Goal: Task Accomplishment & Management: Manage account settings

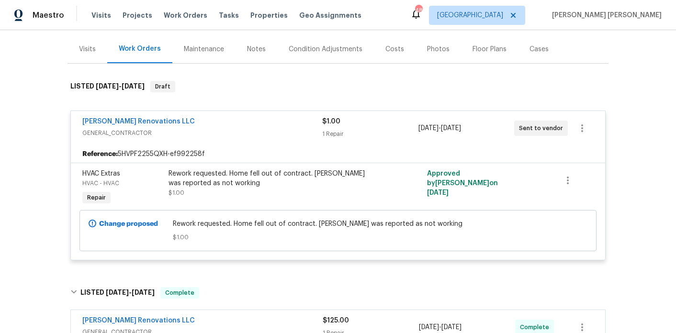
scroll to position [182, 0]
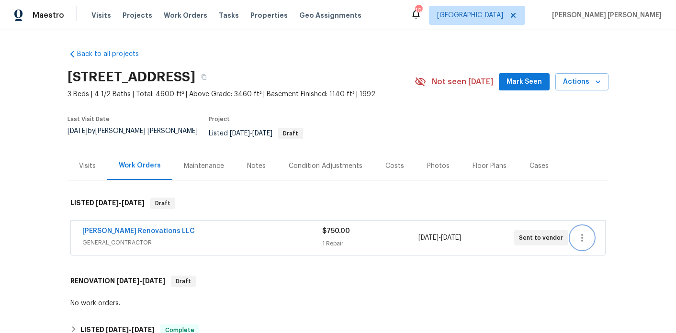
scroll to position [30, 0]
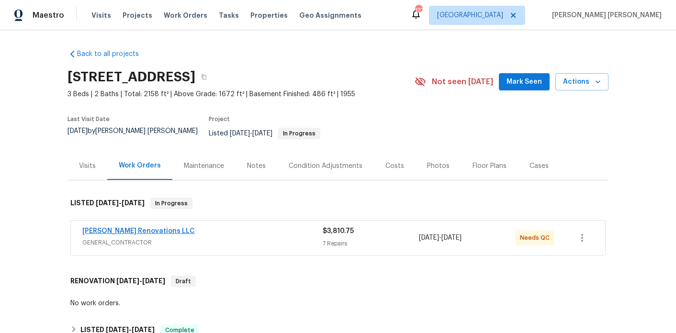
scroll to position [106, 0]
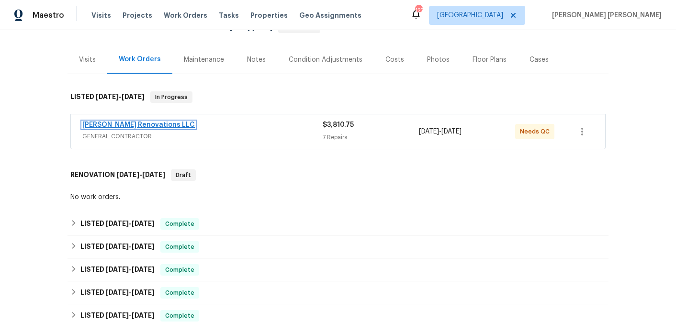
click at [139, 122] on link "Aseem Renovations LLC" at bounding box center [138, 125] width 113 height 7
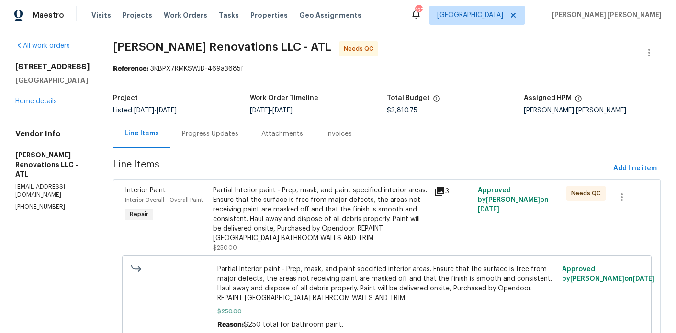
scroll to position [6, 0]
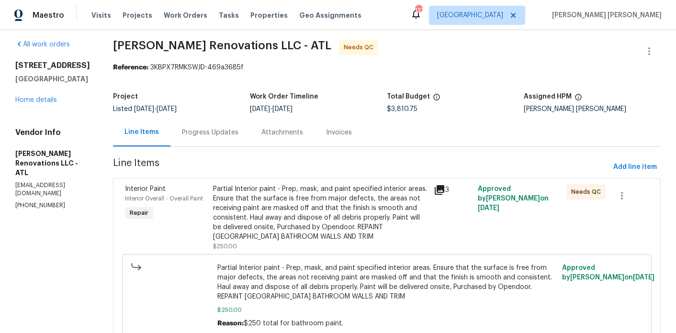
click at [325, 222] on div "Partial Interior paint - Prep, mask, and paint specified interior areas. Ensure…" at bounding box center [320, 212] width 215 height 57
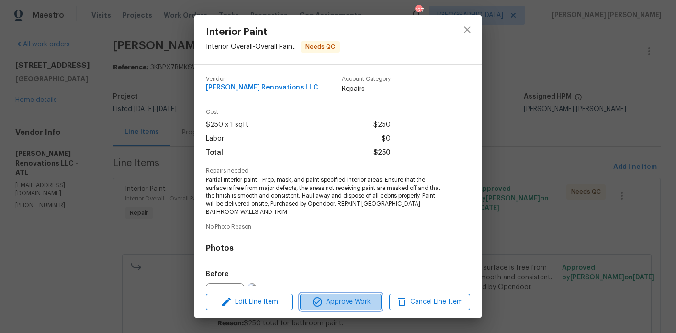
click at [366, 301] on span "Approve Work" at bounding box center [340, 303] width 75 height 12
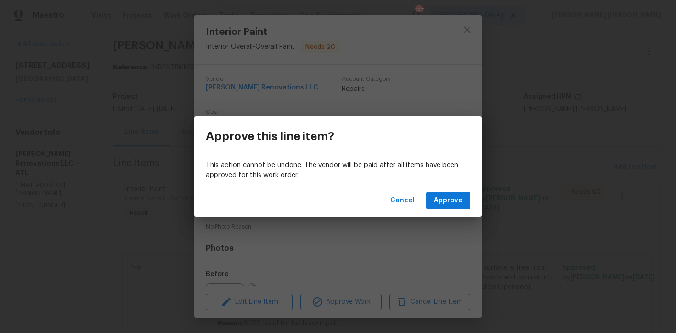
click at [458, 191] on div "Cancel Approve" at bounding box center [337, 200] width 287 height 33
click at [458, 193] on button "Approve" at bounding box center [448, 201] width 44 height 18
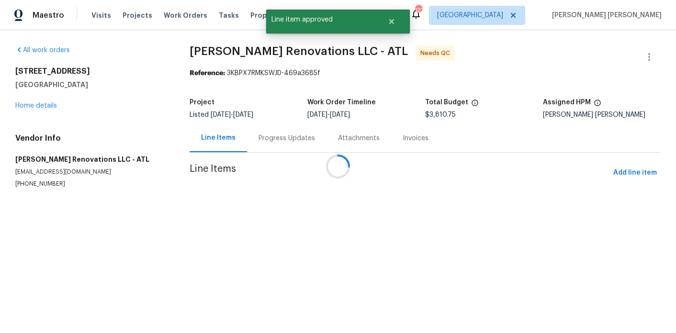
scroll to position [0, 0]
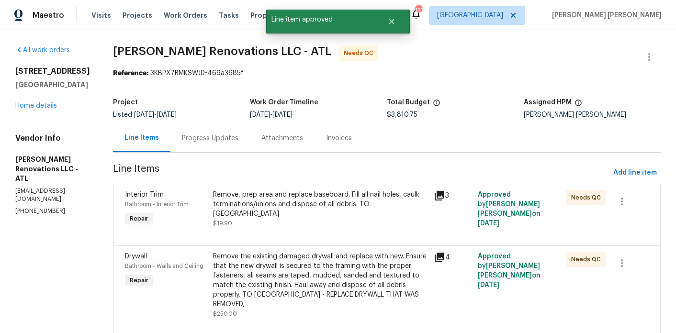
click at [313, 215] on div "Remove, prep area and replace baseboard. Fill all nail holes, caulk termination…" at bounding box center [320, 204] width 215 height 29
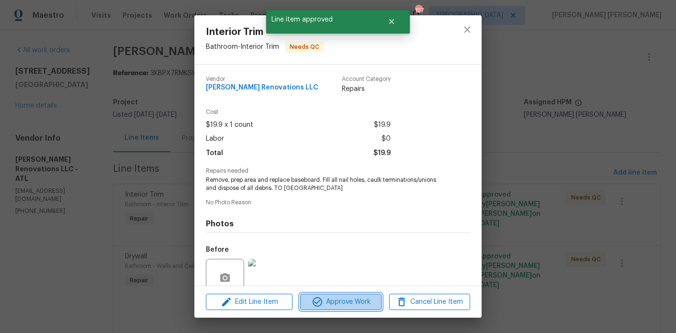
click at [347, 304] on span "Approve Work" at bounding box center [340, 303] width 75 height 12
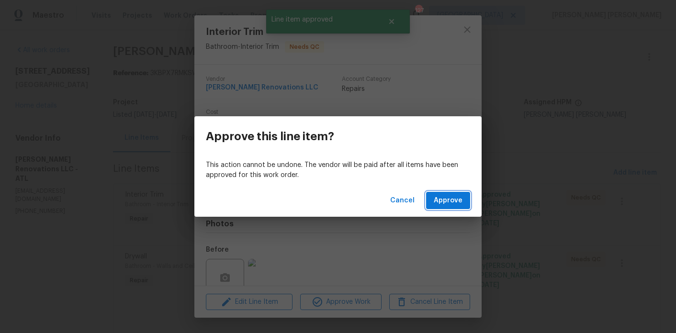
click at [460, 195] on span "Approve" at bounding box center [448, 201] width 29 height 12
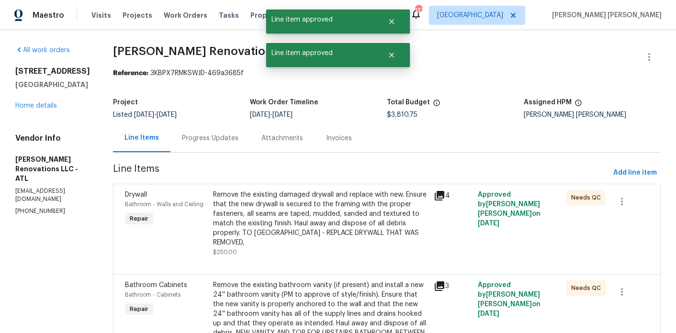
click at [317, 205] on div "Remove the existing damaged drywall and replace with new. Ensure that the new d…" at bounding box center [320, 218] width 215 height 57
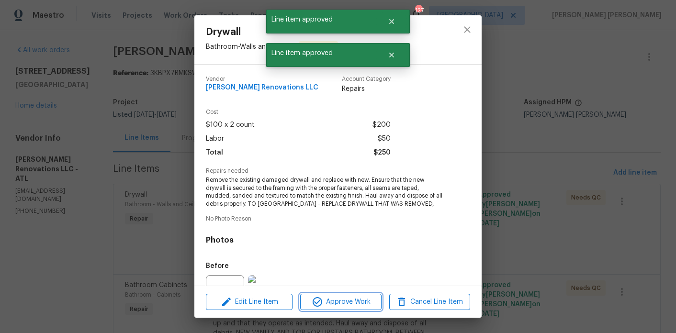
click at [361, 297] on span "Approve Work" at bounding box center [340, 303] width 75 height 12
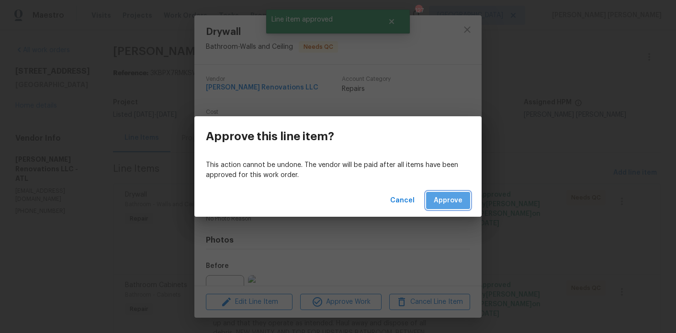
click at [459, 197] on span "Approve" at bounding box center [448, 201] width 29 height 12
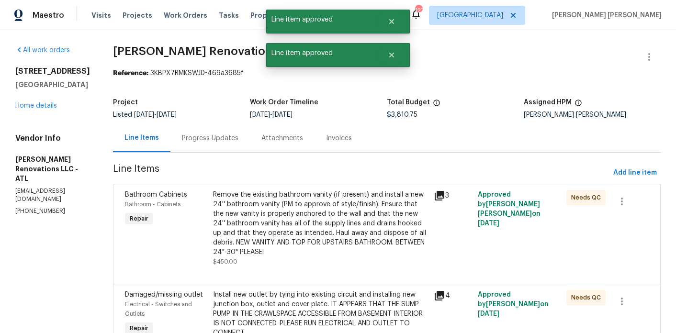
click at [303, 217] on div "Remove the existing bathroom vanity (if present) and install a new 24'' bathroo…" at bounding box center [320, 223] width 215 height 67
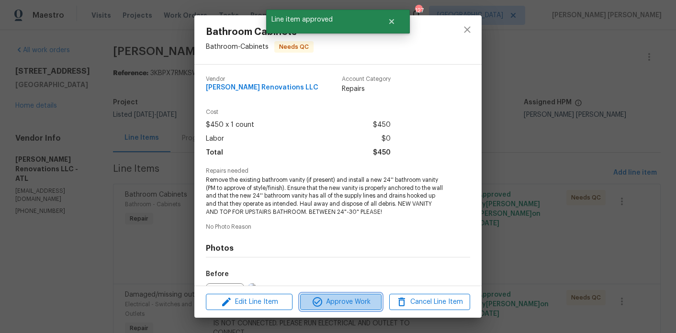
click at [369, 305] on span "Approve Work" at bounding box center [340, 303] width 75 height 12
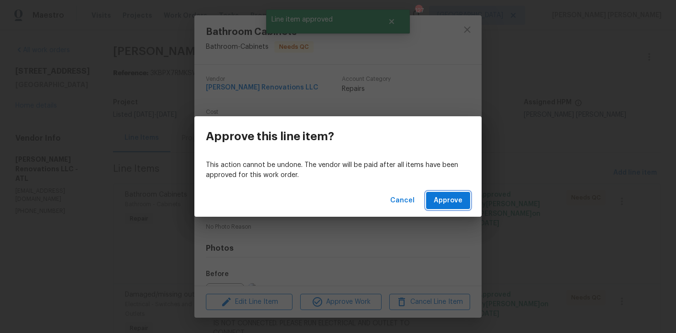
click at [454, 200] on span "Approve" at bounding box center [448, 201] width 29 height 12
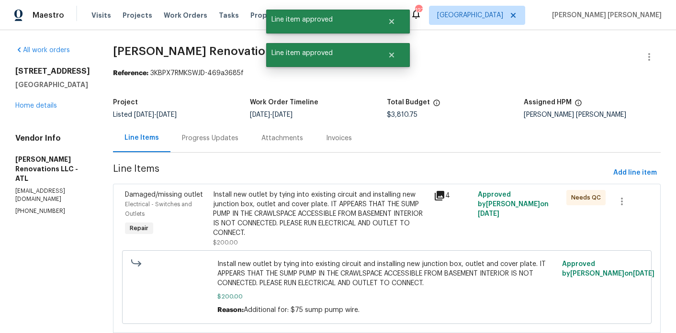
click at [276, 218] on div "Install new outlet by tying into existing circuit and installing new junction b…" at bounding box center [320, 214] width 215 height 48
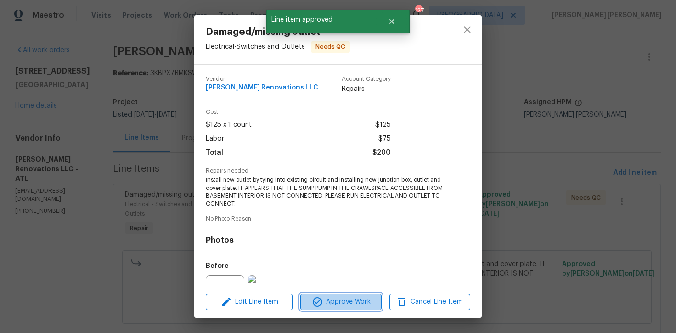
click at [315, 297] on icon "button" at bounding box center [317, 302] width 11 height 11
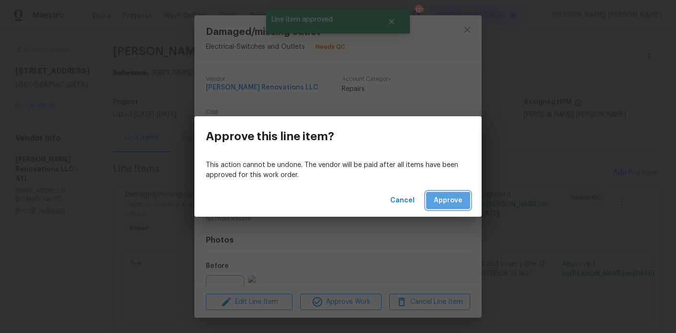
click at [434, 204] on button "Approve" at bounding box center [448, 201] width 44 height 18
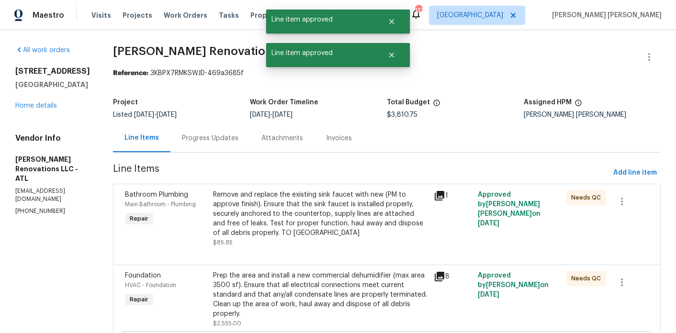
click at [294, 231] on div "Remove and replace the existing sink faucet with new (PM to approve finish). En…" at bounding box center [320, 214] width 215 height 48
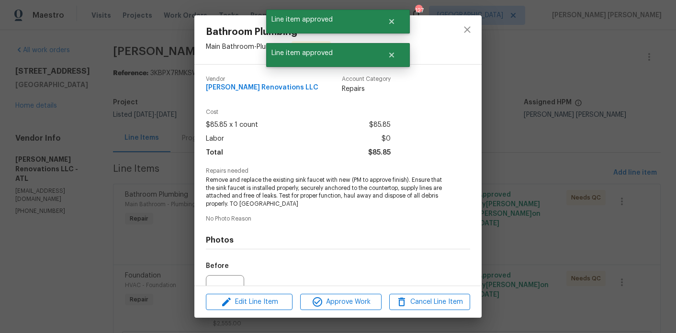
click at [330, 293] on div "Edit Line Item Approve Work Cancel Line Item" at bounding box center [337, 302] width 287 height 32
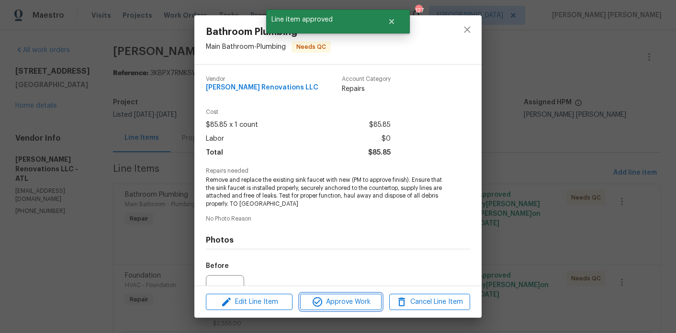
click at [359, 308] on button "Approve Work" at bounding box center [340, 302] width 81 height 17
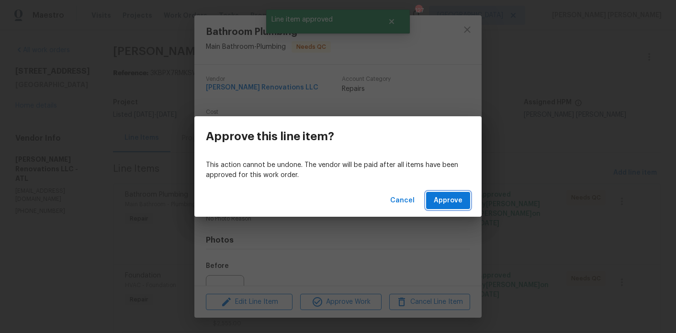
click at [462, 199] on span "Approve" at bounding box center [448, 201] width 29 height 12
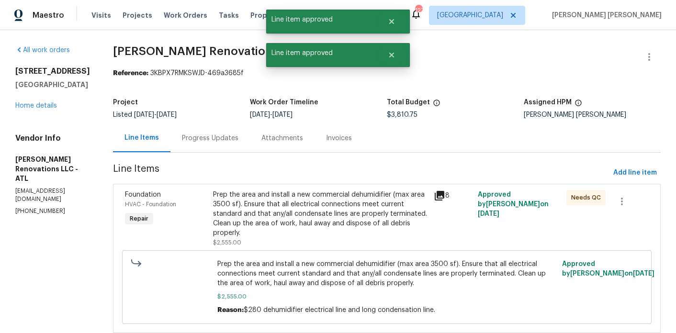
click at [249, 230] on div "Prep the area and install a new commercial dehumidifier (max area 3500 sf). Ens…" at bounding box center [320, 214] width 215 height 48
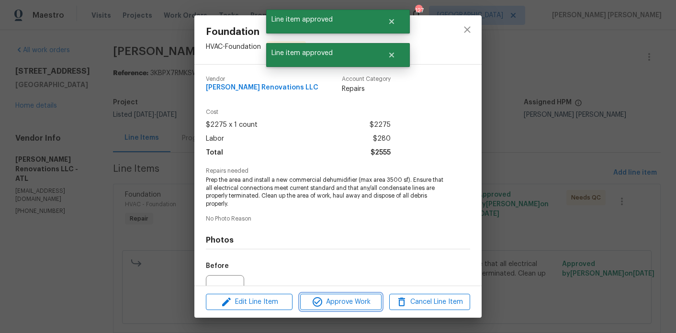
click at [310, 302] on span "Approve Work" at bounding box center [340, 303] width 75 height 12
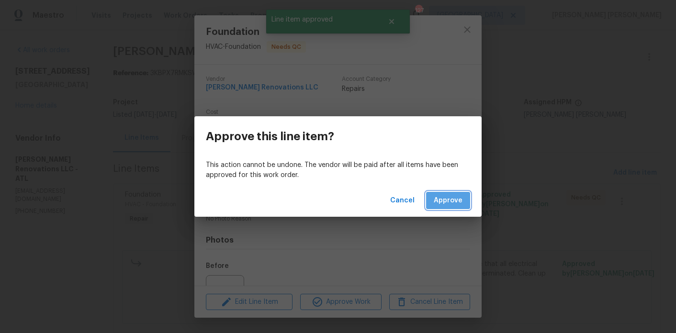
click at [443, 204] on span "Approve" at bounding box center [448, 201] width 29 height 12
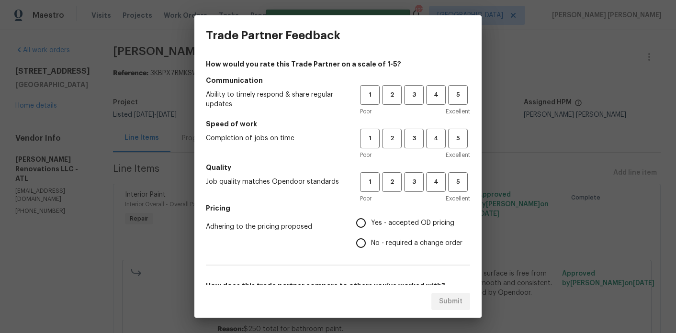
click at [423, 105] on div "1 2 3 4 5 Poor Excellent" at bounding box center [415, 100] width 110 height 31
click at [435, 97] on span "4" at bounding box center [436, 95] width 18 height 11
click at [436, 127] on h5 "Speed of work" at bounding box center [338, 124] width 264 height 10
click at [436, 135] on span "4" at bounding box center [436, 138] width 18 height 11
click at [436, 169] on h5 "Quality" at bounding box center [338, 168] width 264 height 10
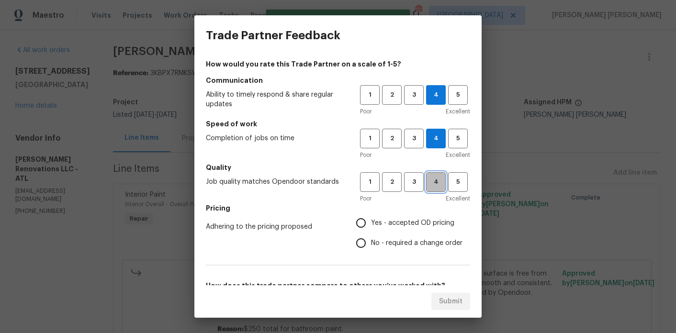
click at [436, 181] on span "4" at bounding box center [436, 182] width 18 height 11
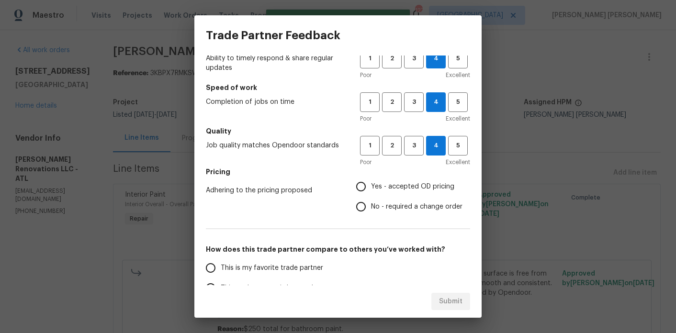
click at [424, 190] on span "Yes - accepted OD pricing" at bounding box center [412, 187] width 83 height 10
click at [371, 190] on input "Yes - accepted OD pricing" at bounding box center [361, 187] width 20 height 20
radio input "true"
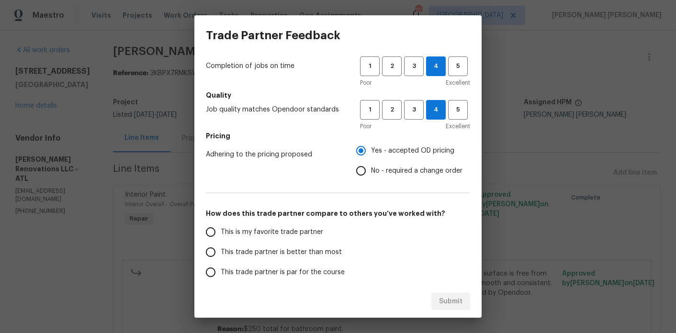
click at [306, 254] on span "This trade partner is better than most" at bounding box center [281, 253] width 121 height 10
click at [221, 254] on input "This trade partner is better than most" at bounding box center [211, 252] width 20 height 20
click at [444, 297] on span "Submit" at bounding box center [450, 302] width 23 height 12
radio input "true"
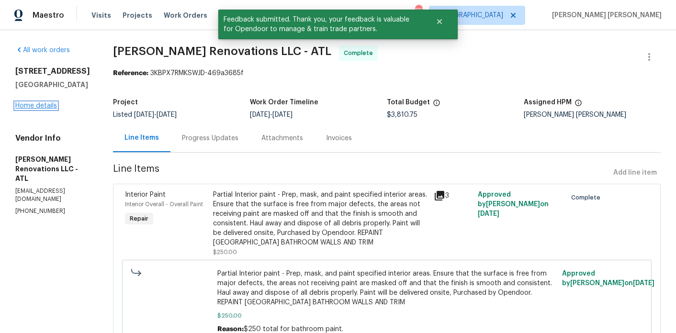
click at [26, 105] on link "Home details" at bounding box center [36, 106] width 42 height 7
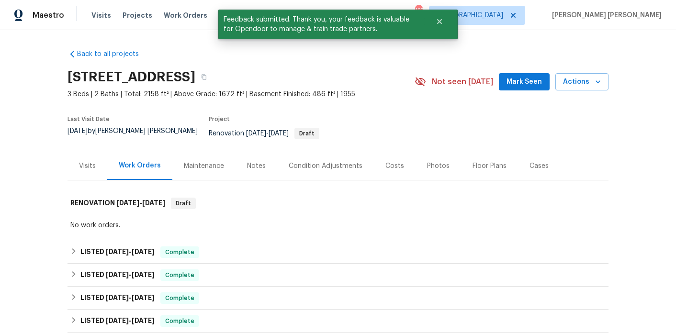
click at [429, 161] on div "Photos" at bounding box center [438, 166] width 23 height 10
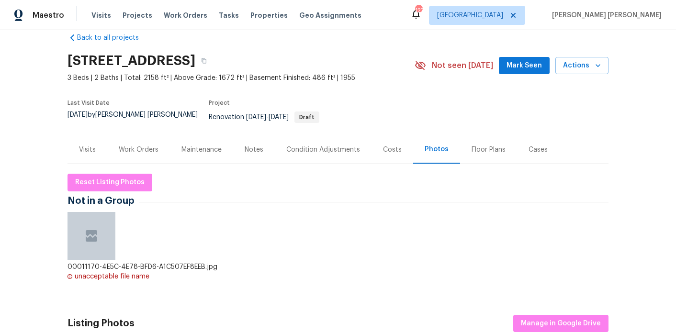
scroll to position [17, 0]
click at [89, 235] on img at bounding box center [91, 235] width 15 height 15
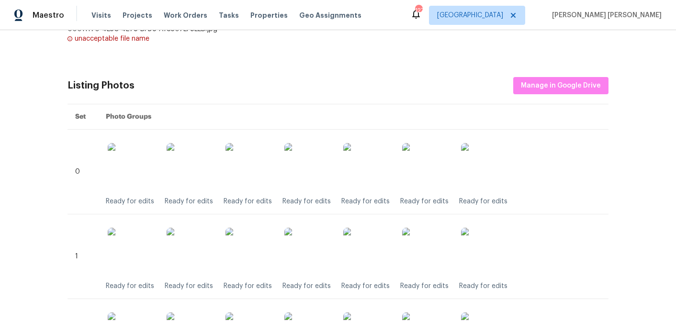
scroll to position [0, 0]
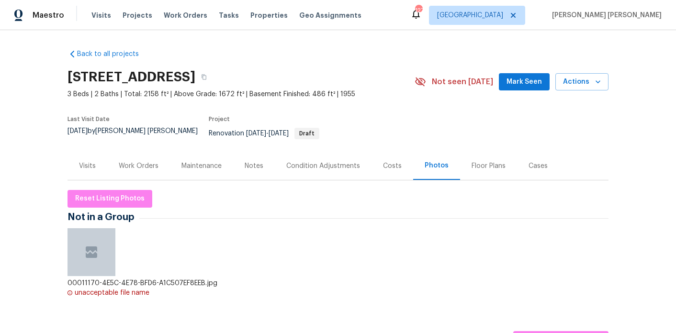
click at [379, 167] on div "Costs" at bounding box center [393, 166] width 42 height 28
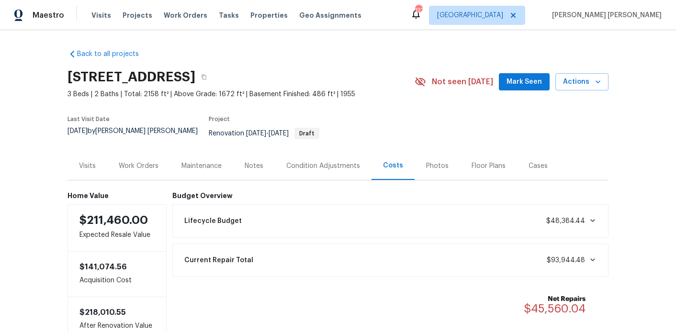
click at [313, 170] on div "Condition Adjustments" at bounding box center [323, 166] width 97 height 28
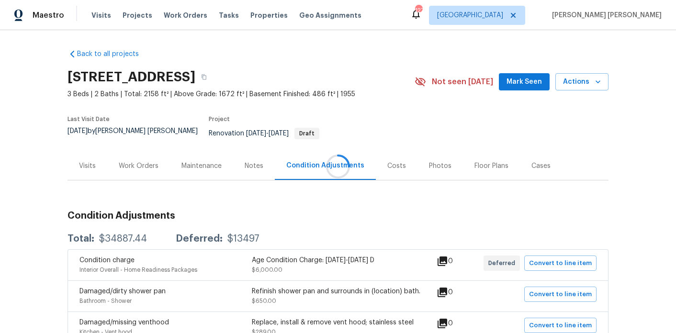
click at [392, 145] on div at bounding box center [338, 166] width 676 height 333
click at [388, 162] on div "Costs" at bounding box center [397, 166] width 19 height 10
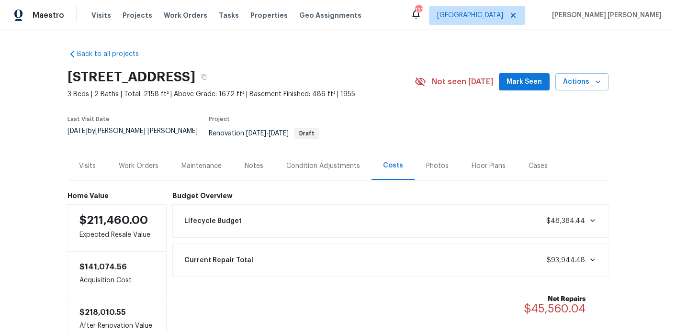
scroll to position [35, 0]
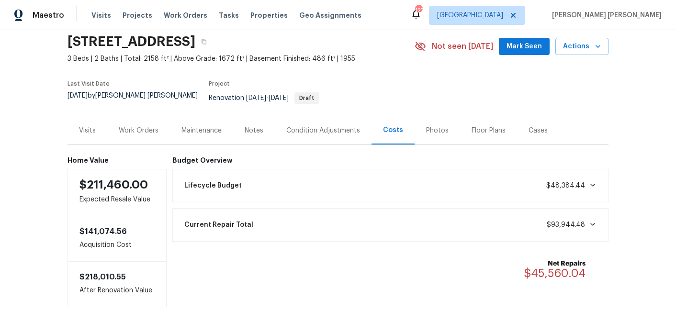
click at [334, 126] on div "Condition Adjustments" at bounding box center [323, 131] width 74 height 10
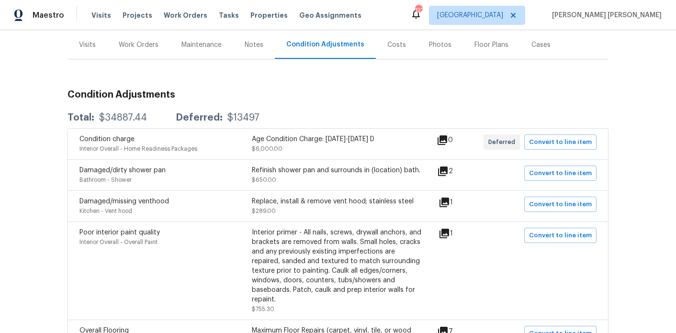
scroll to position [122, 0]
click at [253, 47] on div "Notes" at bounding box center [254, 44] width 42 height 28
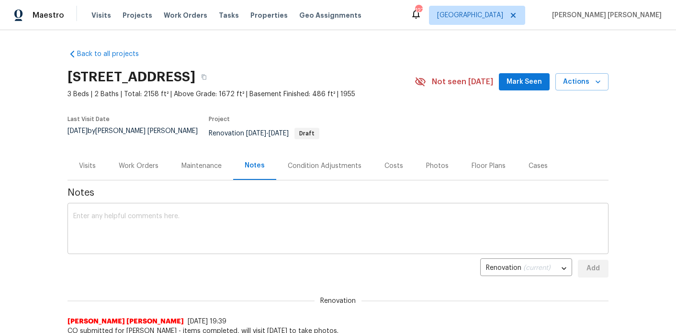
click at [283, 206] on div "x ​" at bounding box center [338, 230] width 541 height 49
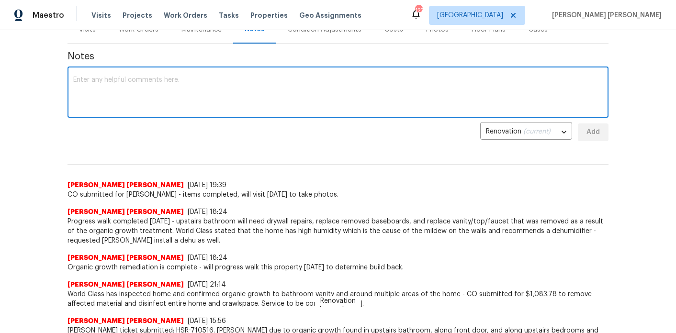
scroll to position [137, 0]
type textarea "Photos taken and uploaded. Home ready to go BOM"
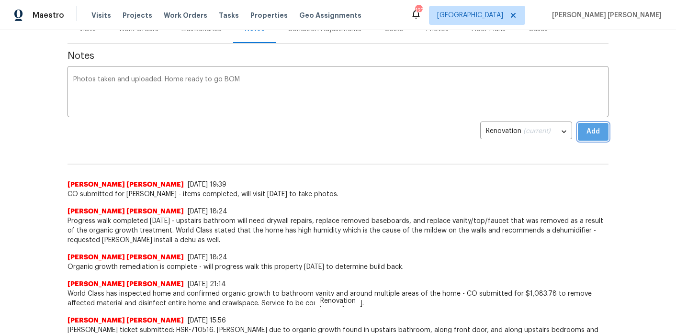
click at [599, 126] on span "Add" at bounding box center [593, 132] width 15 height 12
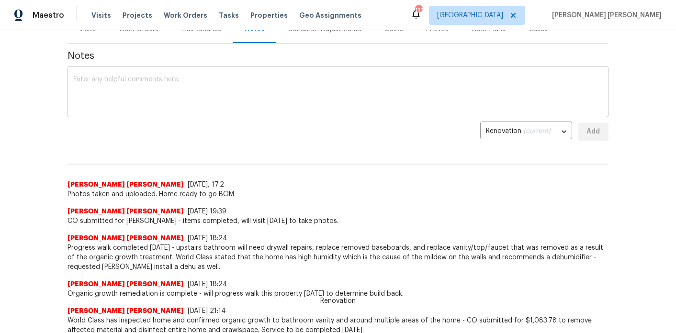
scroll to position [45, 0]
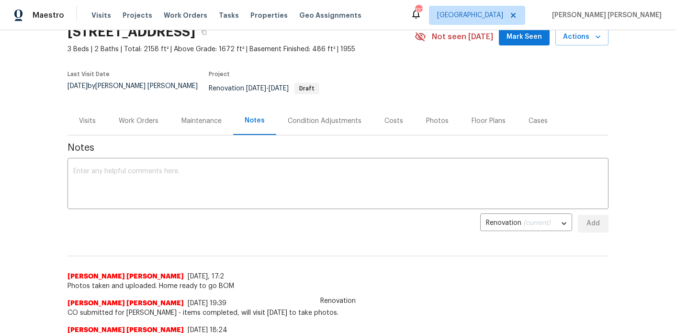
click at [126, 107] on div "Work Orders" at bounding box center [138, 121] width 63 height 28
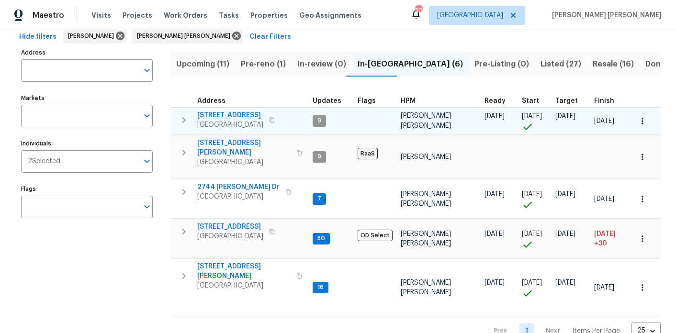
scroll to position [32, 0]
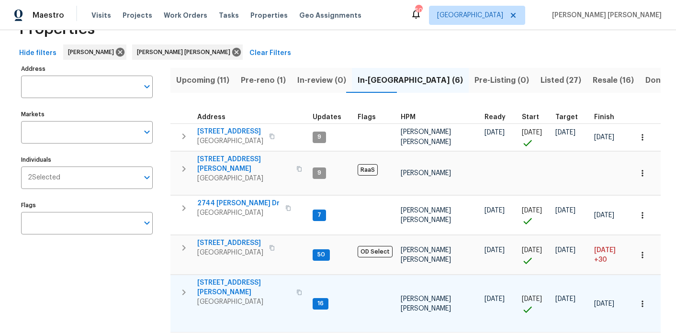
click at [226, 278] on span "2811 Carnes Rd" at bounding box center [243, 287] width 93 height 19
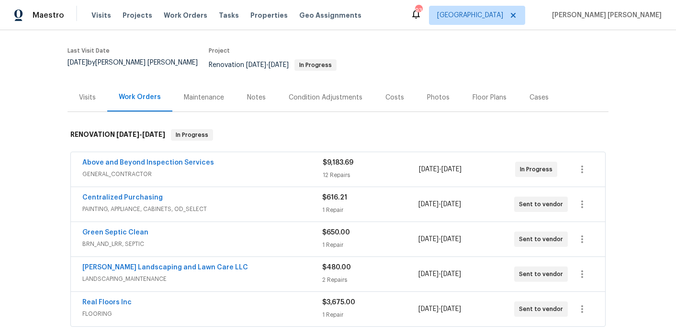
scroll to position [87, 0]
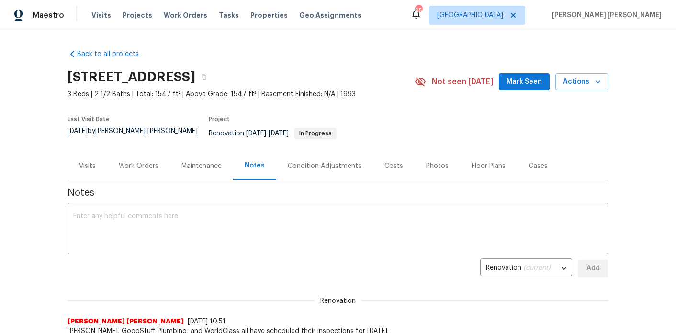
scroll to position [60, 0]
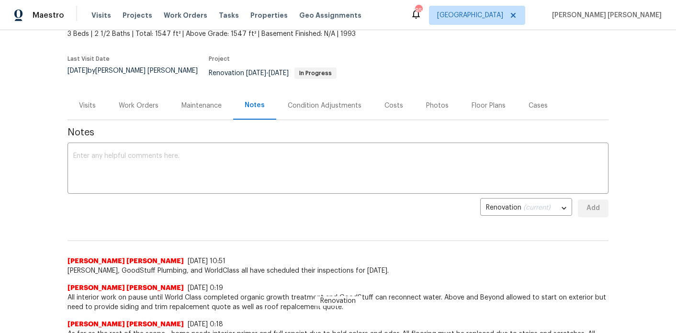
click at [153, 101] on div "Work Orders" at bounding box center [139, 106] width 40 height 10
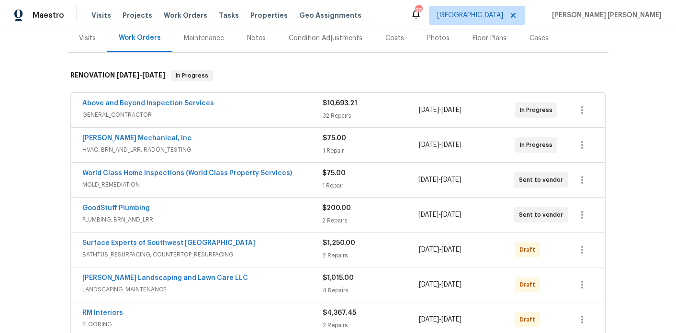
scroll to position [139, 0]
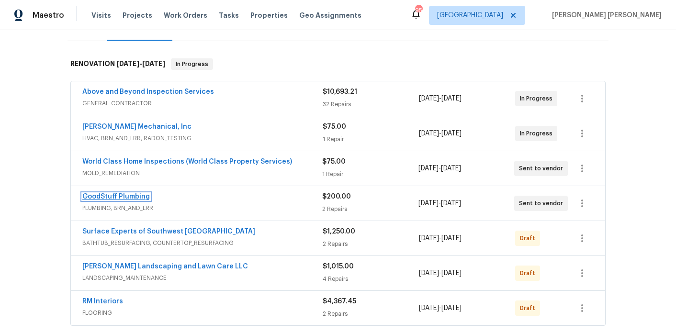
click at [121, 194] on link "GoodStuff Plumbing" at bounding box center [116, 197] width 68 height 7
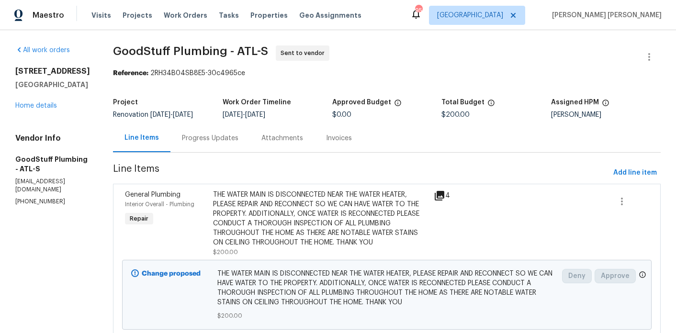
click at [239, 143] on div "Progress Updates" at bounding box center [210, 139] width 57 height 10
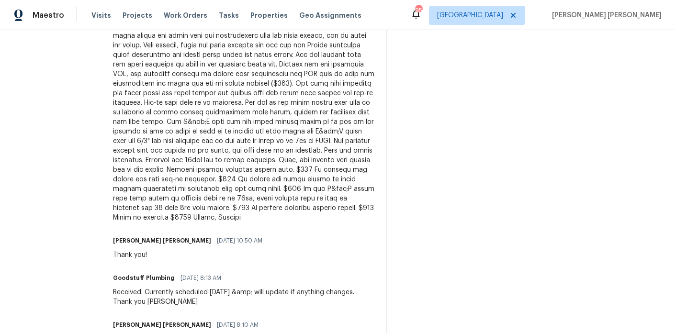
scroll to position [334, 0]
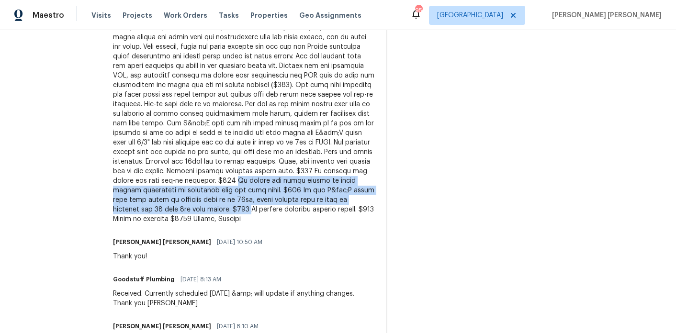
drag, startPoint x: 225, startPoint y: 195, endPoint x: 197, endPoint y: 222, distance: 39.0
click at [197, 222] on div at bounding box center [244, 123] width 262 height 201
copy div "To repipe the water heater in rigid copper installing an expansion tank and bal…"
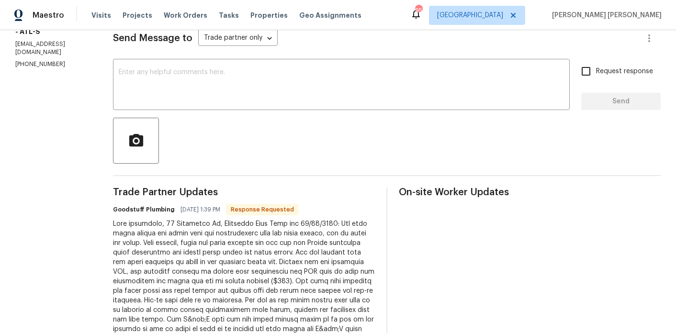
scroll to position [112, 0]
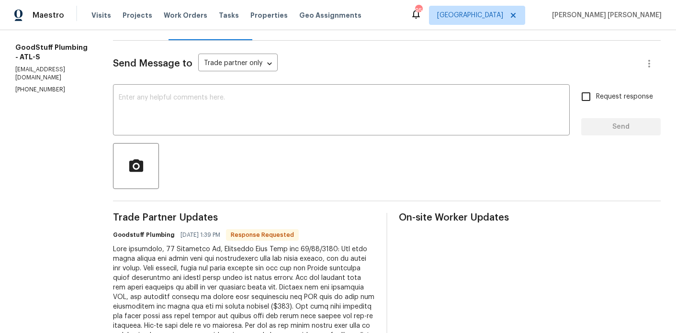
click at [255, 158] on div at bounding box center [387, 166] width 548 height 46
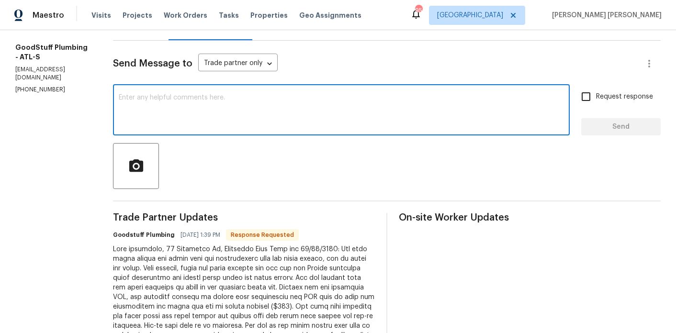
click at [258, 114] on textarea at bounding box center [342, 111] width 446 height 34
paste textarea "To repipe the water heater in rigid copper installing an expansion tank and bal…"
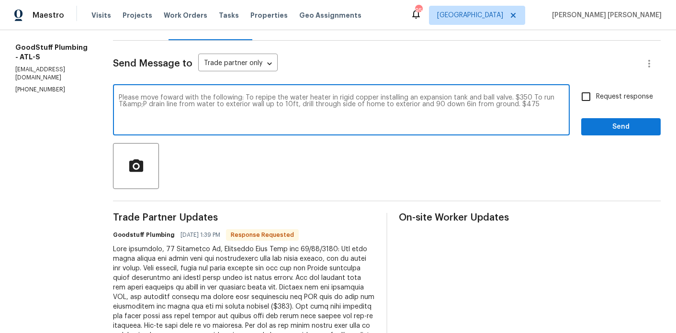
type textarea "Please move foward with the following: To repipe the water heater in rigid copp…"
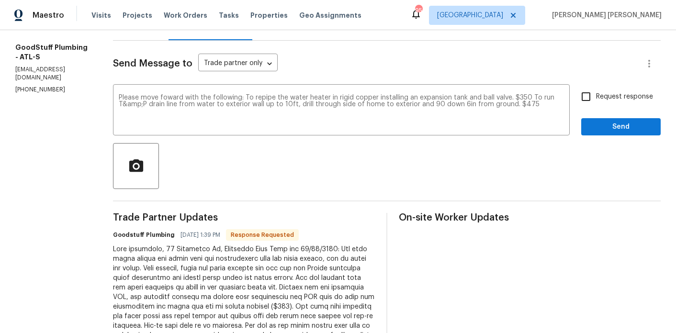
click at [157, 31] on div "Line Items" at bounding box center [141, 27] width 33 height 10
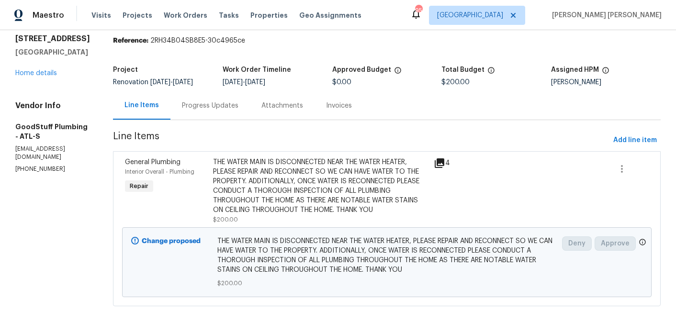
click at [661, 129] on div "All work orders 95 Prestwick Ln Peachtree City, GA 30269 Home details Vendor In…" at bounding box center [338, 166] width 676 height 336
click at [655, 135] on span "Add line item" at bounding box center [636, 141] width 44 height 12
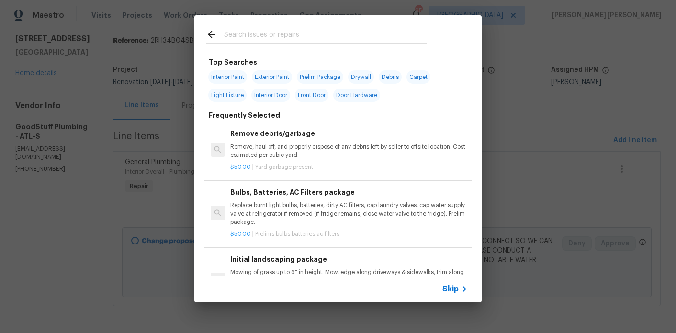
click at [310, 33] on input "text" at bounding box center [325, 36] width 203 height 14
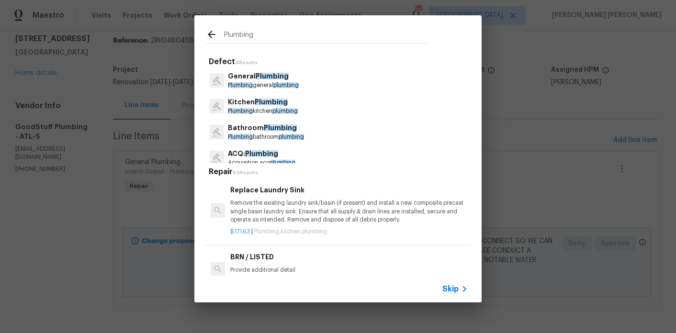
type input "Plumbing"
click at [280, 85] on span "plumbing" at bounding box center [286, 85] width 25 height 6
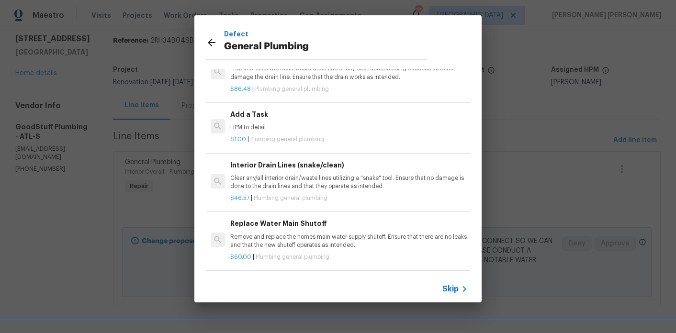
scroll to position [1028, 0]
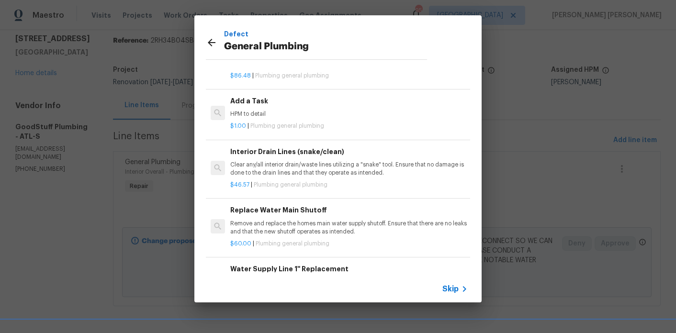
click at [261, 113] on p "HPM to detail" at bounding box center [349, 114] width 238 height 8
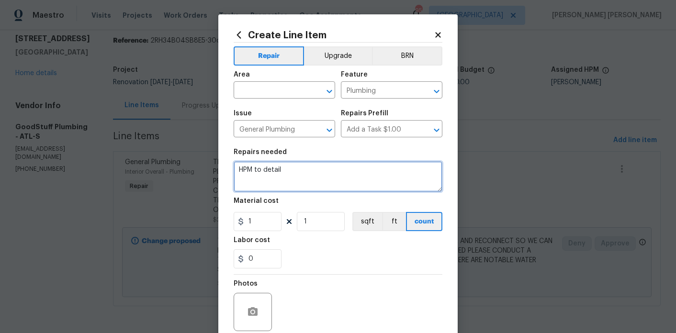
click at [284, 176] on textarea "HPM to detail" at bounding box center [338, 176] width 209 height 31
paste textarea "To repipe the water heater in rigid copper installing an expansion tank and bal…"
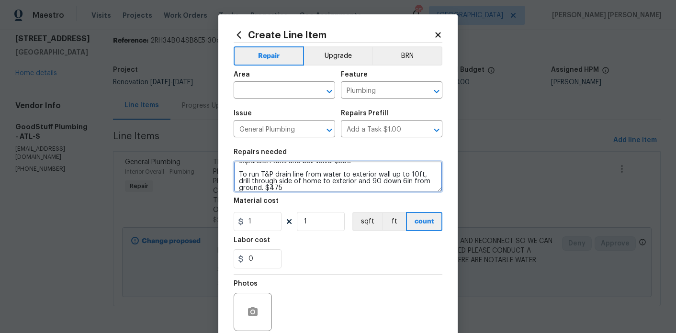
scroll to position [0, 0]
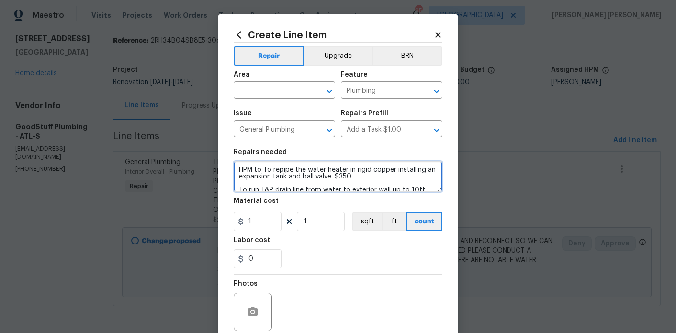
type textarea "HPM to To repipe the water heater in rigid copper installing an expansion tank …"
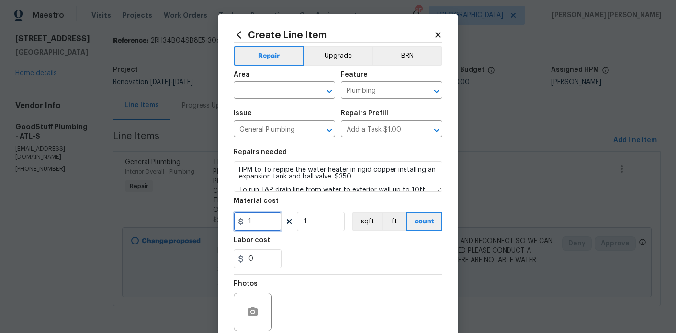
click at [267, 222] on input "1" at bounding box center [258, 221] width 48 height 19
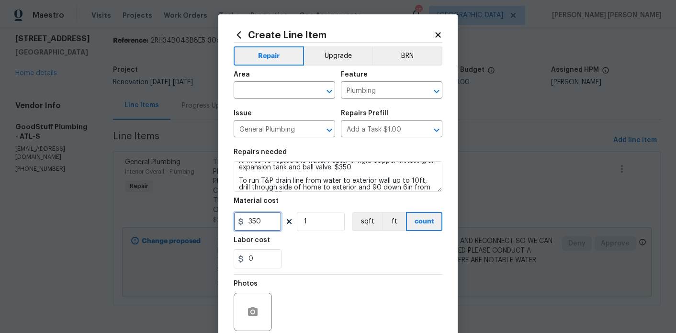
scroll to position [11, 0]
type input "350"
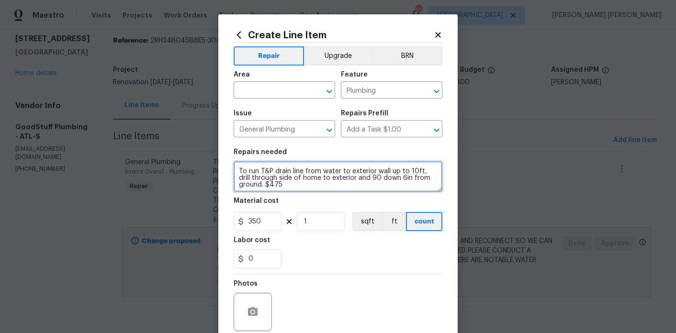
scroll to position [20, 0]
drag, startPoint x: 239, startPoint y: 177, endPoint x: 289, endPoint y: 192, distance: 52.0
click at [289, 192] on textarea "HPM to To repipe the water heater in rigid copper installing an expansion tank …" at bounding box center [338, 176] width 209 height 31
type textarea "HPM to To repipe the water heater in rigid copper installing an expansion tank …"
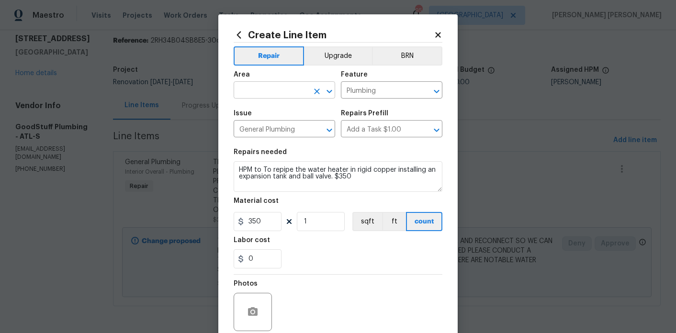
click at [264, 87] on input "text" at bounding box center [271, 91] width 75 height 15
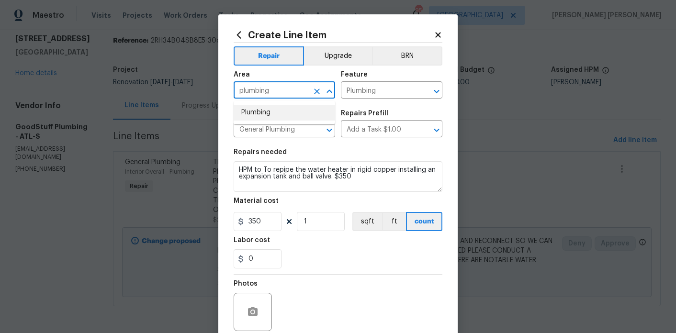
click at [267, 109] on li "Plumbing" at bounding box center [285, 113] width 102 height 16
type input "Plumbing"
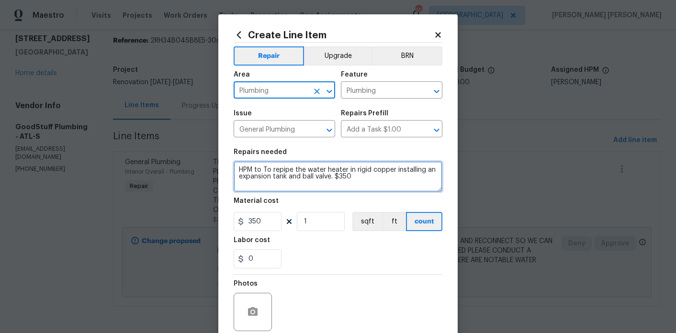
click at [348, 179] on textarea "HPM to To repipe the water heater in rigid copper installing an expansion tank …" at bounding box center [338, 176] width 209 height 31
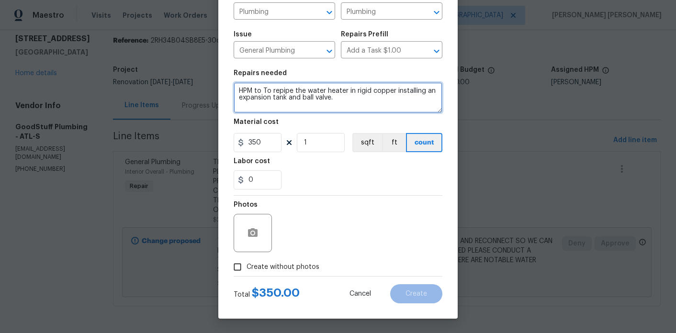
type textarea "HPM to To repipe the water heater in rigid copper installing an expansion tank …"
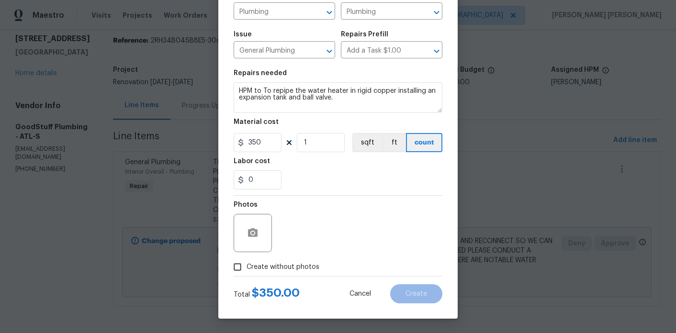
click at [287, 261] on label "Create without photos" at bounding box center [274, 267] width 91 height 18
click at [247, 261] on input "Create without photos" at bounding box center [238, 267] width 18 height 18
checkbox input "true"
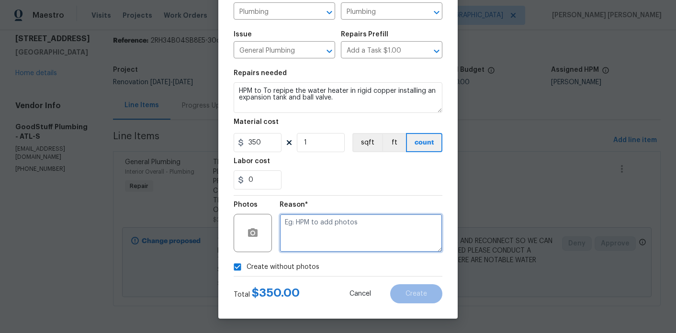
click at [317, 240] on textarea at bounding box center [361, 233] width 163 height 38
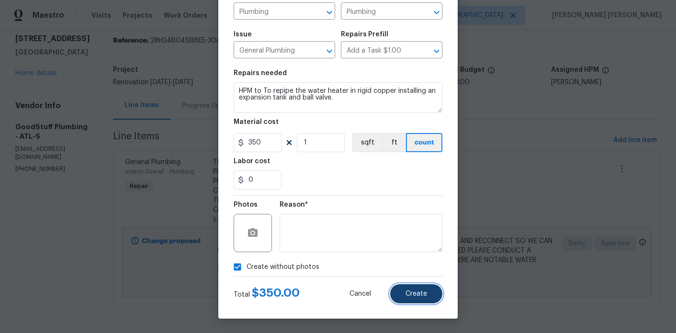
click at [428, 300] on button "Create" at bounding box center [416, 294] width 52 height 19
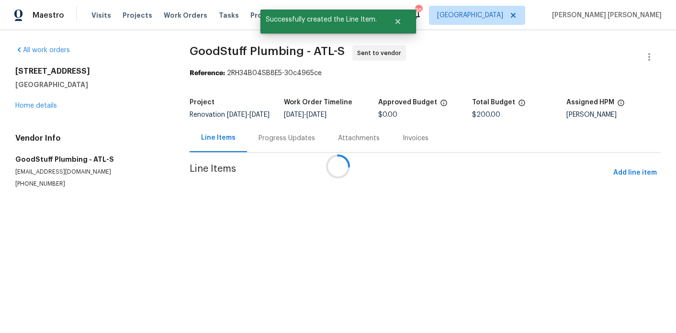
scroll to position [0, 0]
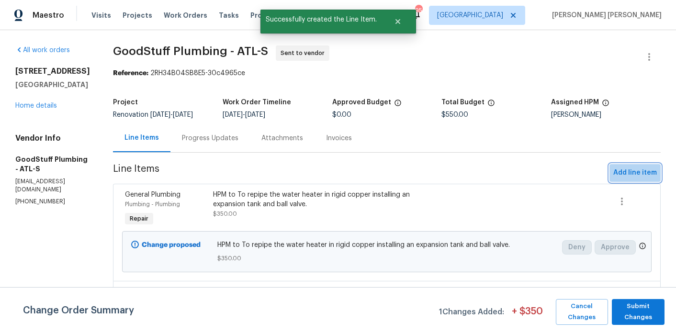
click at [633, 173] on button "Add line item" at bounding box center [635, 173] width 51 height 18
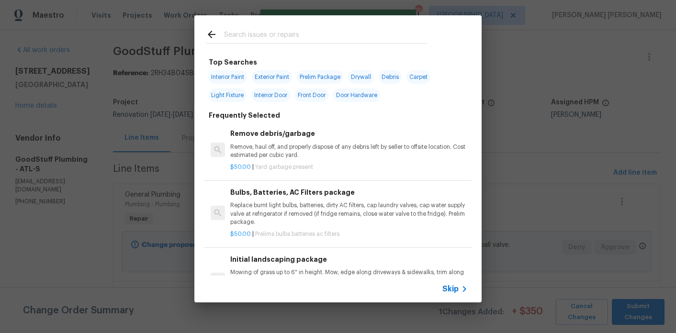
click at [269, 29] on input "text" at bounding box center [325, 36] width 203 height 14
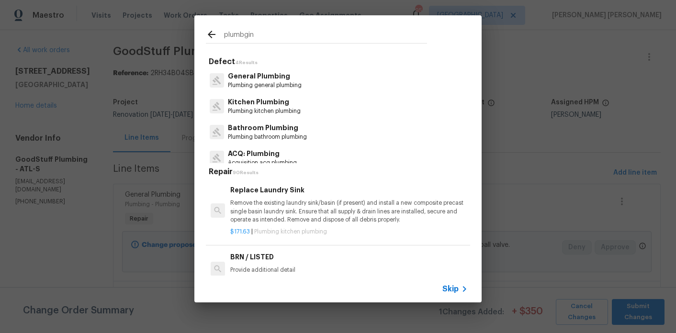
type input "plumbgin"
click at [267, 91] on div "General Plumbing Plumbing general plumbing" at bounding box center [338, 81] width 264 height 26
click at [267, 87] on p "Plumbing general plumbing" at bounding box center [265, 85] width 74 height 8
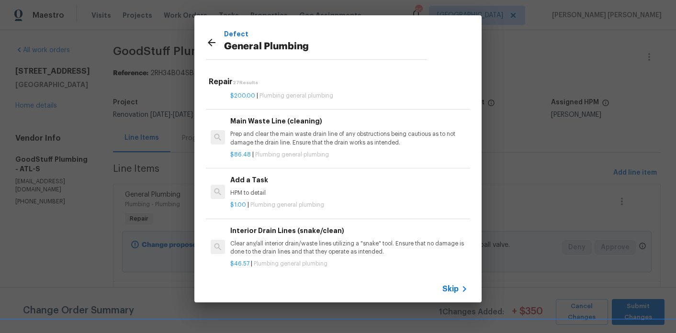
scroll to position [1011, 0]
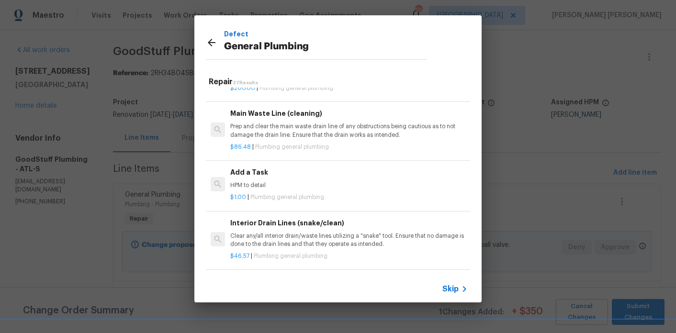
click at [255, 196] on span "Plumbing general plumbing" at bounding box center [288, 197] width 74 height 6
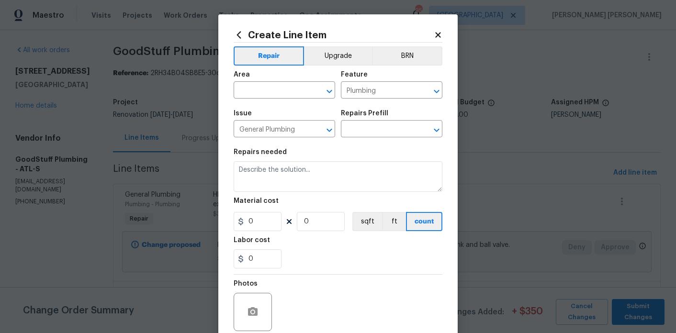
type textarea "HPM to detail"
type input "1"
type input "Add a Task $1.00"
type input "1"
click at [285, 86] on input "text" at bounding box center [271, 91] width 75 height 15
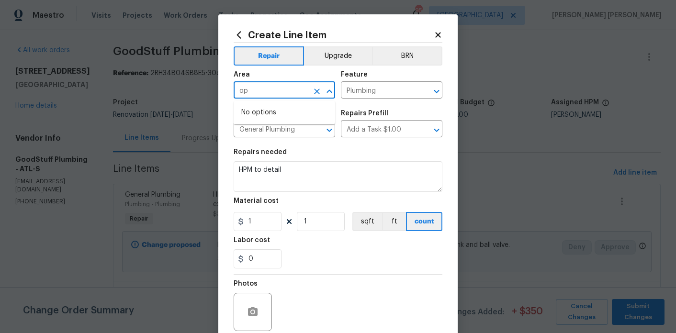
type input "o"
click at [285, 107] on li "Plumbing" at bounding box center [285, 113] width 102 height 16
type input "Plumbing"
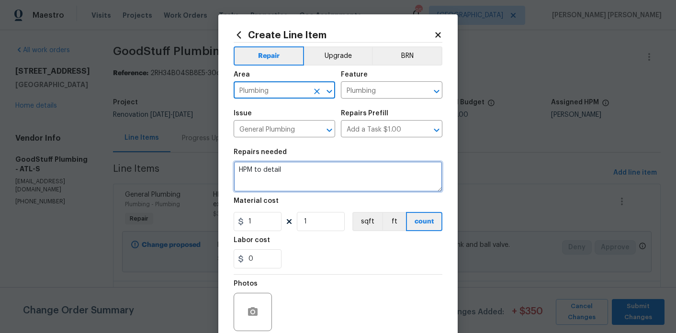
click at [280, 180] on textarea "HPM to detail" at bounding box center [338, 176] width 209 height 31
paste textarea "To run T&P drain line from water to exterior wall up to 10ft, drill through sid…"
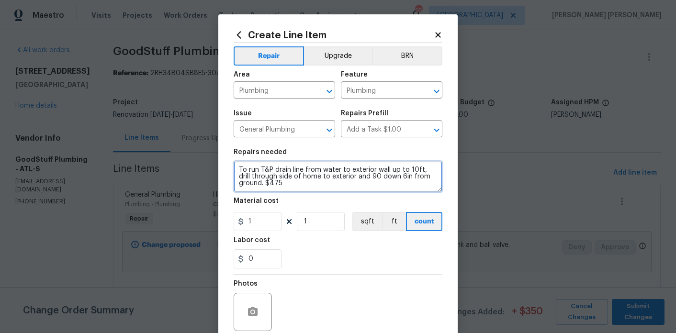
type textarea "To run T&P drain line from water to exterior wall up to 10ft, drill through sid…"
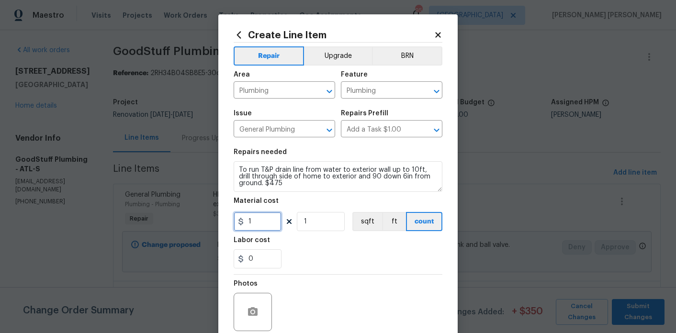
click at [259, 225] on input "1" at bounding box center [258, 221] width 48 height 19
drag, startPoint x: 265, startPoint y: 228, endPoint x: 223, endPoint y: 221, distance: 42.3
click at [223, 221] on div "Create Line Item Repair Upgrade BRN Area Plumbing ​ Feature Plumbing ​ Issue Ge…" at bounding box center [338, 206] width 240 height 384
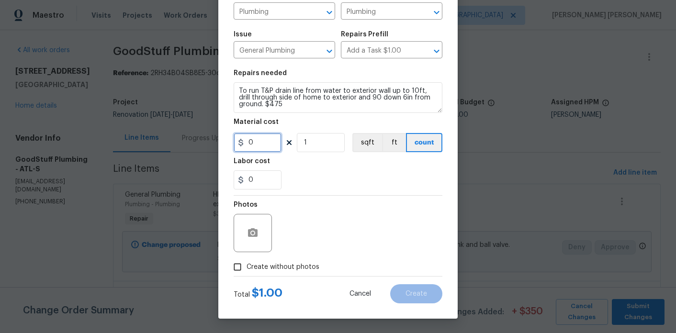
type input "0"
click at [275, 268] on span "Create without photos" at bounding box center [283, 268] width 73 height 10
click at [247, 268] on input "Create without photos" at bounding box center [238, 267] width 18 height 18
checkbox input "true"
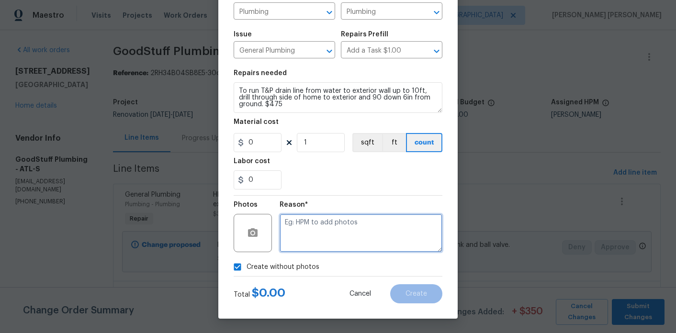
click at [362, 235] on textarea at bounding box center [361, 233] width 163 height 38
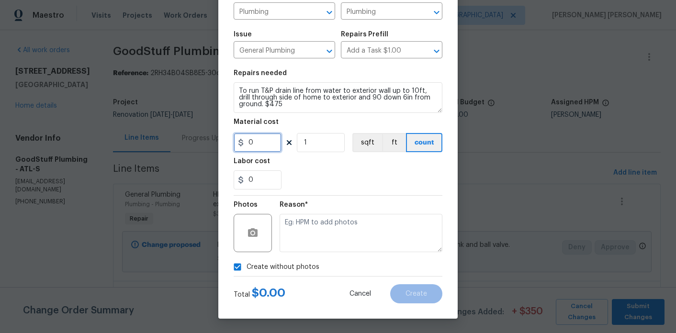
click at [263, 148] on input "0" at bounding box center [258, 142] width 48 height 19
type input "475"
click at [329, 194] on section "Repairs needed To run T&P drain line from water to exterior wall up to 10ft, dr…" at bounding box center [338, 129] width 209 height 131
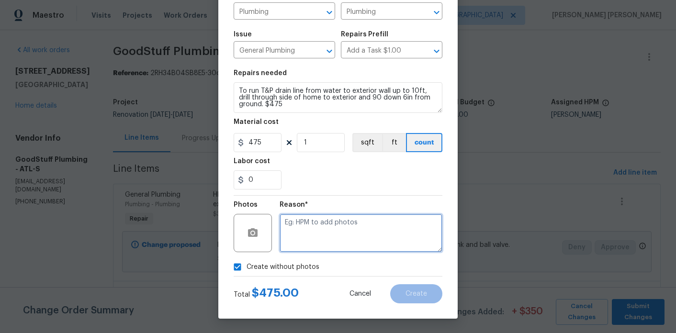
click at [395, 240] on textarea at bounding box center [361, 233] width 163 height 38
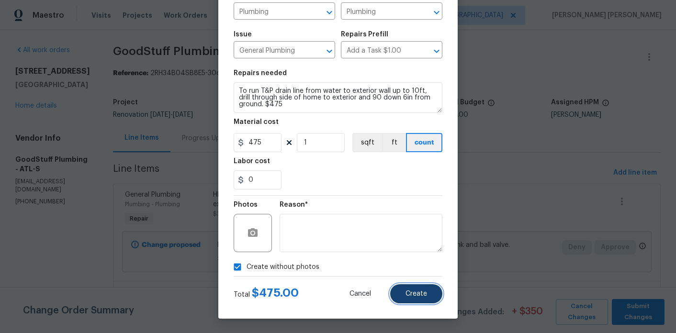
click at [425, 292] on span "Create" at bounding box center [417, 294] width 22 height 7
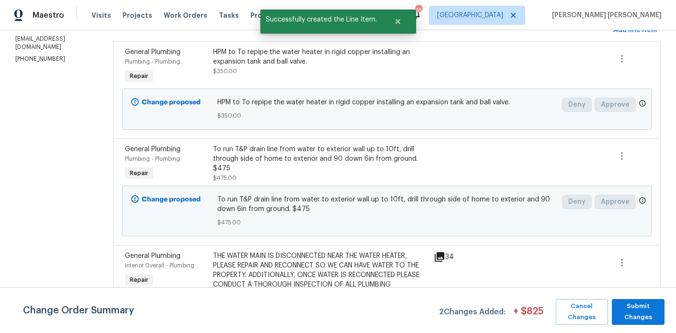
scroll to position [0, 0]
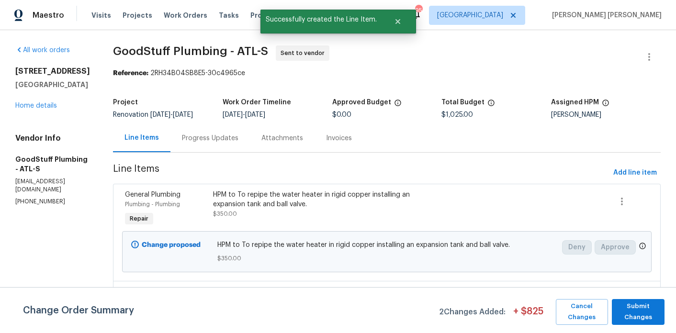
click at [234, 152] on div "Progress Updates" at bounding box center [211, 138] width 80 height 28
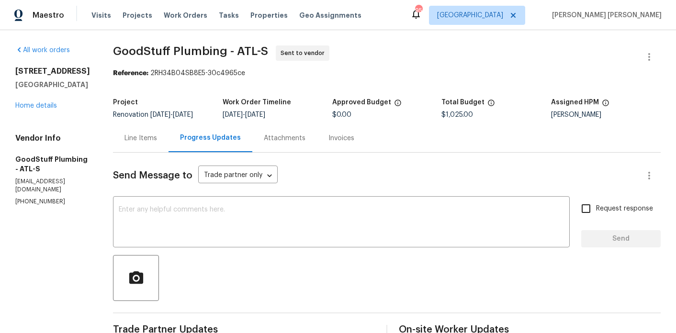
click at [157, 143] on div "Line Items" at bounding box center [141, 139] width 33 height 10
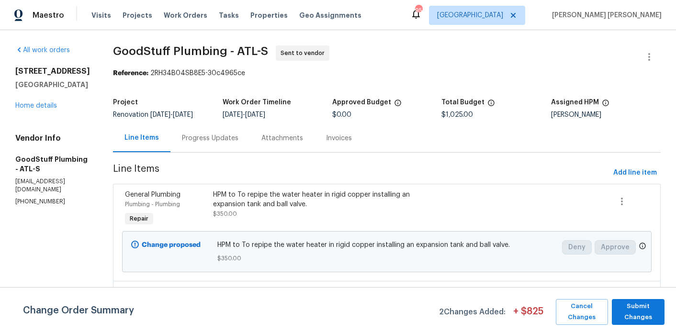
click at [280, 209] on div "HPM to To repipe the water heater in rigid copper installing an expansion tank …" at bounding box center [320, 199] width 215 height 19
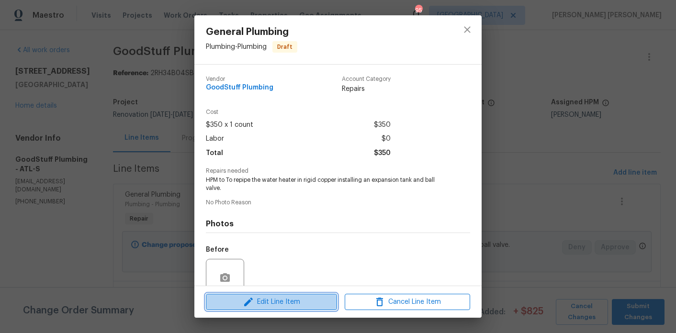
click at [281, 298] on span "Edit Line Item" at bounding box center [272, 303] width 126 height 12
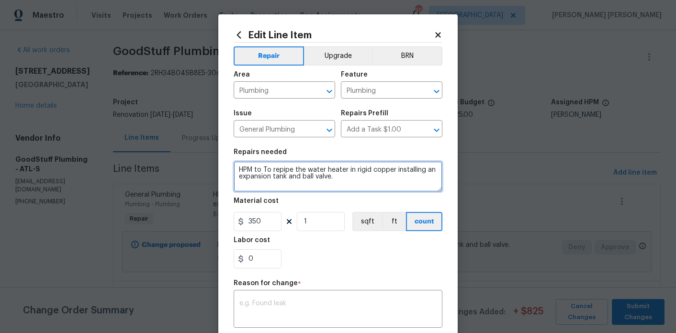
click at [358, 187] on textarea "HPM to To repipe the water heater in rigid copper installing an expansion tank …" at bounding box center [338, 176] width 209 height 31
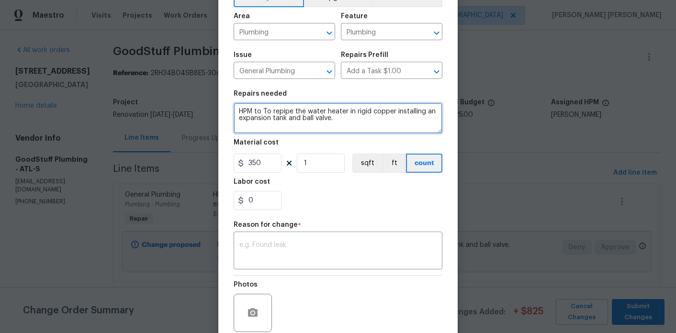
scroll to position [62, 0]
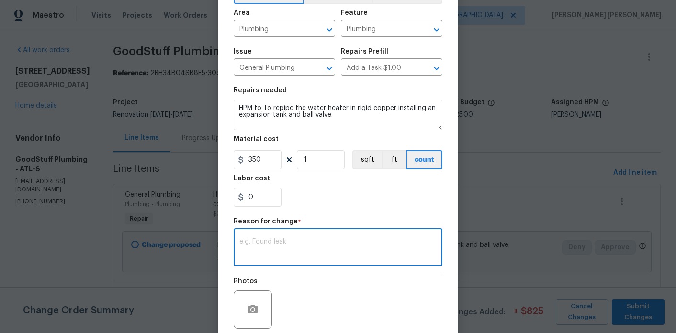
click at [297, 253] on textarea at bounding box center [338, 249] width 197 height 20
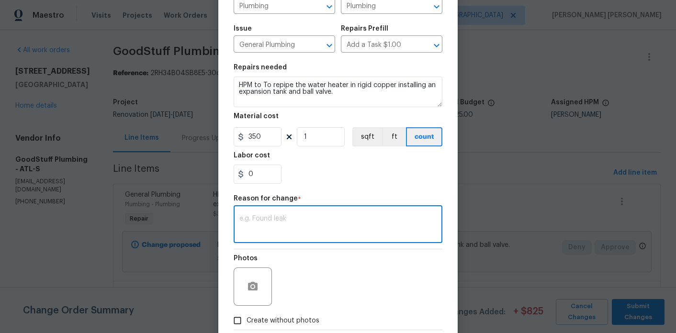
scroll to position [92, 0]
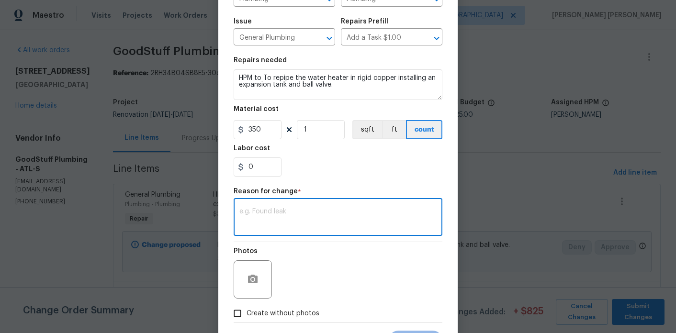
click at [550, 166] on body "Maestro Visits Projects Work Orders Tasks Properties Geo Assignments 95 Atlanta…" at bounding box center [338, 166] width 676 height 333
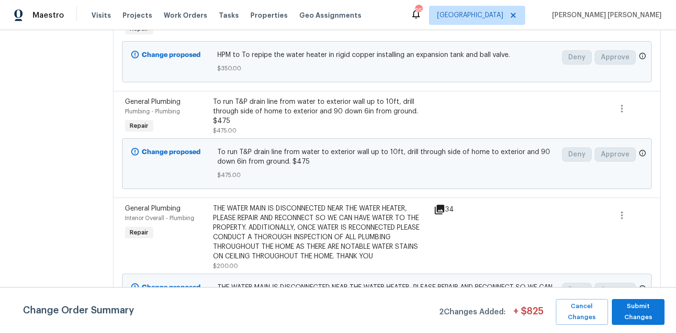
scroll to position [217, 0]
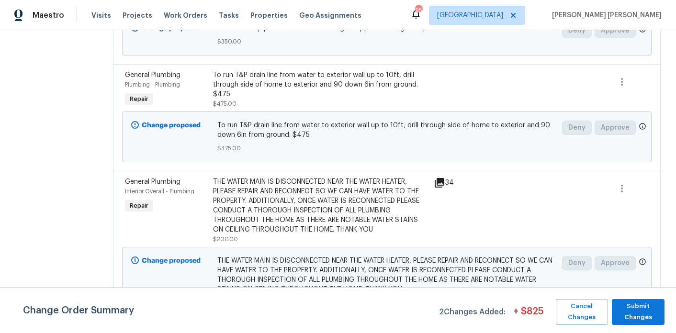
click at [302, 222] on div "THE WATER MAIN IS DISCONNECTED NEAR THE WATER HEATER, PLEASE REPAIR AND RECONNE…" at bounding box center [320, 205] width 215 height 57
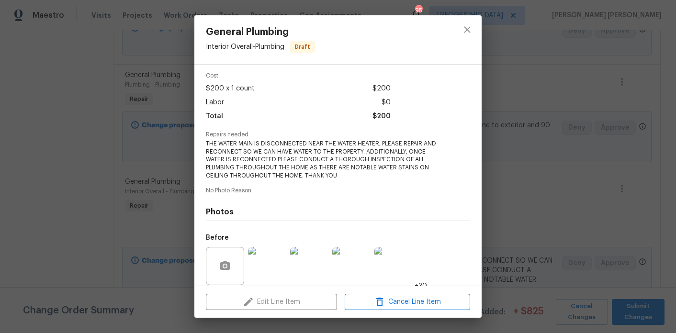
scroll to position [106, 0]
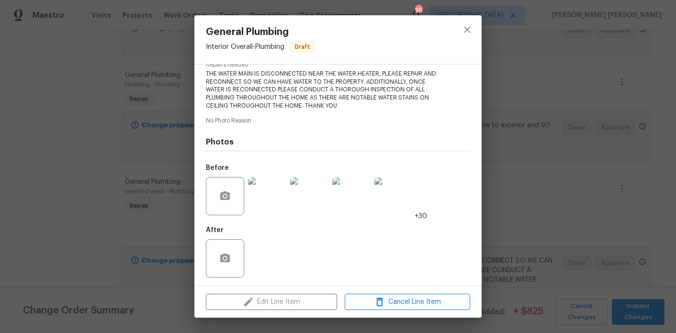
click at [570, 169] on div "General Plumbing Interior Overall - Plumbing Draft Vendor GoodStuff Plumbing Ac…" at bounding box center [338, 166] width 676 height 333
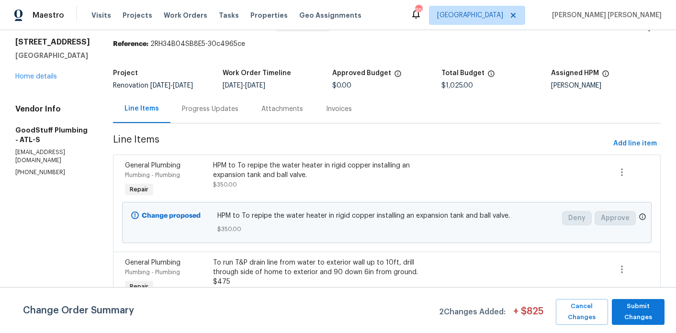
scroll to position [0, 0]
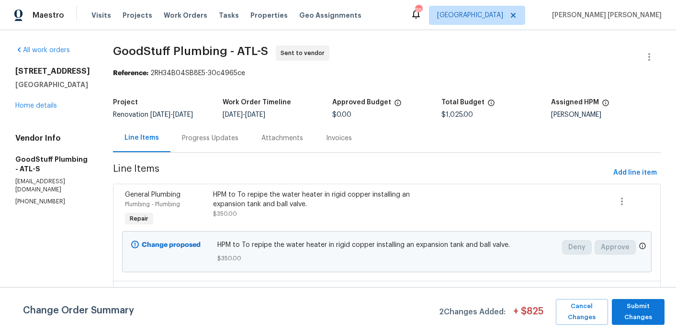
click at [227, 143] on div "Progress Updates" at bounding box center [210, 139] width 57 height 10
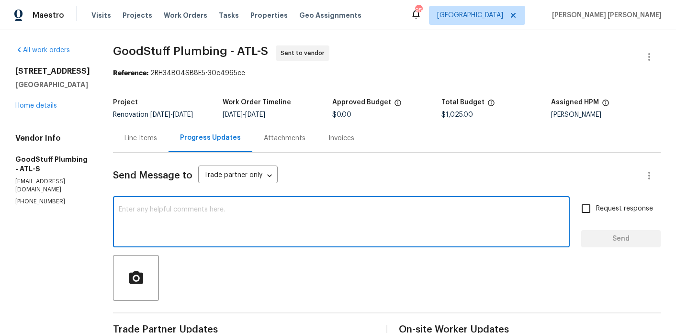
click at [217, 219] on textarea at bounding box center [342, 223] width 446 height 34
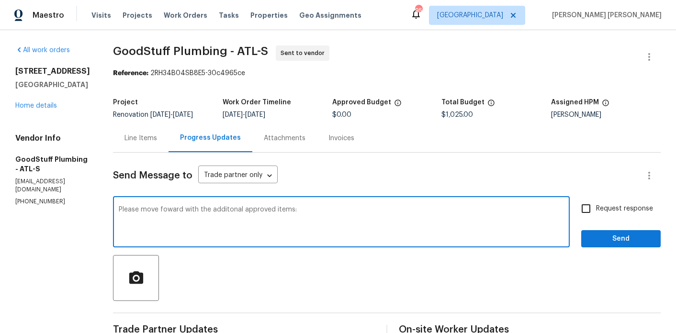
paste textarea "To repipe the water heater in rigid copper installing an expansion tank and bal…"
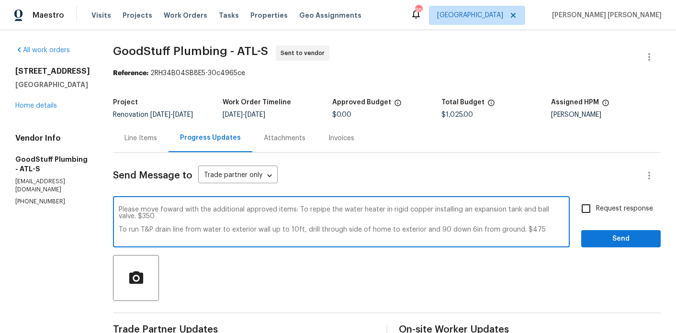
click at [191, 217] on textarea "Please move foward with the additional approved items: To repipe the water heat…" at bounding box center [342, 223] width 446 height 34
click at [322, 216] on textarea "Please move forward with the additional approved items: To repipe the water hea…" at bounding box center [342, 223] width 446 height 34
click at [142, 237] on textarea "Please move forward with the additional approved items: 1. To repipe the water …" at bounding box center [342, 223] width 446 height 34
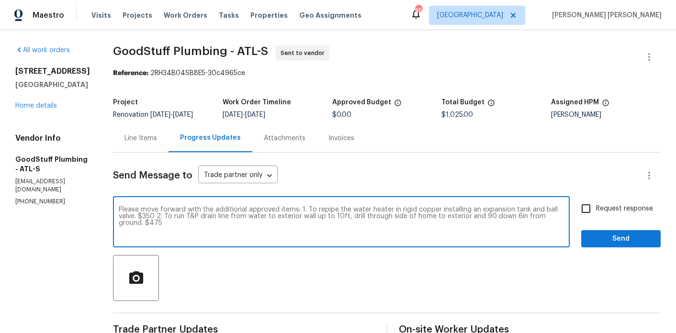
click at [216, 234] on textarea "Please move forward with the additional approved items: 1. To repipe the water …" at bounding box center [342, 223] width 446 height 34
click at [295, 229] on textarea "Please move forward with the additional approved items: 1. To repipe the water …" at bounding box center [342, 223] width 446 height 34
type textarea "Please move forward with the additional approved items: 1. To repipe the water …"
click at [601, 211] on span "Request response" at bounding box center [624, 209] width 57 height 10
click at [596, 211] on input "Request response" at bounding box center [586, 209] width 20 height 20
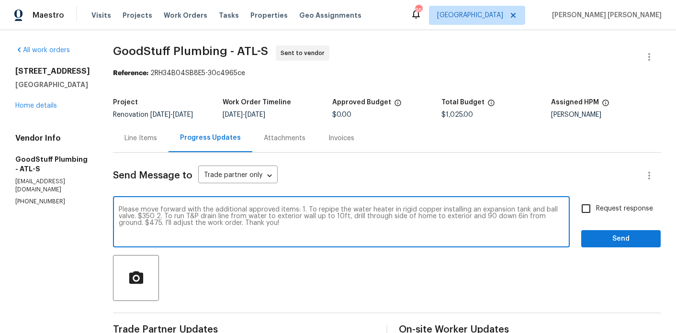
checkbox input "true"
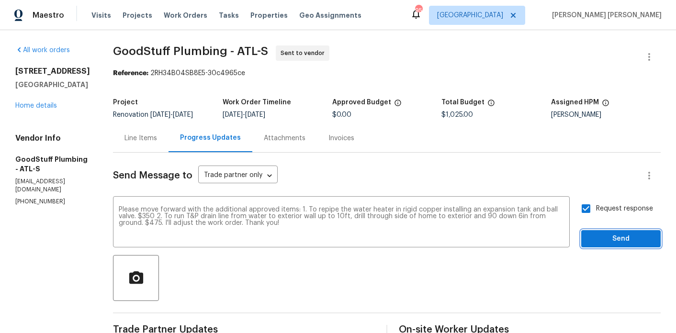
click at [602, 245] on span "Send" at bounding box center [621, 239] width 64 height 12
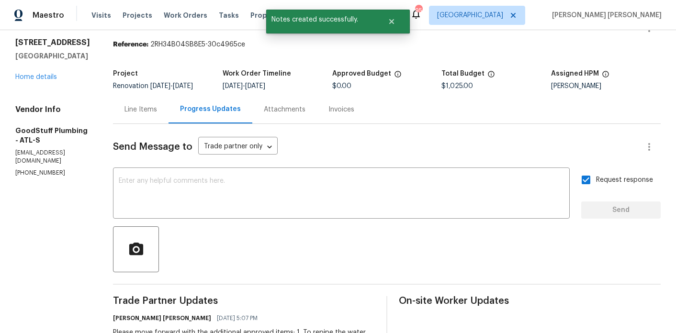
click at [168, 124] on div "Line Items" at bounding box center [141, 109] width 56 height 28
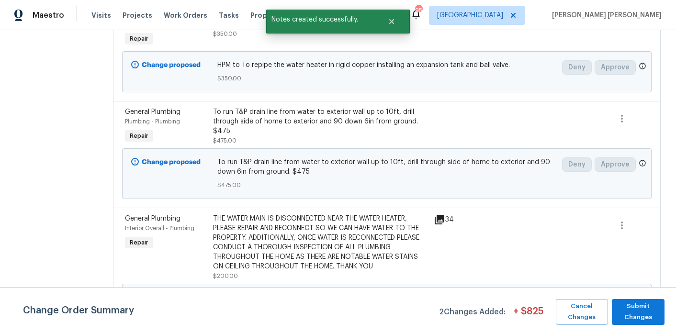
scroll to position [181, 0]
click at [635, 309] on span "Submit Changes" at bounding box center [639, 312] width 44 height 22
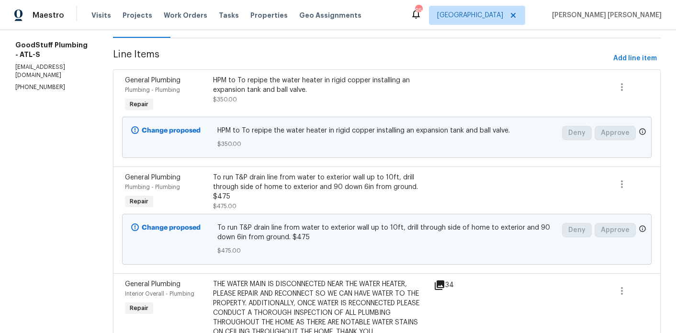
scroll to position [0, 0]
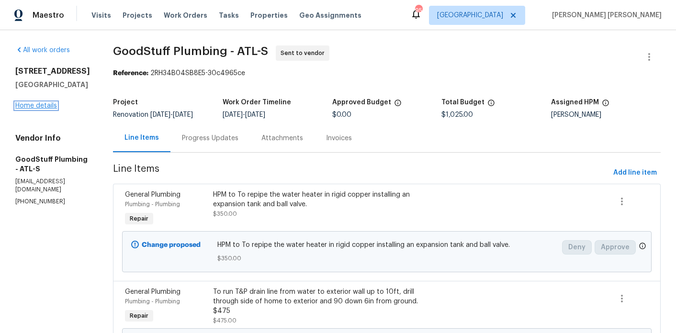
click at [39, 103] on link "Home details" at bounding box center [36, 106] width 42 height 7
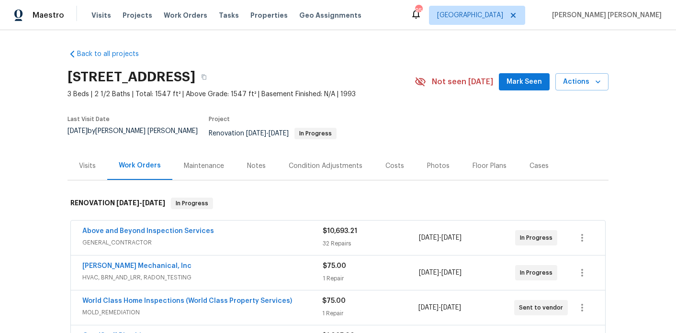
click at [248, 162] on div "Notes" at bounding box center [256, 166] width 19 height 10
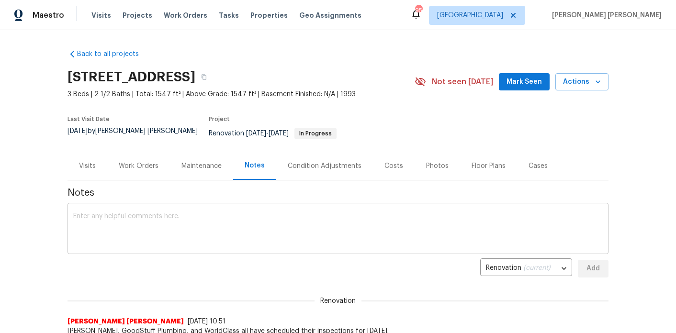
click at [220, 232] on textarea at bounding box center [338, 230] width 530 height 34
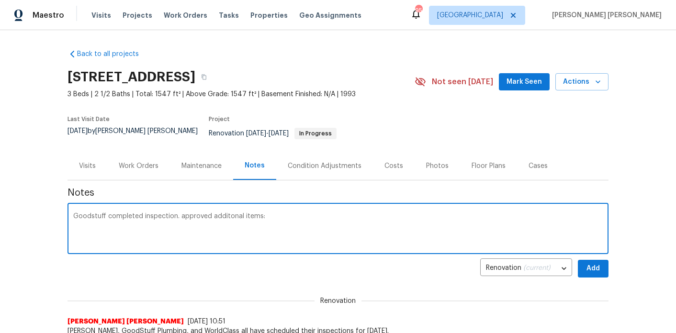
paste textarea "To repipe the water heater in rigid copper installing an expansion tank and bal…"
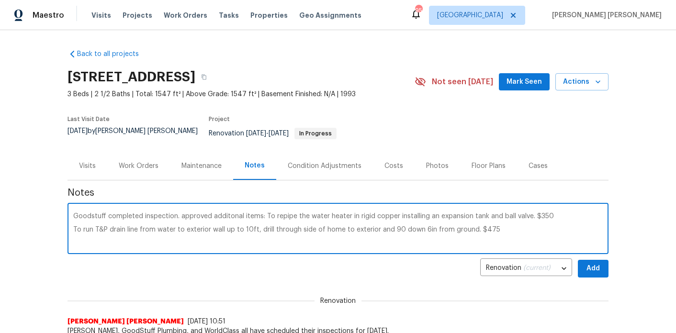
click at [176, 213] on textarea "Goodstuff completed inspection. approved additonal items: To repipe the water h…" at bounding box center [338, 230] width 530 height 34
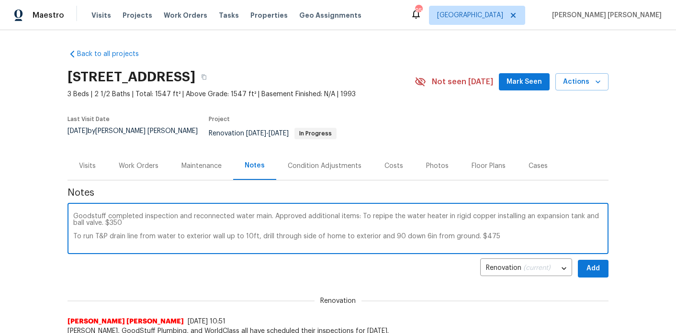
click at [94, 213] on textarea "Goodstuff completed inspection and reconnected water main. Approved additional …" at bounding box center [338, 230] width 530 height 34
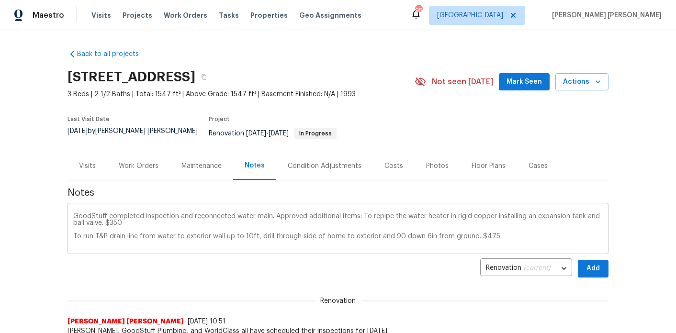
click at [71, 230] on div "GoodStuff completed inspection and reconnected water main. Approved additional …" at bounding box center [338, 230] width 541 height 49
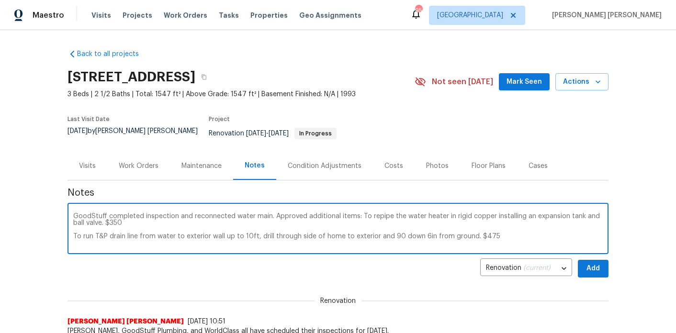
click at [360, 213] on textarea "GoodStuff completed inspection and reconnected water main. Approved additional …" at bounding box center [338, 230] width 530 height 34
click at [75, 229] on textarea "GoodStuff completed inspection and reconnected water main. Approved additional …" at bounding box center [338, 230] width 530 height 34
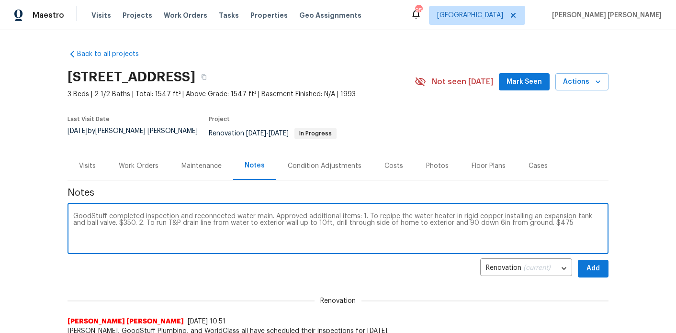
type textarea "GoodStuff completed inspection and reconnected water main. Approved additional …"
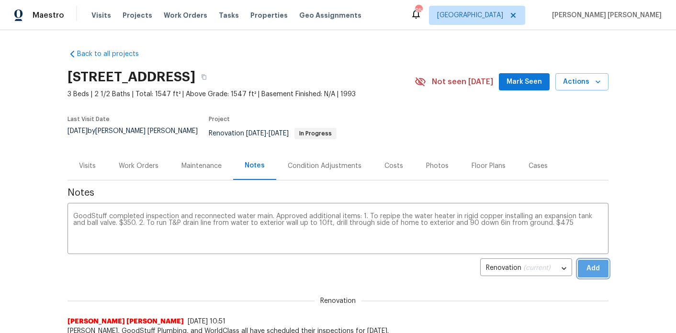
click at [593, 265] on span "Add" at bounding box center [593, 269] width 15 height 12
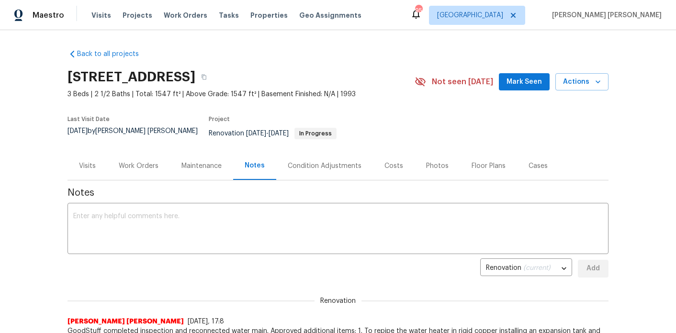
click at [143, 161] on div "Work Orders" at bounding box center [139, 166] width 40 height 10
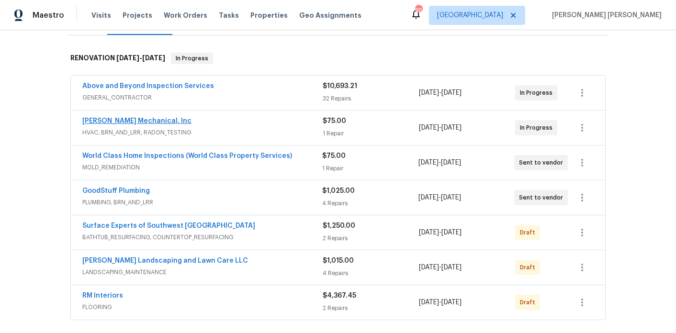
scroll to position [149, 0]
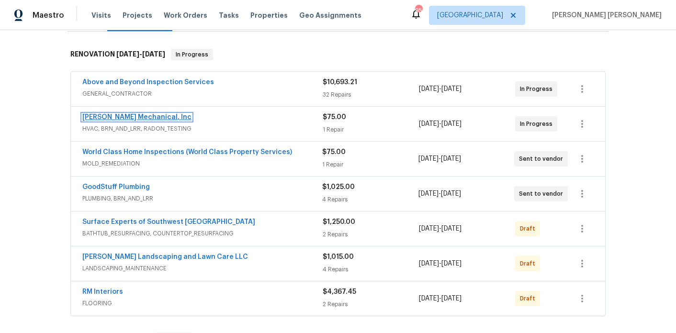
click at [135, 114] on link "JH Martin Mechanical, Inc" at bounding box center [136, 117] width 109 height 7
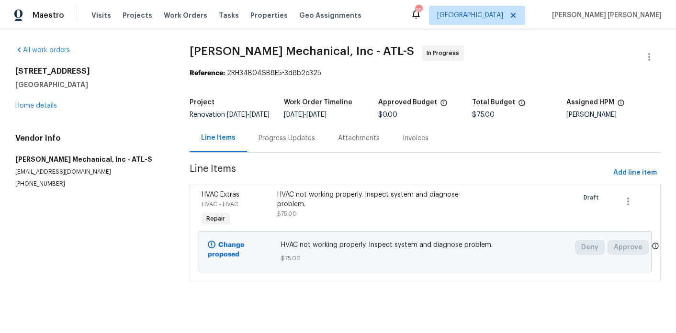
click at [269, 152] on div "Progress Updates" at bounding box center [287, 138] width 80 height 28
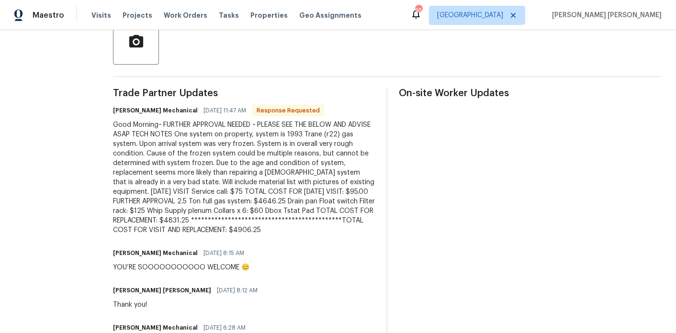
scroll to position [238, 0]
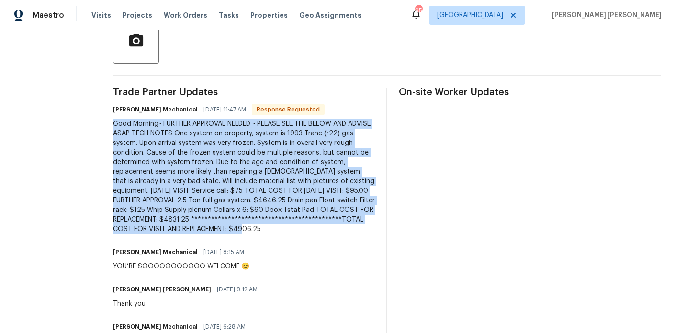
drag, startPoint x: 221, startPoint y: 246, endPoint x: 128, endPoint y: 132, distance: 147.1
click at [128, 132] on div "All work orders 95 Prestwick Ln Peachtree City, GA 30269 Home details Vendor In…" at bounding box center [338, 144] width 676 height 703
copy div "**********"
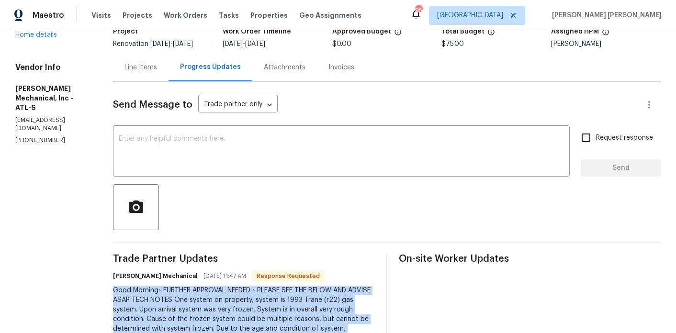
scroll to position [46, 0]
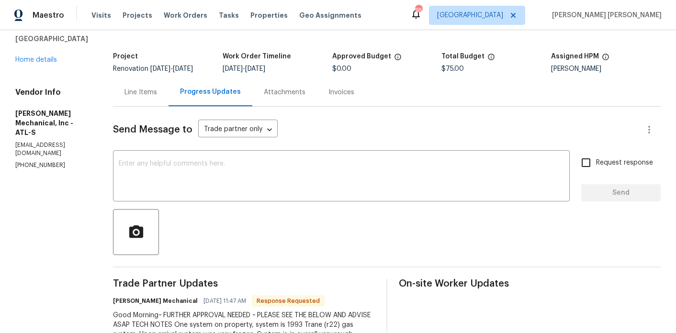
click at [157, 96] on div "Line Items" at bounding box center [141, 93] width 33 height 10
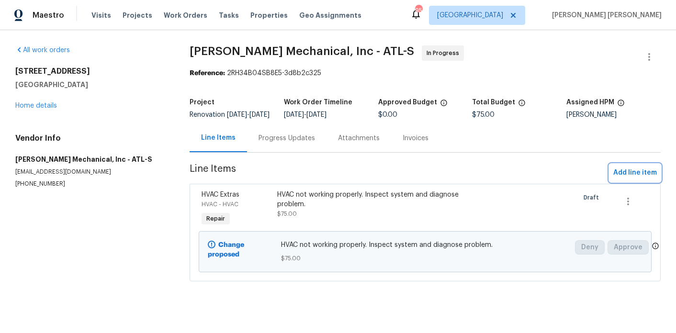
click at [630, 177] on span "Add line item" at bounding box center [636, 173] width 44 height 12
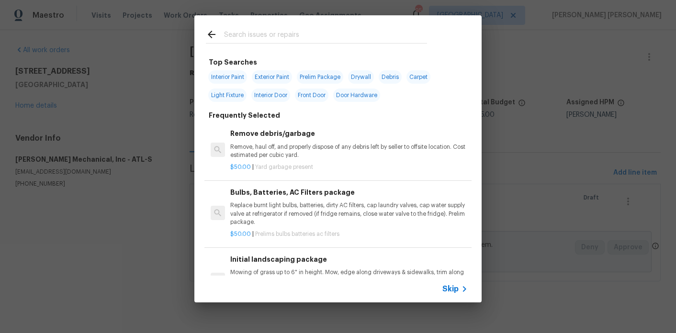
click at [279, 39] on input "text" at bounding box center [325, 36] width 203 height 14
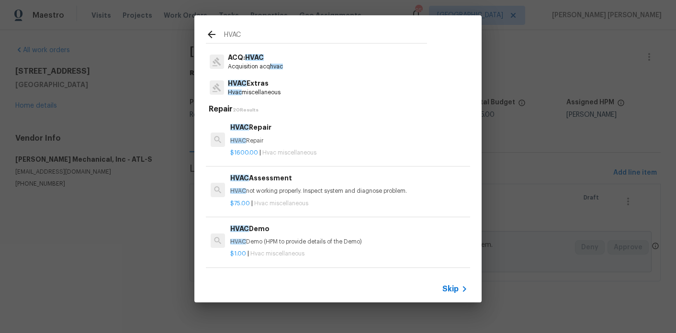
scroll to position [19, 0]
type input "HVAC"
click at [258, 91] on p "Hvac miscellaneous" at bounding box center [254, 92] width 53 height 8
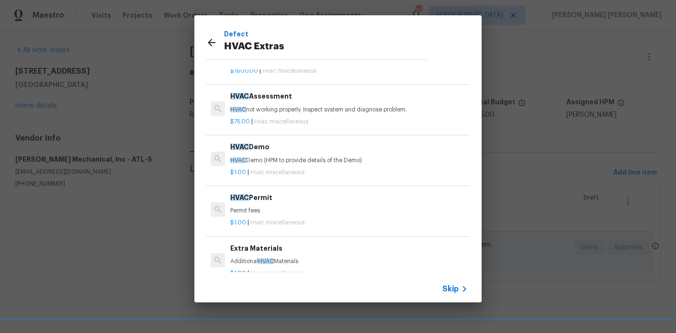
scroll to position [0, 0]
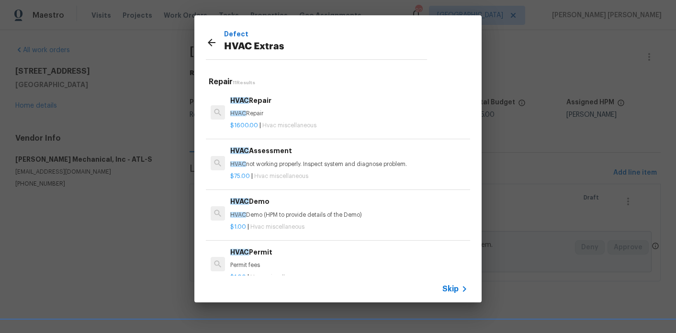
click at [210, 38] on icon at bounding box center [211, 42] width 11 height 11
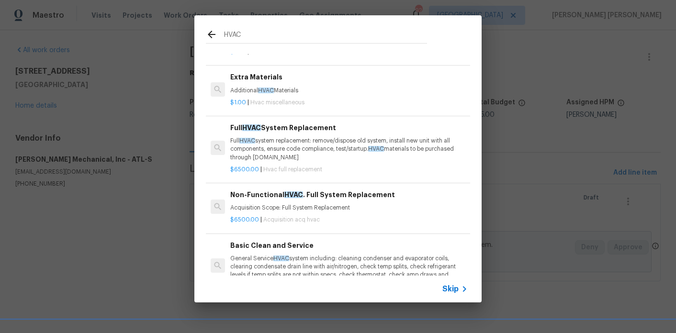
scroll to position [193, 0]
click at [277, 145] on p "Full HVAC system replacement: remove/dispose old system, install new unit with …" at bounding box center [349, 149] width 238 height 24
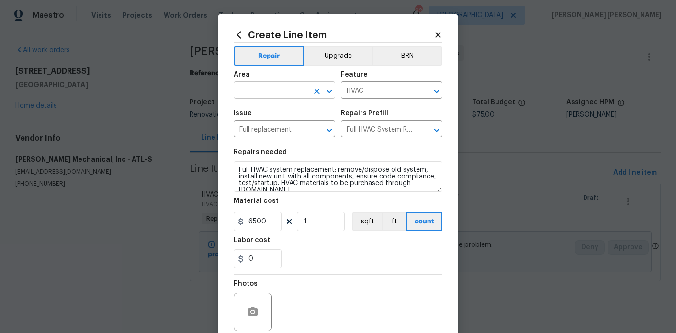
click at [278, 93] on input "text" at bounding box center [271, 91] width 75 height 15
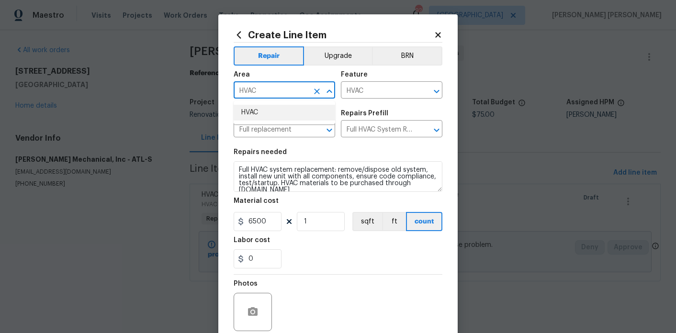
click at [275, 112] on li "HVAC" at bounding box center [285, 113] width 102 height 16
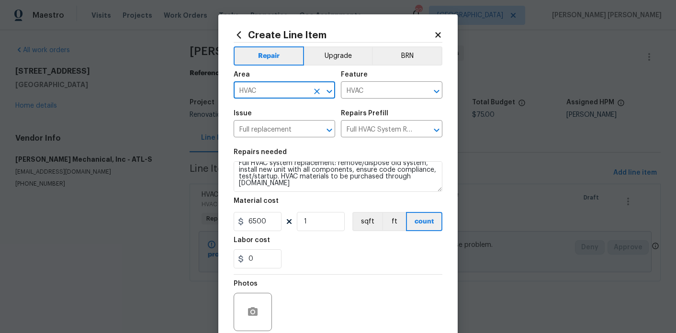
type input "HVAC"
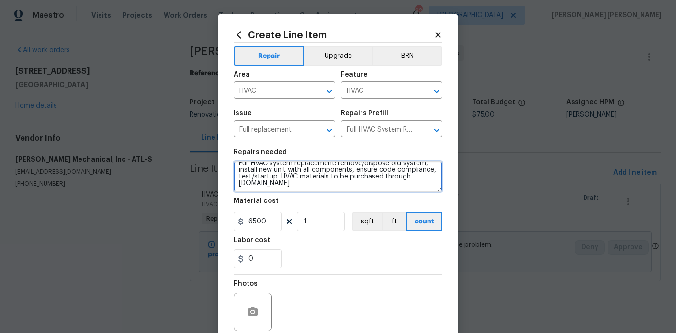
click at [292, 184] on textarea "Full HVAC system replacement: remove/dispose old system, install new unit with …" at bounding box center [338, 176] width 209 height 31
paste textarea "**********"
type textarea "**********"
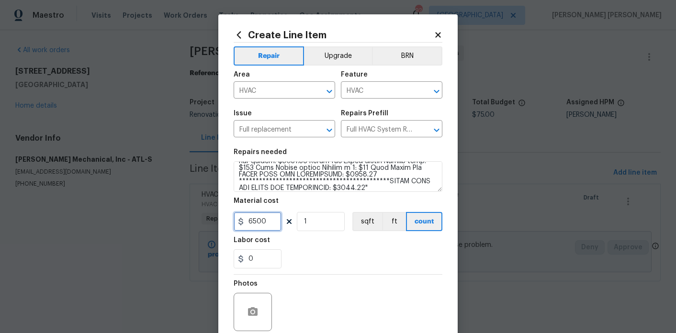
click at [256, 226] on input "6500" at bounding box center [258, 221] width 48 height 19
click at [254, 229] on input "4906.25" at bounding box center [258, 221] width 48 height 19
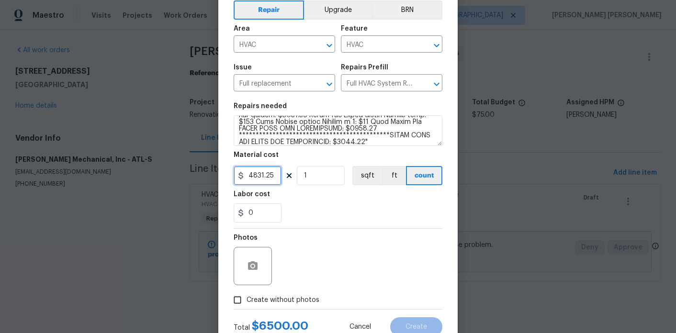
scroll to position [80, 0]
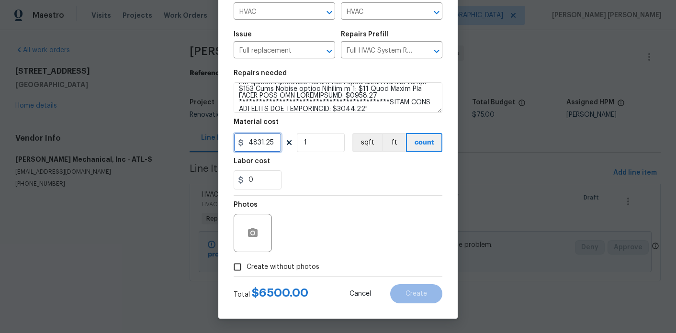
type input "4831.25"
click at [293, 264] on span "Create without photos" at bounding box center [283, 268] width 73 height 10
click at [247, 264] on input "Create without photos" at bounding box center [238, 267] width 18 height 18
checkbox input "true"
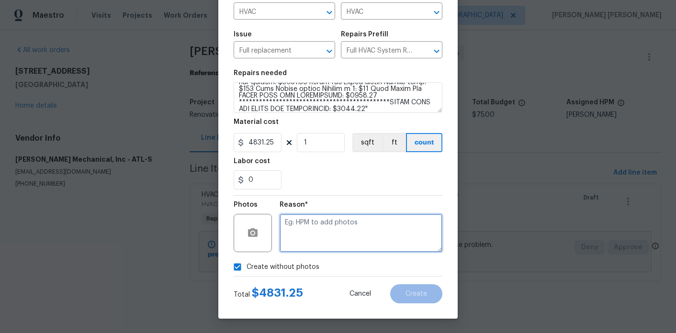
click at [329, 246] on textarea at bounding box center [361, 233] width 163 height 38
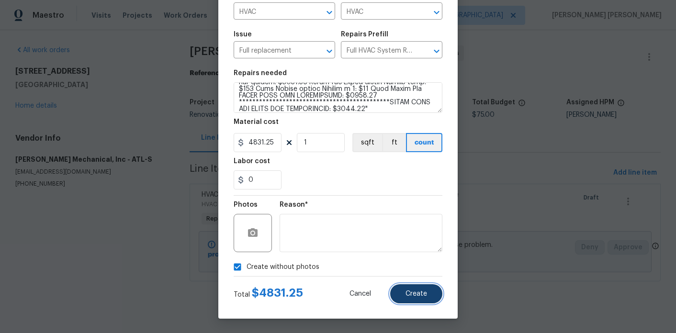
click at [439, 289] on button "Create" at bounding box center [416, 294] width 52 height 19
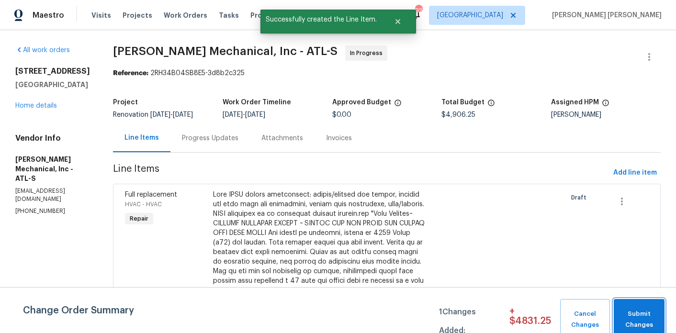
click at [634, 313] on span "Submit Changes" at bounding box center [639, 320] width 41 height 22
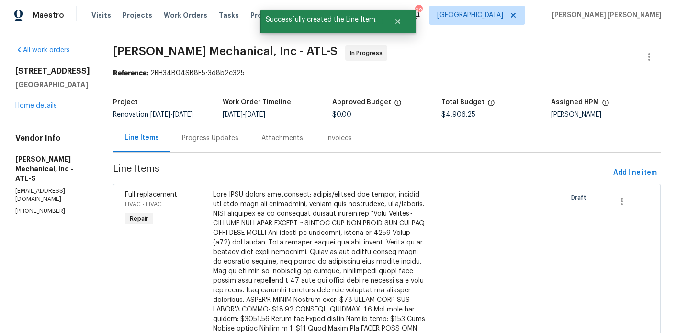
click at [218, 143] on div "Progress Updates" at bounding box center [210, 139] width 57 height 10
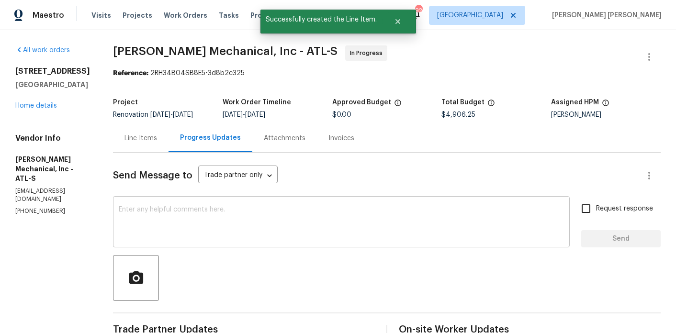
click at [258, 228] on textarea at bounding box center [342, 223] width 446 height 34
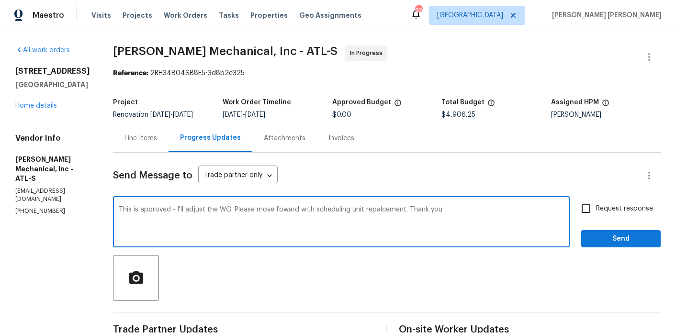
click at [295, 218] on textarea "This is approved - I'll adjust the WO. Please move foward with scheduling unit …" at bounding box center [342, 223] width 446 height 34
type textarea "This is approved - I'll adjust the WO. Please move forward with scheduling unit…"
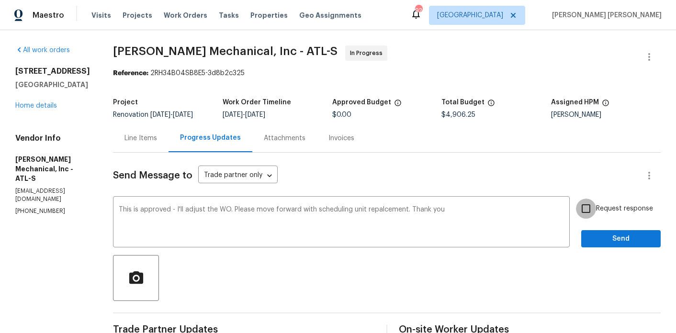
click at [582, 215] on input "Request response" at bounding box center [586, 209] width 20 height 20
checkbox input "true"
click at [596, 236] on div "Request response Send" at bounding box center [622, 223] width 80 height 49
click at [596, 237] on button "Send" at bounding box center [622, 239] width 80 height 18
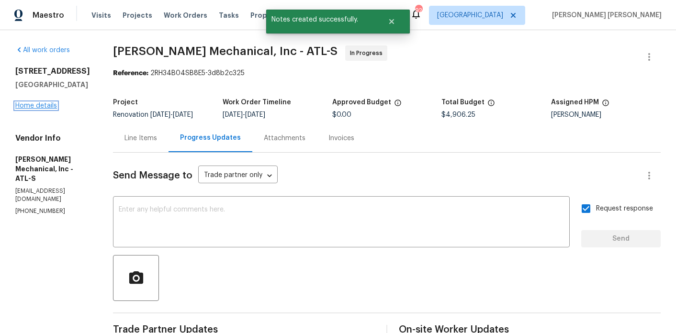
click at [42, 106] on link "Home details" at bounding box center [36, 106] width 42 height 7
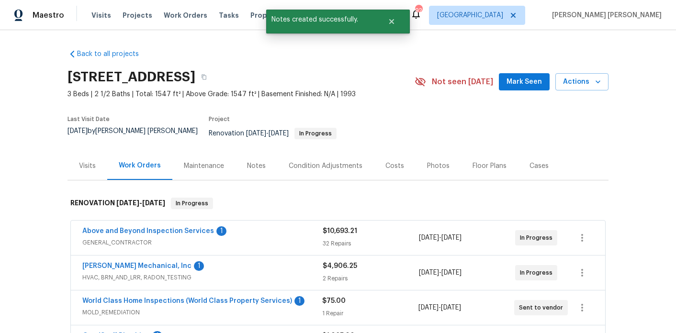
click at [247, 161] on div "Notes" at bounding box center [256, 166] width 19 height 10
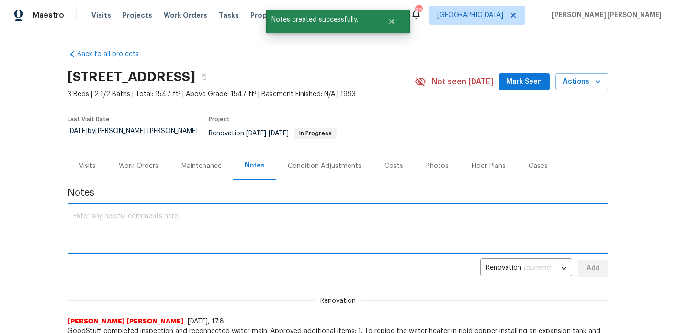
click at [203, 217] on textarea at bounding box center [338, 230] width 530 height 34
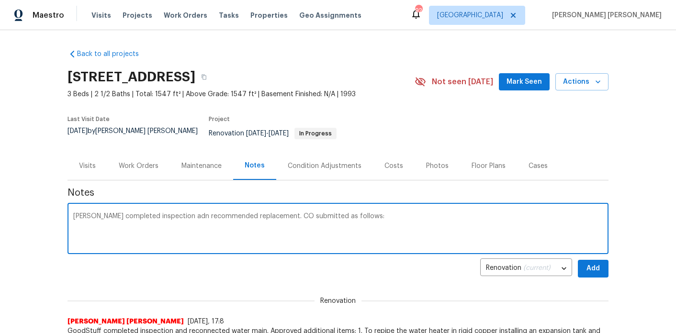
paste textarea "**********"
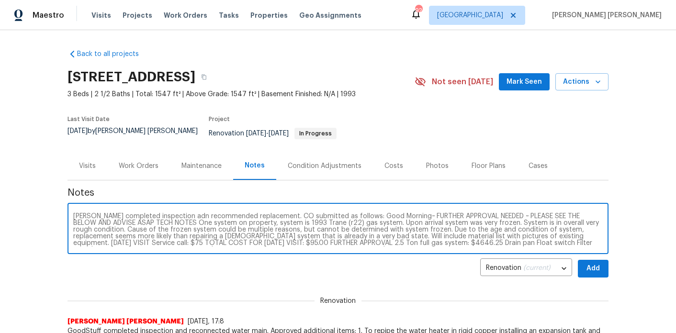
click at [180, 213] on textarea "**********" at bounding box center [338, 230] width 530 height 34
type textarea "**********"
click at [595, 260] on button "Add" at bounding box center [593, 269] width 31 height 18
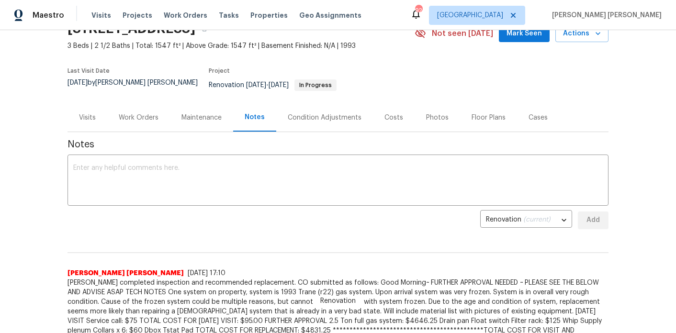
scroll to position [24, 0]
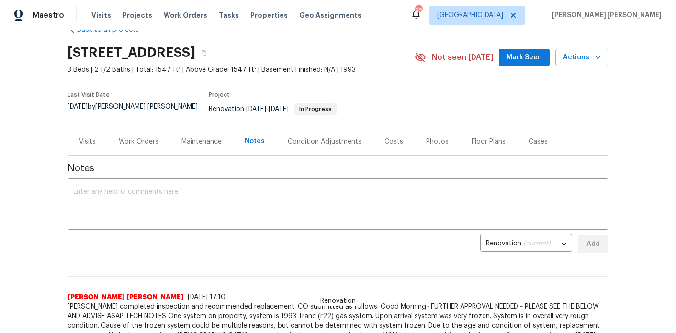
click at [149, 137] on div "Work Orders" at bounding box center [139, 142] width 40 height 10
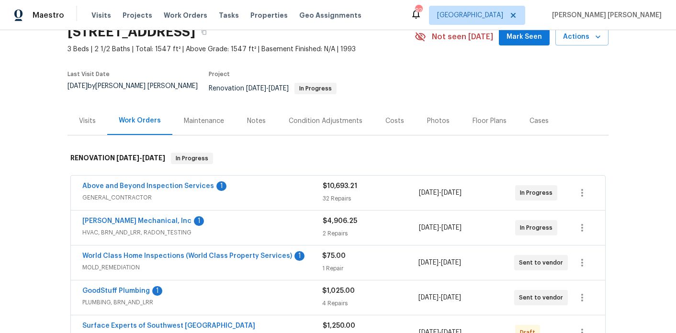
scroll to position [47, 0]
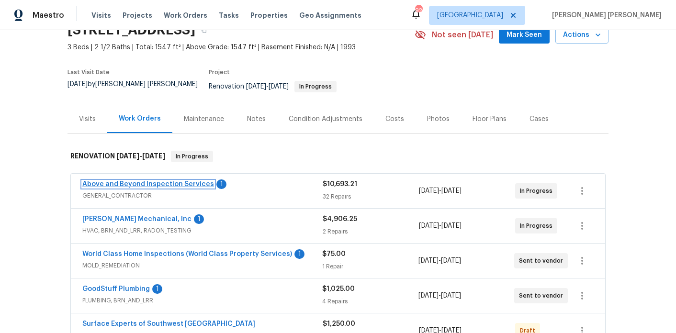
click at [171, 181] on link "Above and Beyond Inspection Services" at bounding box center [148, 184] width 132 height 7
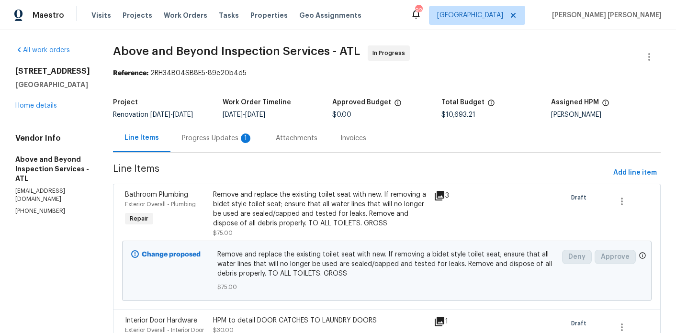
click at [242, 151] on div "Progress Updates 1" at bounding box center [218, 138] width 94 height 28
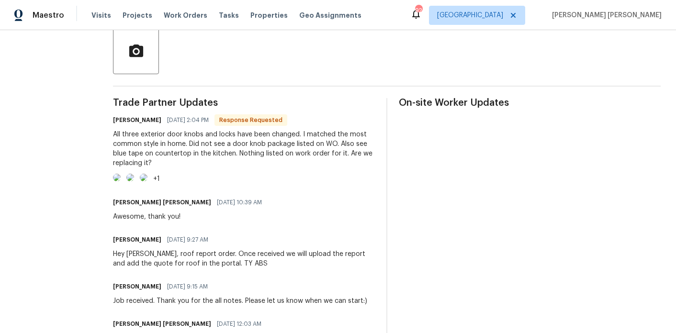
scroll to position [234, 0]
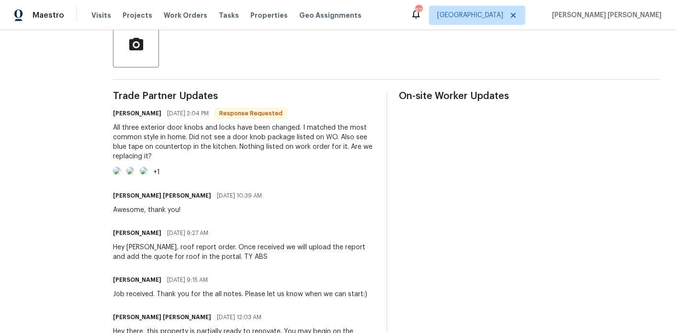
click at [121, 175] on img at bounding box center [117, 171] width 8 height 8
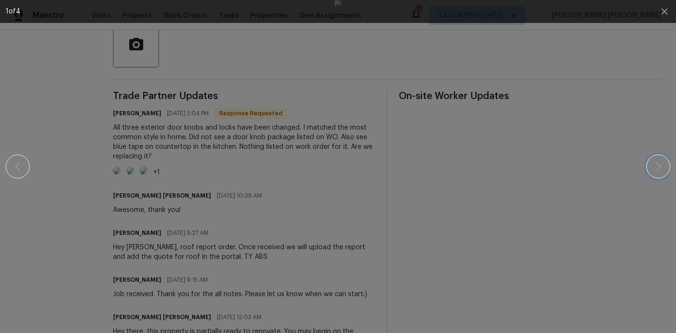
click at [657, 165] on icon "button" at bounding box center [658, 166] width 11 height 11
click at [589, 149] on div at bounding box center [338, 166] width 594 height 333
click at [548, 153] on div at bounding box center [338, 166] width 594 height 333
click at [662, 15] on icon "button" at bounding box center [664, 11] width 11 height 11
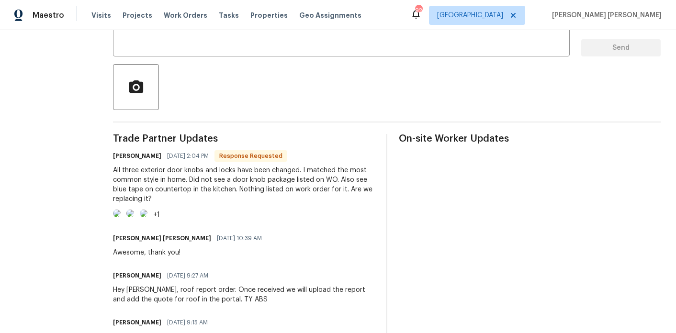
scroll to position [191, 0]
click at [270, 43] on textarea at bounding box center [342, 33] width 446 height 34
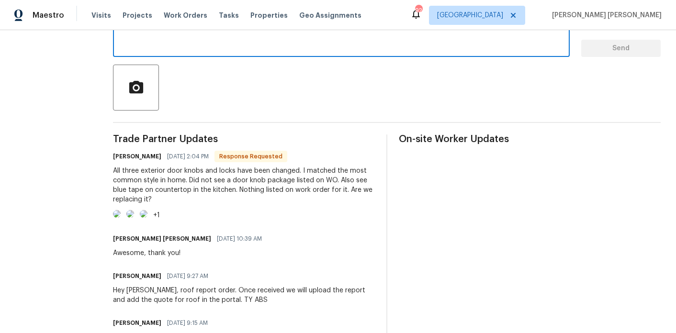
scroll to position [183, 0]
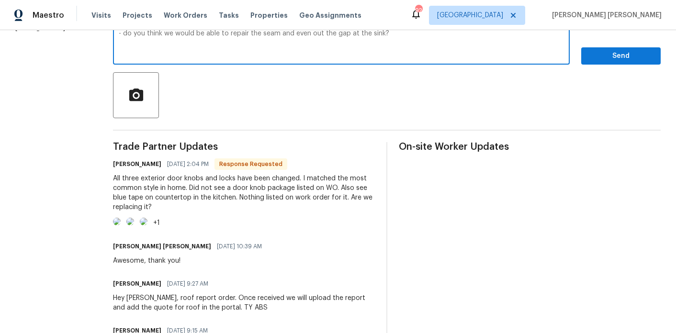
type textarea "I will be escalating door hardware package to our pricing team for approval - I…"
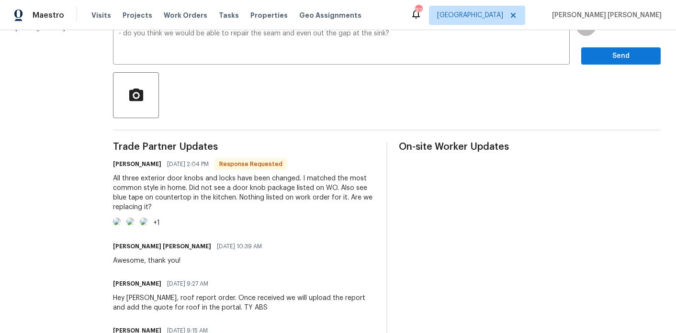
click at [588, 36] on input "Request response" at bounding box center [586, 26] width 20 height 20
checkbox input "true"
click at [599, 62] on span "Send" at bounding box center [621, 56] width 64 height 12
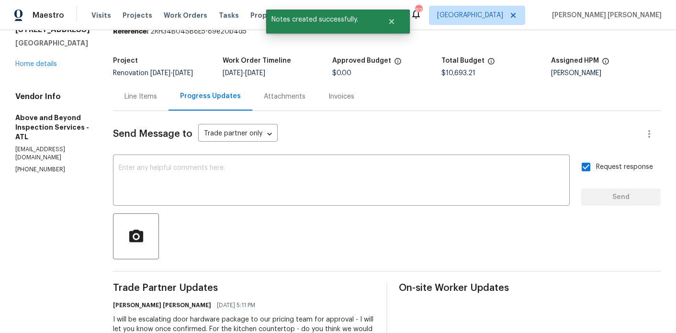
scroll to position [0, 0]
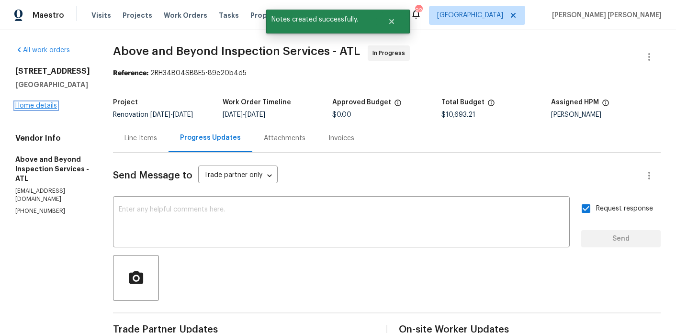
click at [35, 105] on link "Home details" at bounding box center [36, 106] width 42 height 7
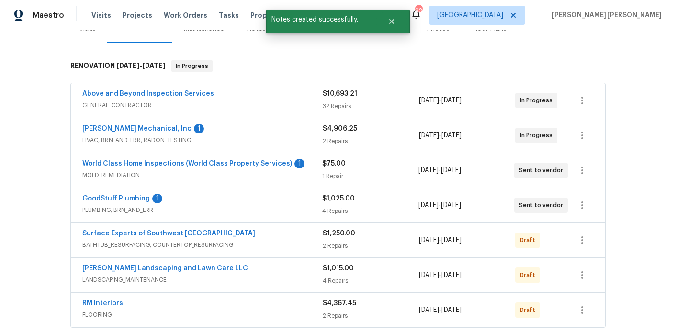
scroll to position [143, 0]
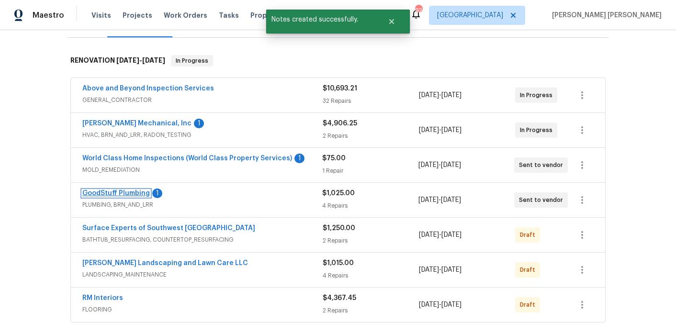
click at [134, 190] on link "GoodStuff Plumbing" at bounding box center [116, 193] width 68 height 7
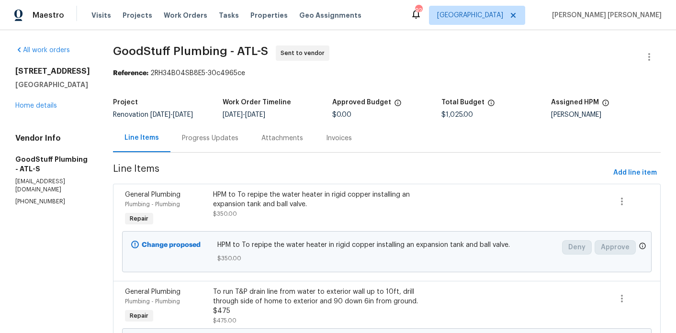
click at [239, 142] on div "Progress Updates" at bounding box center [210, 139] width 57 height 10
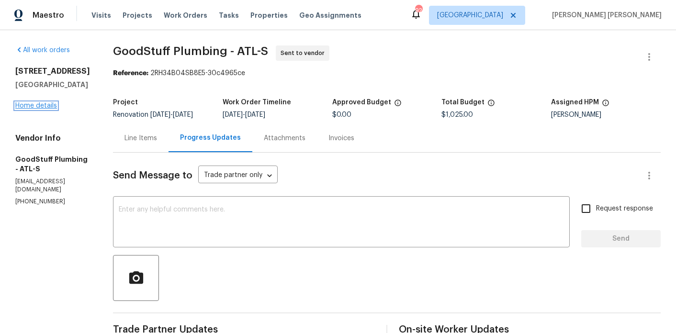
click at [53, 103] on link "Home details" at bounding box center [36, 106] width 42 height 7
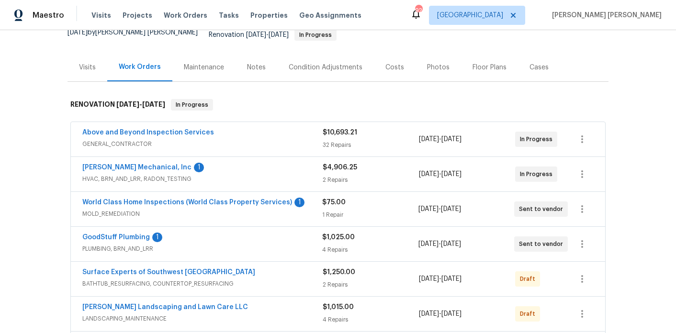
scroll to position [194, 0]
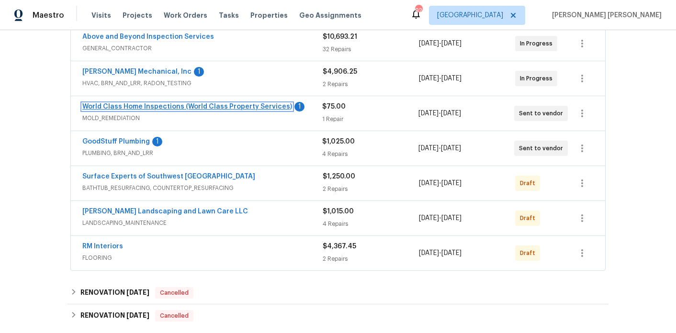
click at [135, 103] on link "World Class Home Inspections (World Class Property Services)" at bounding box center [187, 106] width 210 height 7
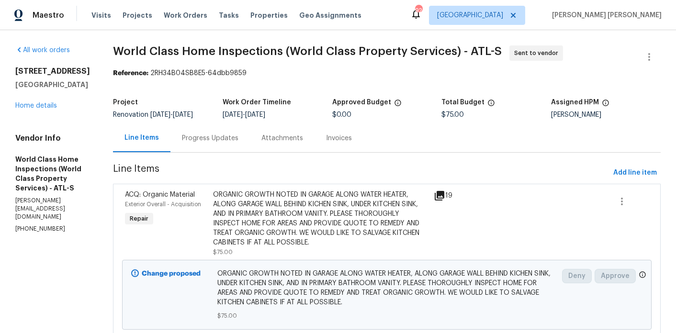
click at [204, 137] on div "Progress Updates" at bounding box center [210, 139] width 57 height 10
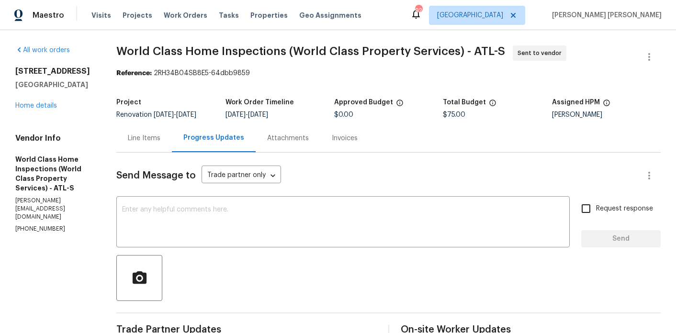
click at [156, 143] on div "Line Items" at bounding box center [144, 139] width 33 height 10
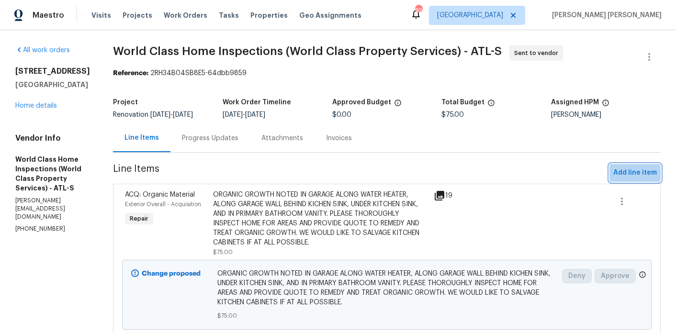
click at [620, 167] on button "Add line item" at bounding box center [635, 173] width 51 height 18
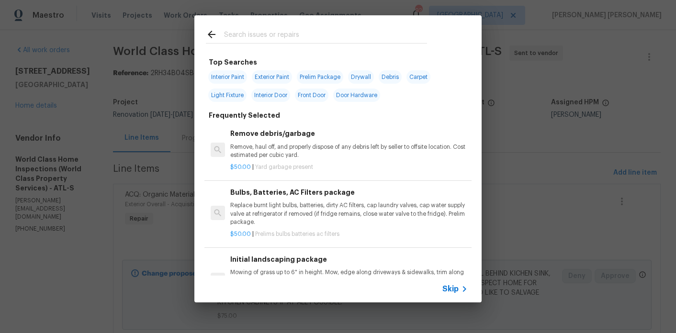
click at [235, 32] on input "text" at bounding box center [325, 36] width 203 height 14
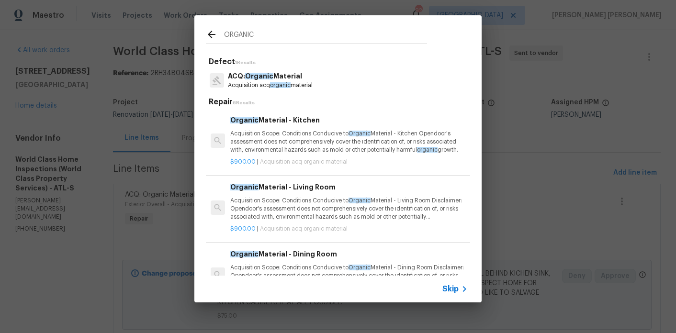
type input "ORGANIC"
click at [279, 152] on p "Acquisition Scope: Conditions Conducive to Organic Material - Kitchen Opendoor'…" at bounding box center [349, 142] width 238 height 24
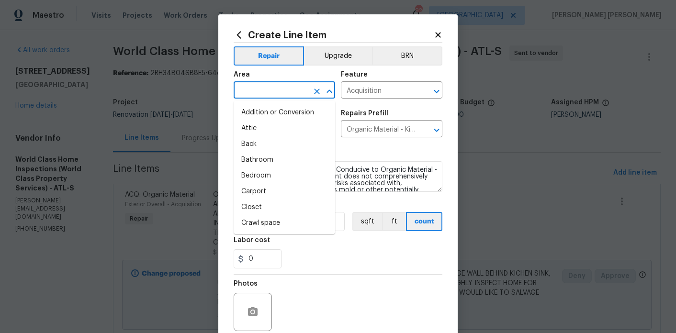
click at [285, 92] on input "text" at bounding box center [271, 91] width 75 height 15
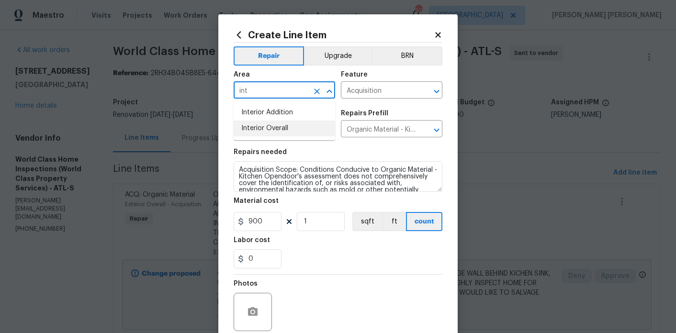
click at [317, 129] on li "Interior Overall" at bounding box center [285, 129] width 102 height 16
type input "Interior Overall"
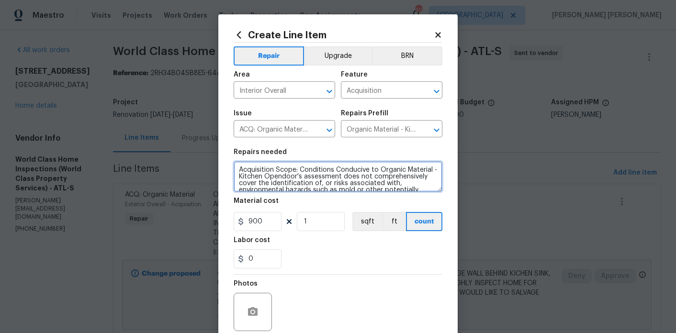
click at [316, 179] on textarea "Acquisition Scope: Conditions Conducive to Organic Material - Kitchen Opendoor'…" at bounding box center [338, 176] width 209 height 31
paste textarea "PPE Suit/Gloves Ea $42.00 Respirator Ea $31.17 Remove Drywall $2,200.00 All mol…"
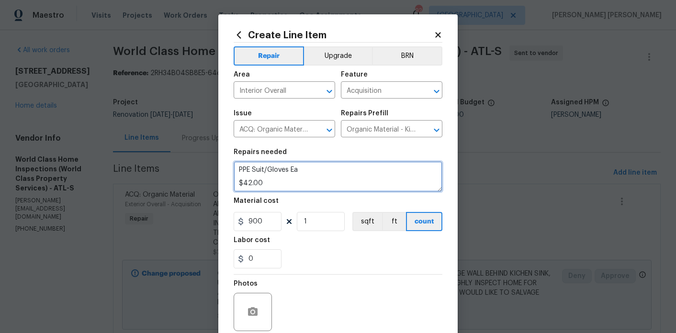
scroll to position [310, 0]
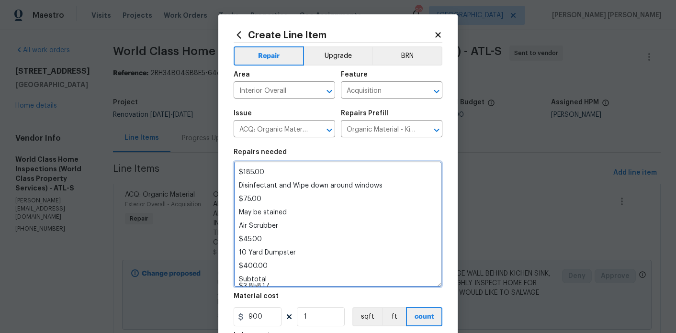
drag, startPoint x: 440, startPoint y: 190, endPoint x: 437, endPoint y: 309, distance: 118.4
click at [437, 287] on textarea "PPE Suit/Gloves Ea $42.00 Respirator Ea $31.17 Remove Drywall $2,200.00 All mol…" at bounding box center [338, 224] width 208 height 126
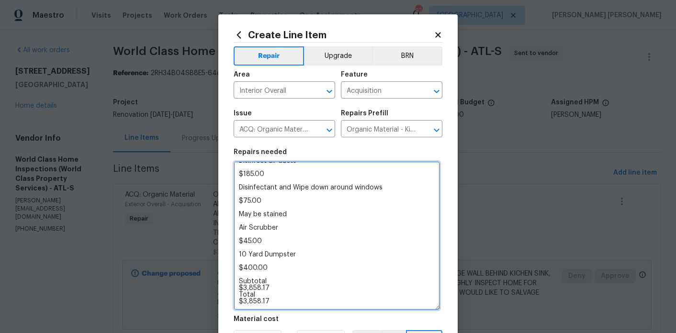
scroll to position [197, 0]
drag, startPoint x: 275, startPoint y: 288, endPoint x: 235, endPoint y: 277, distance: 41.9
click at [235, 277] on textarea "PPE Suit/Gloves Ea $42.00 Respirator Ea $31.17 Remove Drywall $2,200.00 All mol…" at bounding box center [337, 235] width 206 height 149
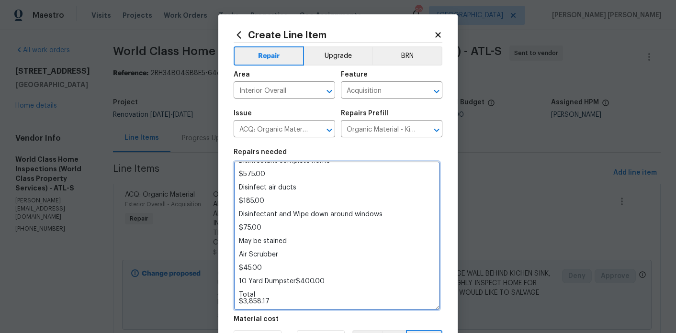
scroll to position [170, 0]
click at [343, 284] on textarea "PPE Suit/Gloves Ea $42.00 Respirator Ea $31.17 Remove Drywall $2,200.00 All mol…" at bounding box center [337, 235] width 206 height 149
click at [240, 278] on textarea "PPE Suit/Gloves Ea $42.00 Respirator Ea $31.17 Remove Drywall $2,200.00 All mol…" at bounding box center [337, 235] width 206 height 149
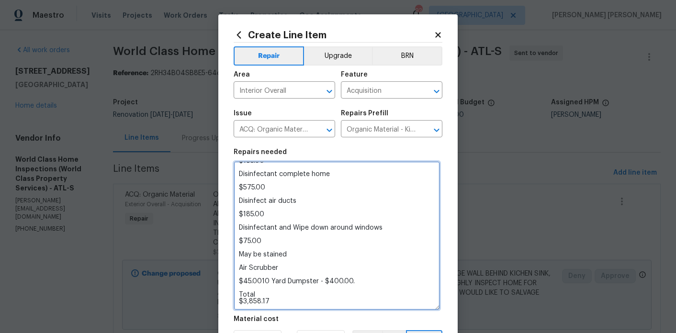
scroll to position [157, 0]
click at [238, 281] on textarea "PPE Suit/Gloves Ea $42.00 Respirator Ea $31.17 Remove Drywall $2,200.00 All mol…" at bounding box center [337, 235] width 206 height 149
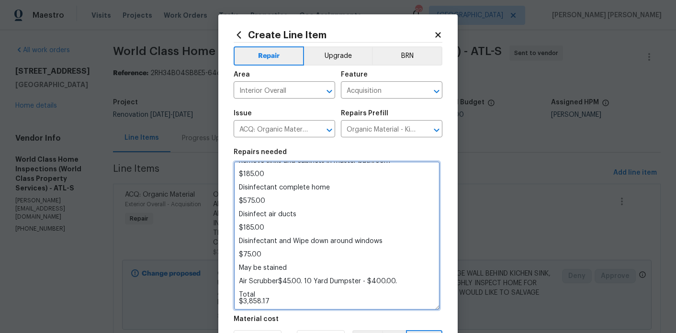
scroll to position [143, 0]
click at [240, 282] on textarea "PPE Suit/Gloves Ea $42.00 Respirator Ea $31.17 Remove Drywall $2,200.00 All mol…" at bounding box center [337, 235] width 206 height 149
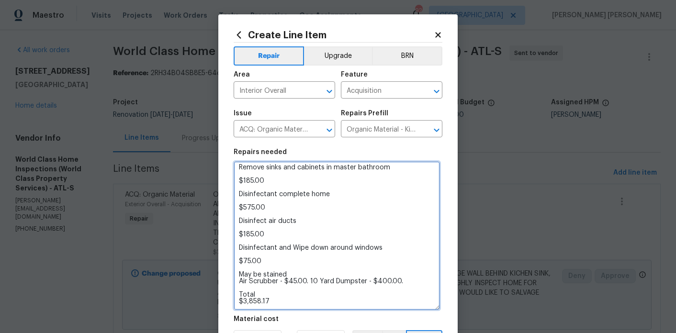
scroll to position [137, 0]
click at [240, 274] on textarea "PPE Suit/Gloves Ea $42.00 Respirator Ea $31.17 Remove Drywall $2,200.00 All mol…" at bounding box center [337, 235] width 206 height 149
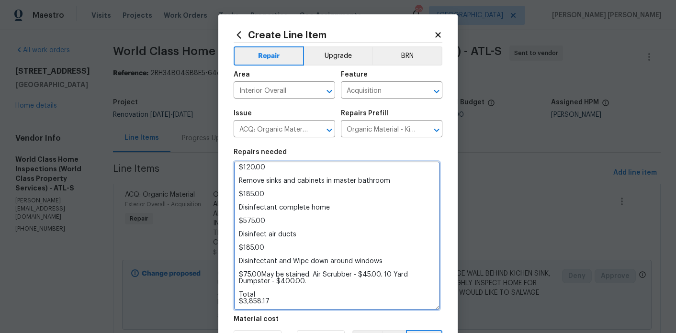
scroll to position [123, 0]
drag, startPoint x: 313, startPoint y: 275, endPoint x: 336, endPoint y: 282, distance: 24.1
click at [315, 275] on textarea "PPE Suit/Gloves Ea $42.00 Respirator Ea $31.17 Remove Drywall $2,200.00 All mol…" at bounding box center [337, 235] width 206 height 149
click at [239, 274] on textarea "PPE Suit/Gloves Ea $42.00 Respirator Ea $31.17 Remove Drywall $2,200.00 All mol…" at bounding box center [337, 235] width 206 height 149
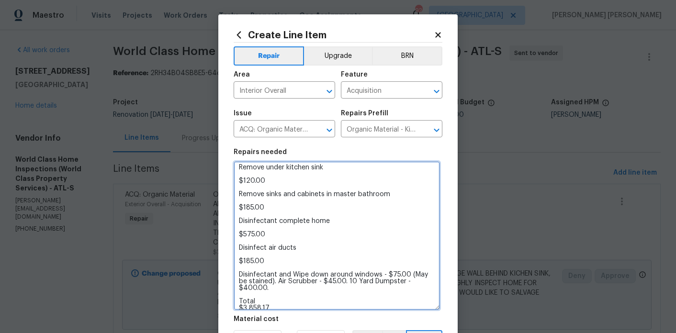
scroll to position [116, 0]
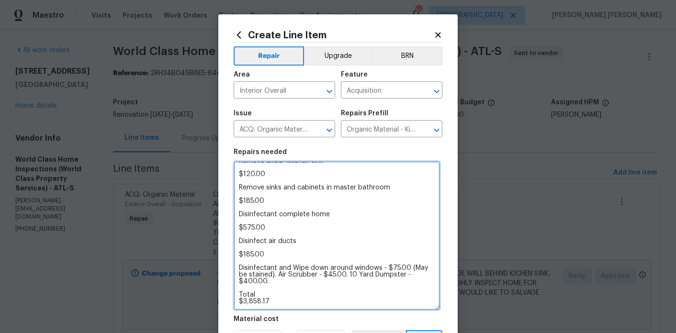
click at [239, 267] on textarea "PPE Suit/Gloves Ea $42.00 Respirator Ea $31.17 Remove Drywall $2,200.00 All mol…" at bounding box center [337, 235] width 206 height 149
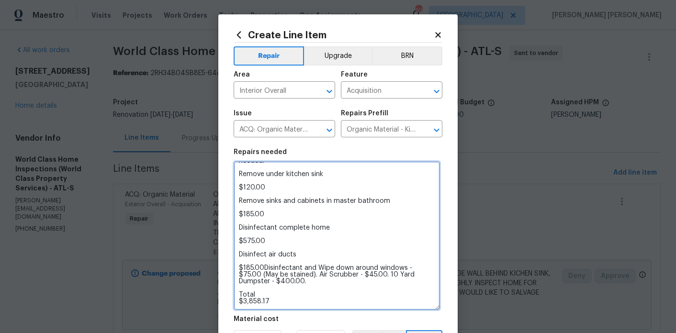
scroll to position [103, 0]
click at [240, 268] on textarea "PPE Suit/Gloves Ea $42.00 Respirator Ea $31.17 Remove Drywall $2,200.00 All mol…" at bounding box center [337, 235] width 206 height 149
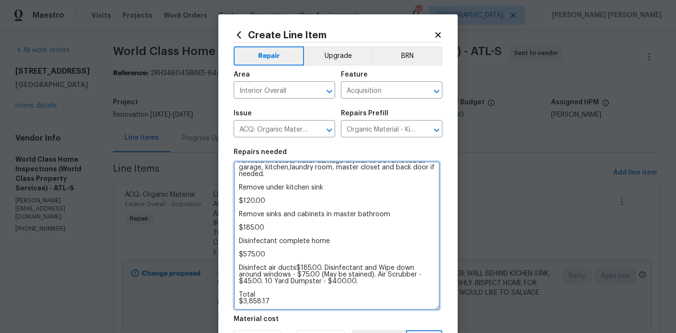
scroll to position [90, 0]
click at [240, 268] on textarea "PPE Suit/Gloves Ea $42.00 Respirator Ea $31.17 Remove Drywall $2,200.00 All mol…" at bounding box center [337, 235] width 206 height 149
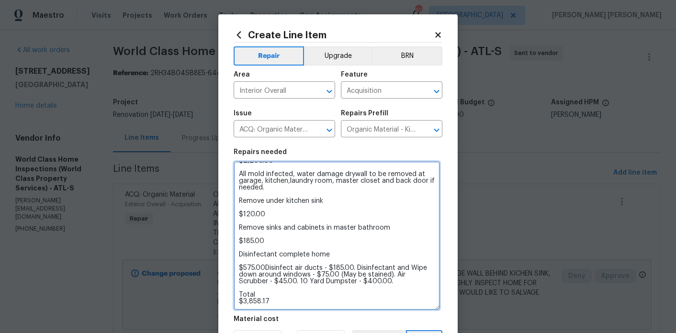
scroll to position [76, 0]
click at [240, 268] on textarea "PPE Suit/Gloves Ea $42.00 Respirator Ea $31.17 Remove Drywall $2,200.00 All mol…" at bounding box center [337, 235] width 206 height 149
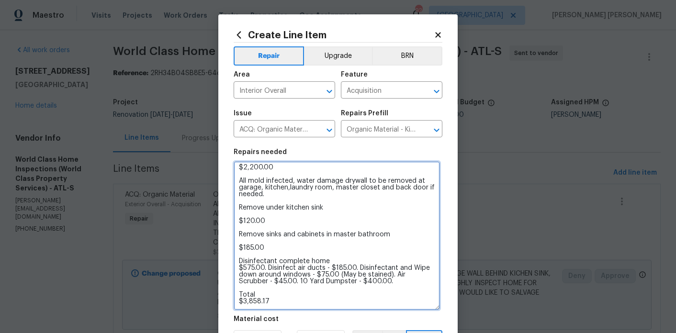
scroll to position [69, 0]
click at [239, 262] on textarea "PPE Suit/Gloves Ea $42.00 Respirator Ea $31.17 Remove Drywall $2,200.00 All mol…" at bounding box center [337, 235] width 206 height 149
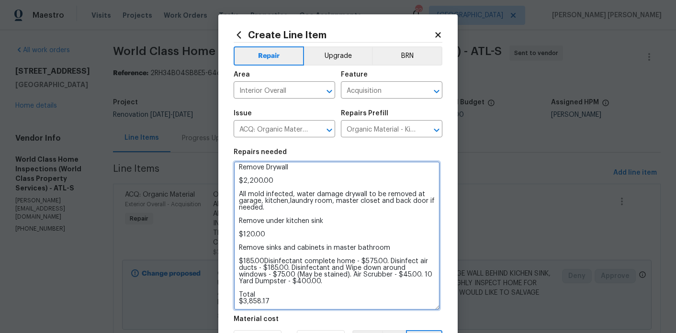
scroll to position [56, 0]
click at [240, 262] on textarea "PPE Suit/Gloves Ea $42.00 Respirator Ea $31.17 Remove Drywall $2,200.00 All mol…" at bounding box center [337, 235] width 206 height 149
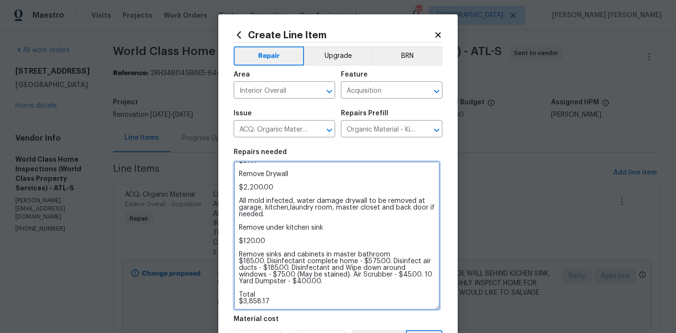
scroll to position [49, 0]
click at [240, 258] on textarea "PPE Suit/Gloves Ea $42.00 Respirator Ea $31.17 Remove Drywall $2,200.00 All mol…" at bounding box center [337, 235] width 206 height 149
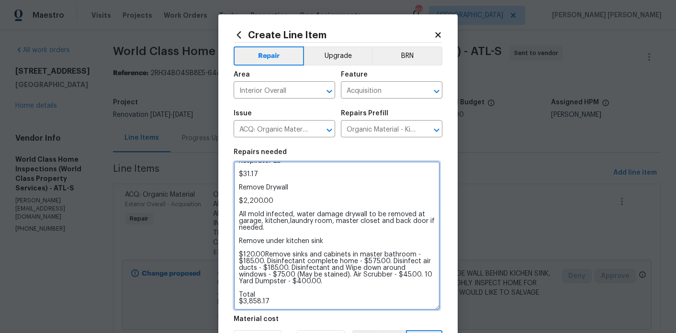
scroll to position [36, 0]
click at [239, 254] on textarea "PPE Suit/Gloves Ea $42.00 Respirator Ea $31.17 Remove Drywall $2,200.00 All mol…" at bounding box center [337, 235] width 206 height 149
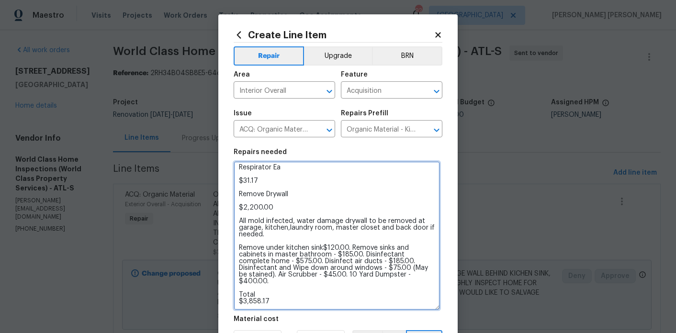
scroll to position [23, 0]
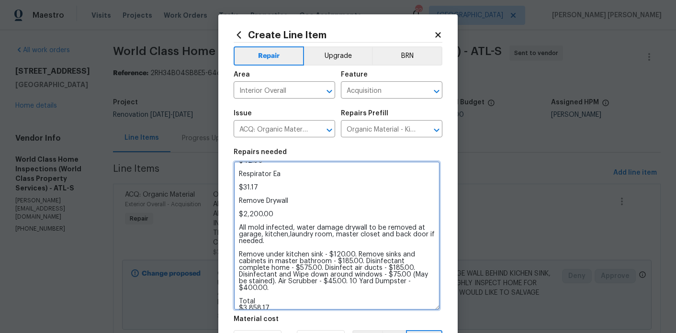
click at [240, 255] on textarea "PPE Suit/Gloves Ea $42.00 Respirator Ea $31.17 Remove Drywall $2,200.00 All mol…" at bounding box center [337, 235] width 206 height 149
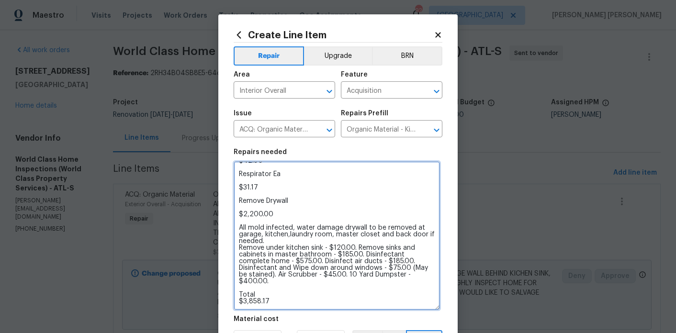
scroll to position [16, 0]
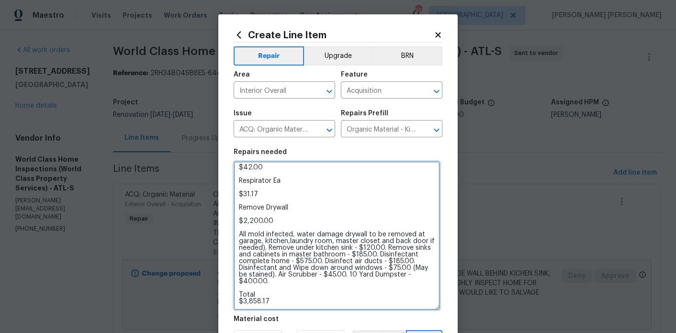
click at [240, 238] on textarea "PPE Suit/Gloves Ea $42.00 Respirator Ea $31.17 Remove Drywall $2,200.00 All mol…" at bounding box center [337, 235] width 206 height 149
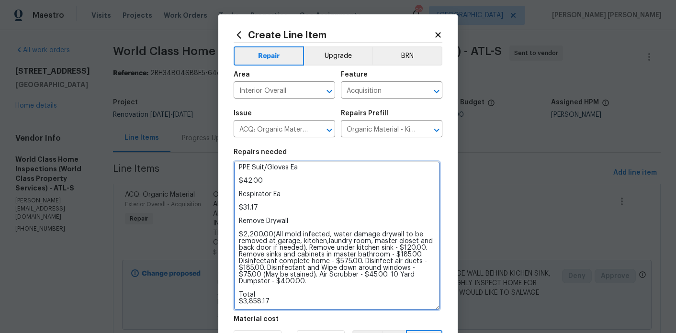
scroll to position [2, 0]
click at [239, 234] on textarea "PPE Suit/Gloves Ea $42.00 Respirator Ea $31.17 Remove Drywall $2,200.00 (All mo…" at bounding box center [337, 235] width 206 height 149
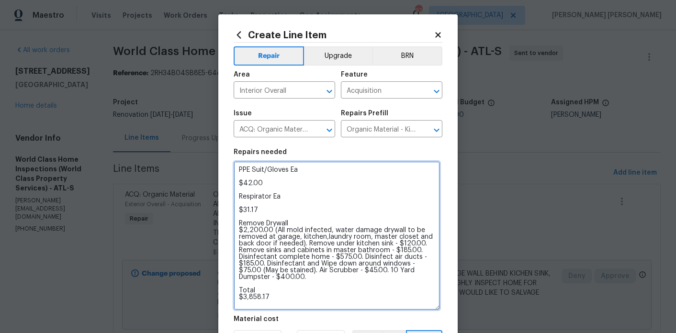
scroll to position [0, 0]
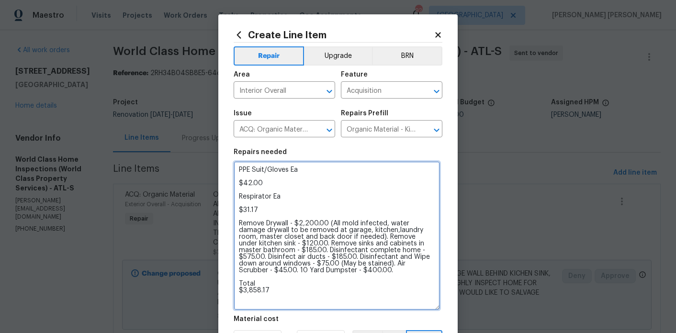
click at [239, 219] on textarea "PPE Suit/Gloves Ea $42.00 Respirator Ea $31.17 Remove Drywall - $2,200.00 (All …" at bounding box center [337, 235] width 206 height 149
click at [240, 223] on textarea "PPE Suit/Gloves Ea $42.00 Respirator Ea $31.17 Remove Drywall - $2,200.00 (All …" at bounding box center [337, 235] width 206 height 149
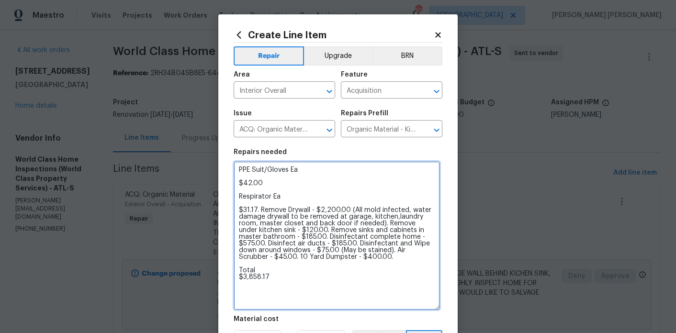
click at [238, 208] on textarea "PPE Suit/Gloves Ea $42.00 Respirator Ea $31.17. Remove Drywall - $2,200.00 (All…" at bounding box center [337, 235] width 206 height 149
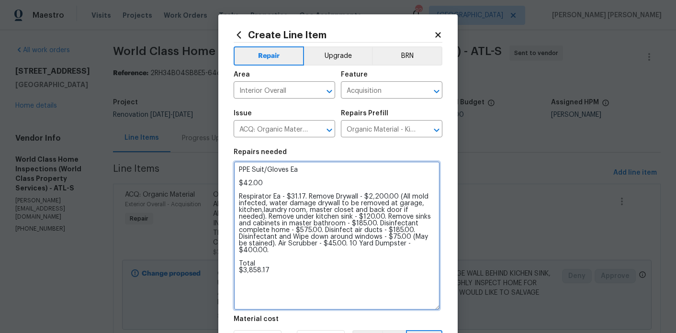
click at [238, 197] on textarea "PPE Suit/Gloves Ea $42.00 Respirator Ea - $31.17. Remove Drywall - $2,200.00 (A…" at bounding box center [337, 235] width 206 height 149
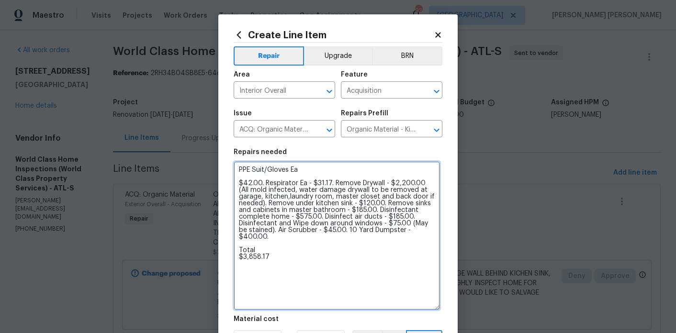
click at [239, 183] on textarea "PPE Suit/Gloves Ea $42.00. Respirator Ea - $31.17. Remove Drywall - $2,200.00 (…" at bounding box center [337, 235] width 206 height 149
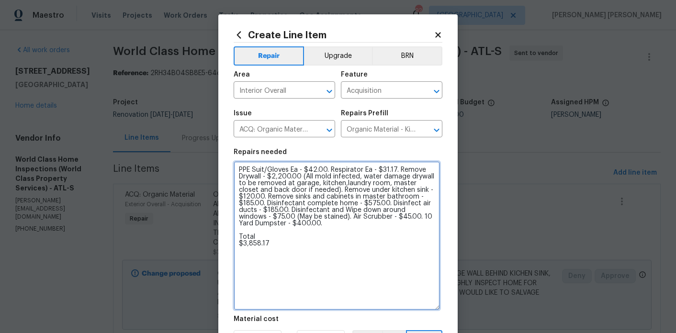
drag, startPoint x: 271, startPoint y: 246, endPoint x: 216, endPoint y: 150, distance: 110.5
click at [216, 150] on div "Create Line Item Repair Upgrade BRN Area Interior Overall ​ Feature Acquisition…" at bounding box center [338, 166] width 676 height 333
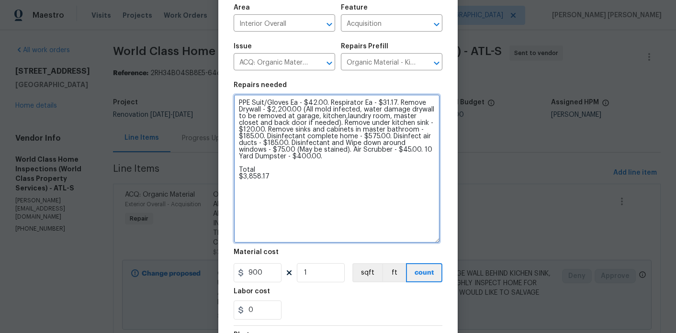
scroll to position [69, 0]
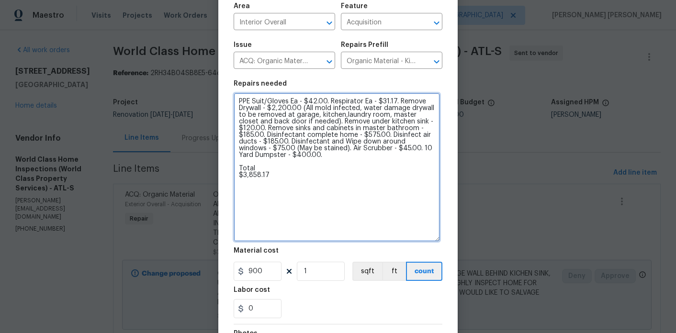
type textarea "PPE Suit/Gloves Ea - $42.00. Respirator Ea - $31.17. Remove Drywall - $2,200.00…"
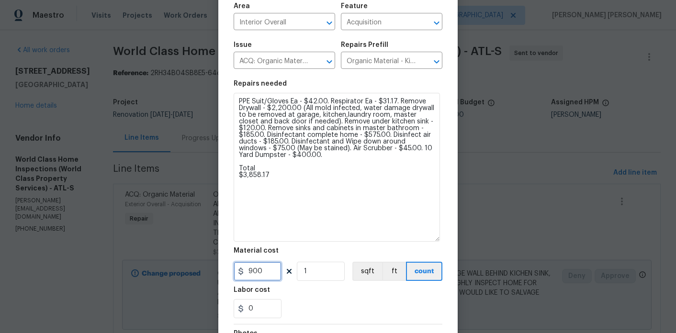
click at [263, 267] on input "900" at bounding box center [258, 271] width 48 height 19
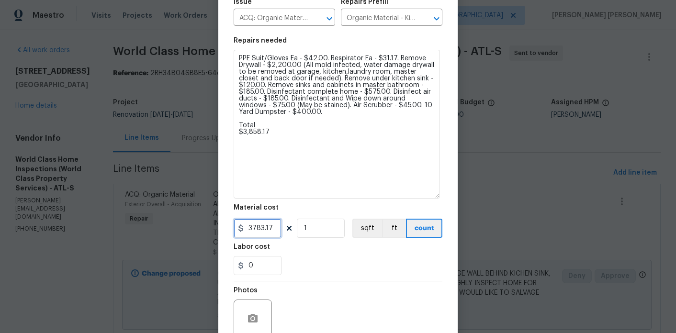
scroll to position [192, 0]
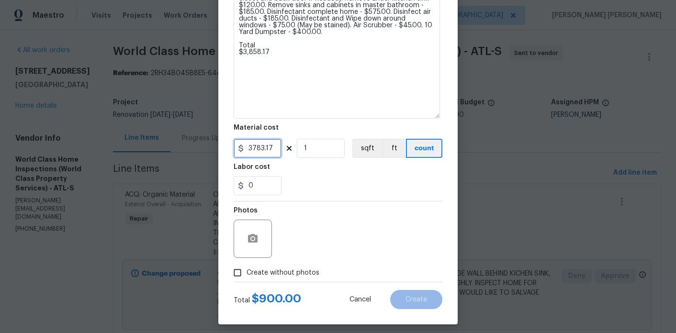
type input "3783.17"
click at [276, 274] on span "Create without photos" at bounding box center [283, 273] width 73 height 10
click at [247, 274] on input "Create without photos" at bounding box center [238, 273] width 18 height 18
checkbox input "true"
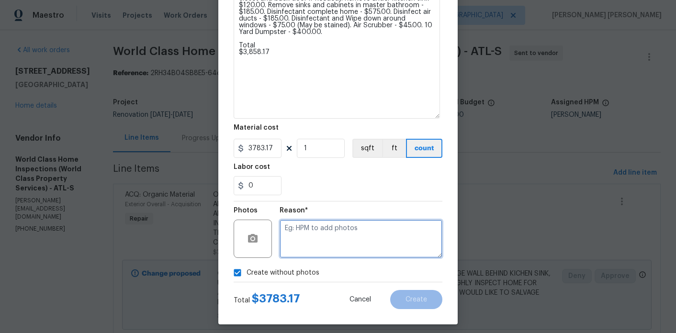
click at [314, 247] on textarea at bounding box center [361, 239] width 163 height 38
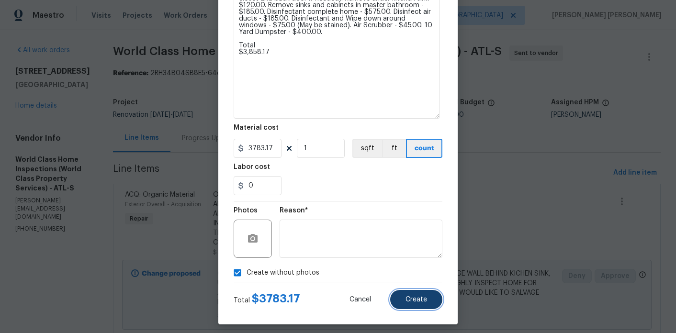
click at [424, 301] on span "Create" at bounding box center [417, 300] width 22 height 7
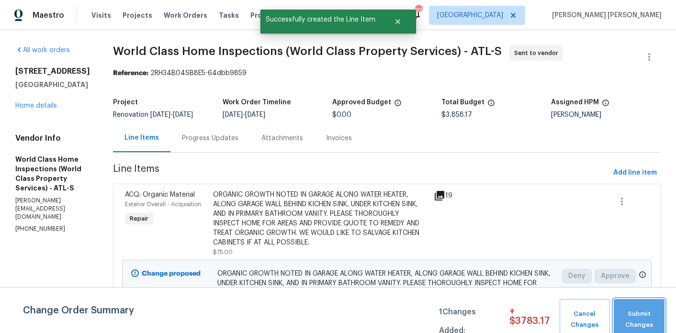
click at [652, 311] on span "Submit Changes" at bounding box center [639, 320] width 41 height 22
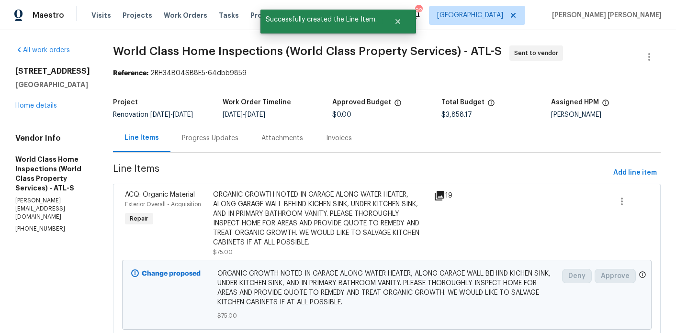
click at [188, 139] on div "Progress Updates" at bounding box center [210, 139] width 57 height 10
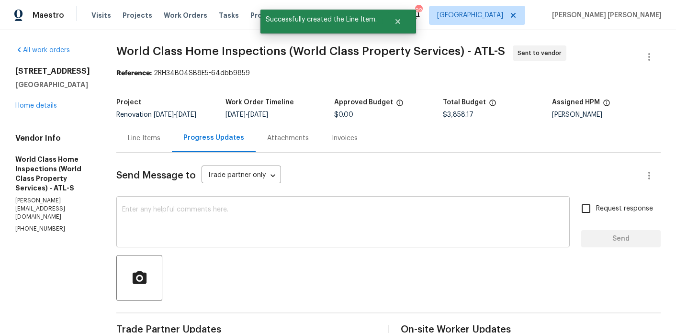
click at [234, 210] on div "x ​" at bounding box center [343, 223] width 454 height 49
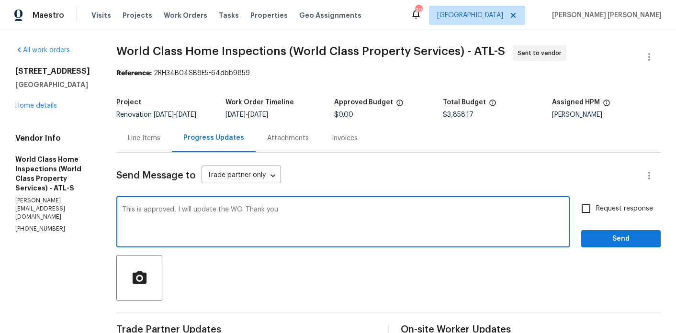
click at [243, 215] on textarea "This is approved, I will update the WO. Thank you" at bounding box center [343, 223] width 442 height 34
type textarea "This is approved, I will update the budget. Thank you"
click at [592, 219] on input "Request response" at bounding box center [586, 209] width 20 height 20
checkbox input "true"
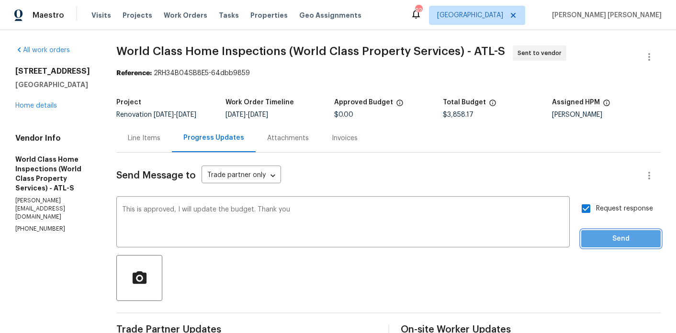
click at [600, 240] on span "Send" at bounding box center [621, 239] width 64 height 12
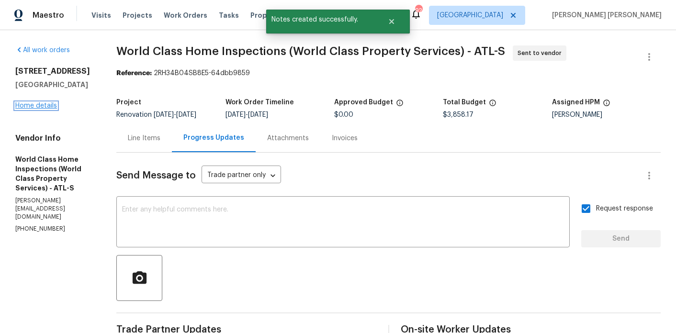
click at [43, 109] on link "Home details" at bounding box center [36, 106] width 42 height 7
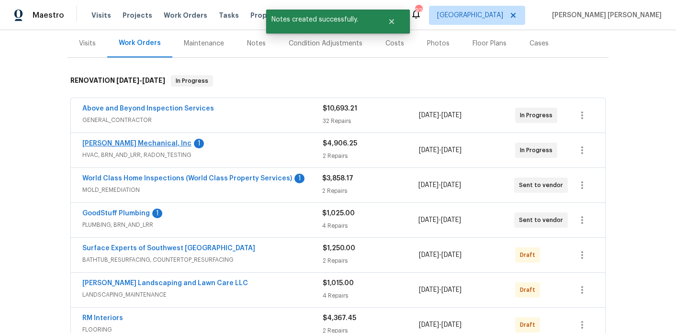
scroll to position [121, 0]
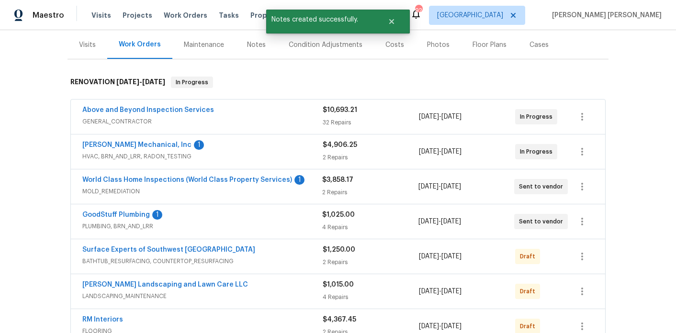
click at [134, 142] on span "JH Martin Mechanical, Inc" at bounding box center [136, 145] width 109 height 10
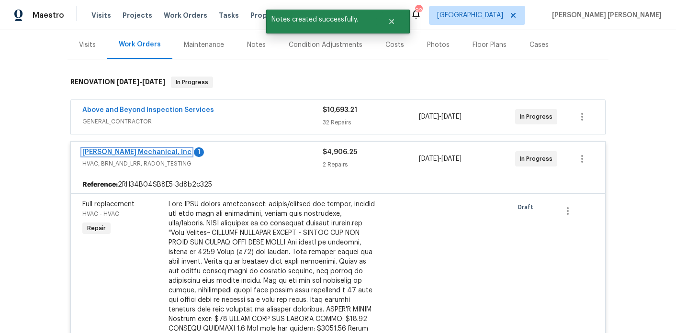
click at [142, 149] on link "JH Martin Mechanical, Inc" at bounding box center [136, 152] width 109 height 7
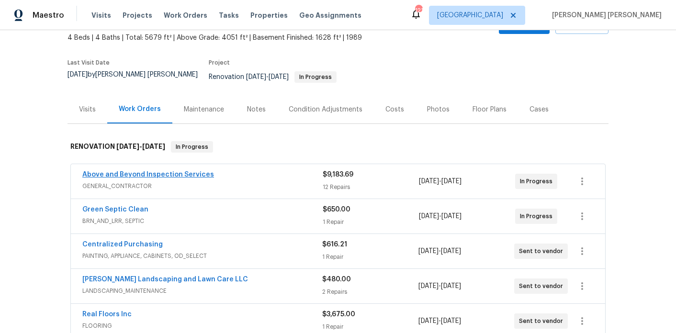
scroll to position [75, 0]
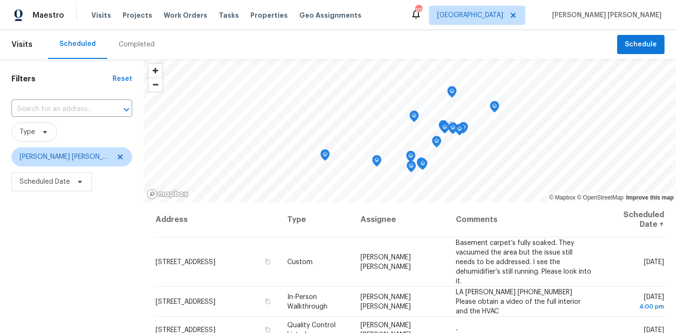
scroll to position [61, 0]
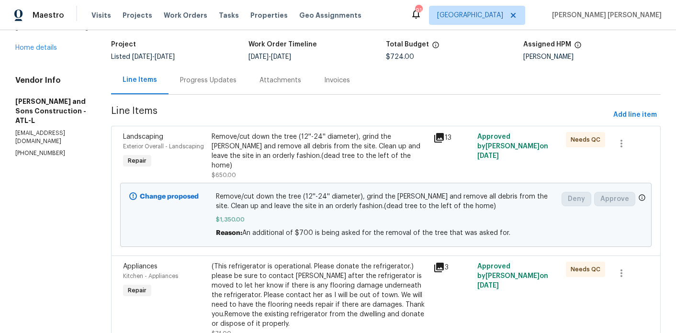
scroll to position [99, 0]
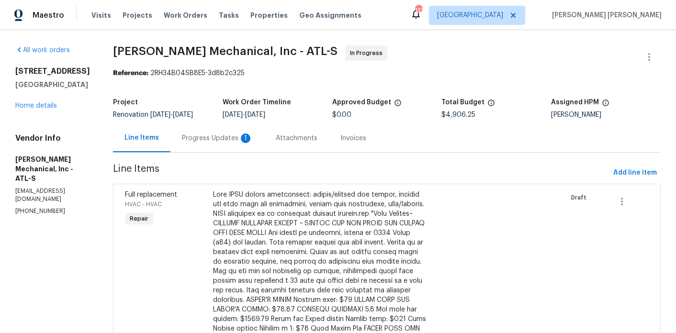
click at [214, 138] on div "Progress Updates 1" at bounding box center [218, 138] width 94 height 28
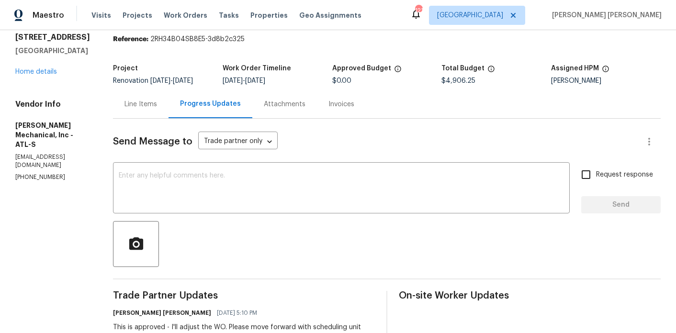
scroll to position [16, 0]
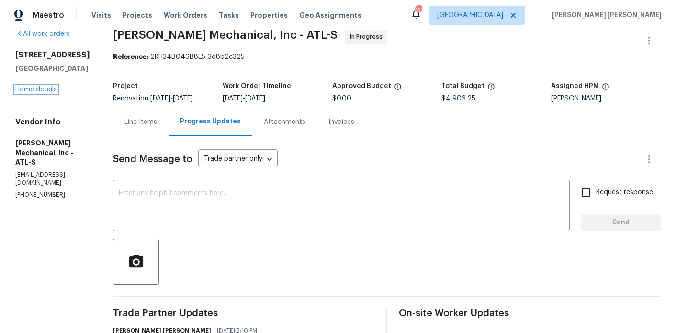
click at [46, 89] on link "Home details" at bounding box center [36, 89] width 42 height 7
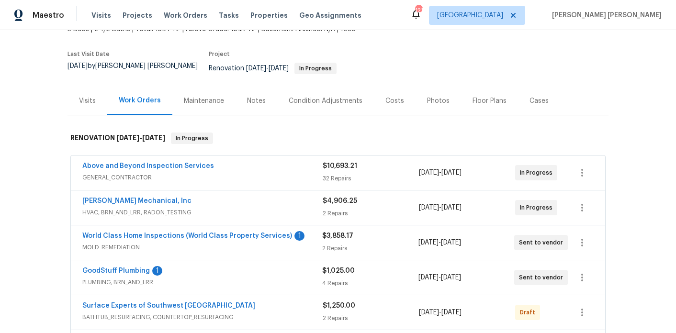
scroll to position [17, 0]
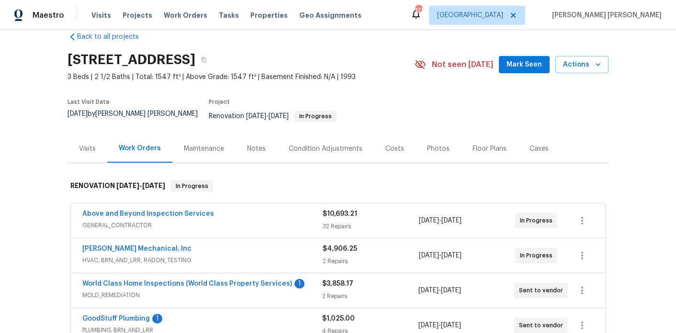
click at [389, 146] on div "Costs" at bounding box center [395, 149] width 19 height 10
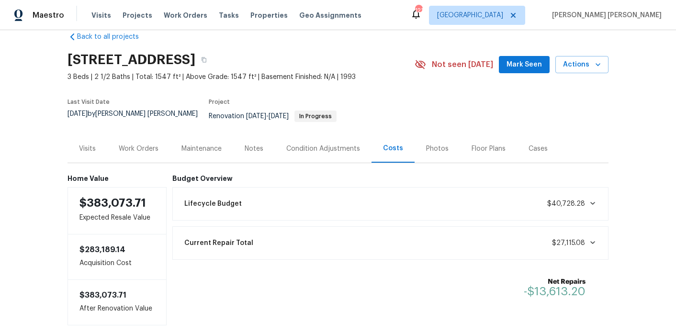
click at [161, 141] on div "Work Orders" at bounding box center [138, 149] width 63 height 28
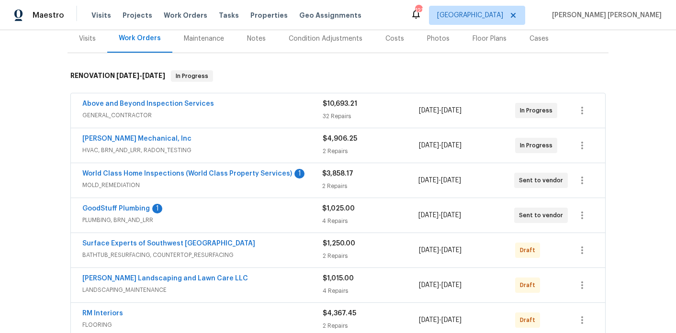
scroll to position [68, 0]
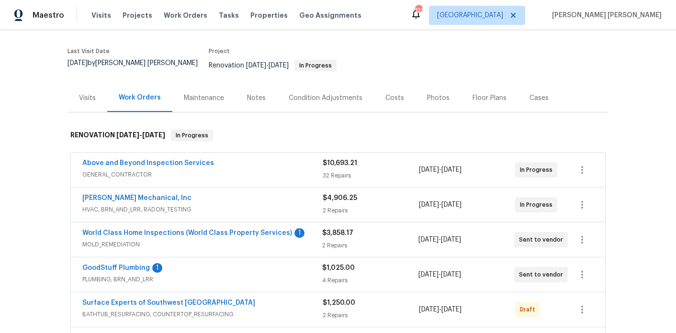
click at [257, 99] on div "Notes" at bounding box center [257, 98] width 42 height 28
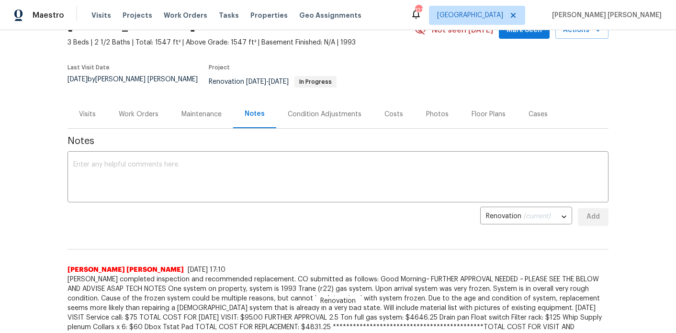
scroll to position [57, 0]
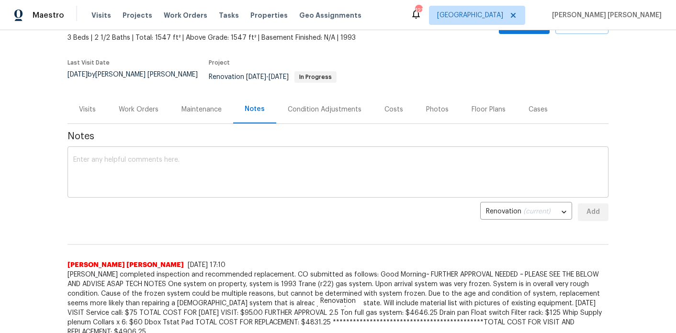
click at [236, 149] on div "x ​" at bounding box center [338, 173] width 541 height 49
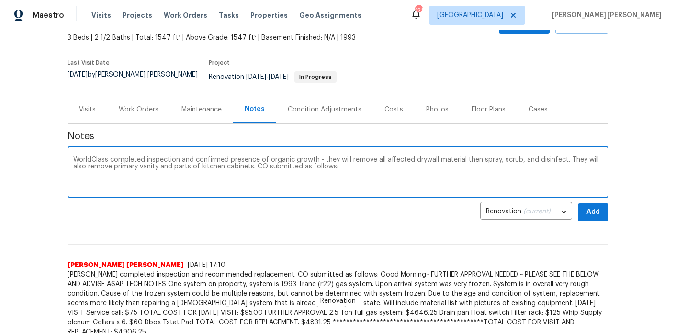
paste textarea "PPE Suit/Gloves Ea - $42.00. Respirator Ea - $31.17. Remove Drywall - $2,200.00…"
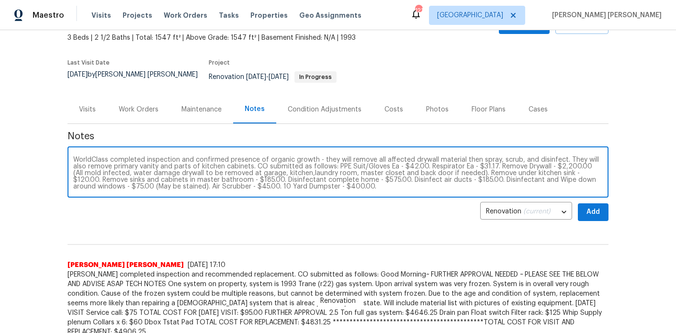
scroll to position [20, 0]
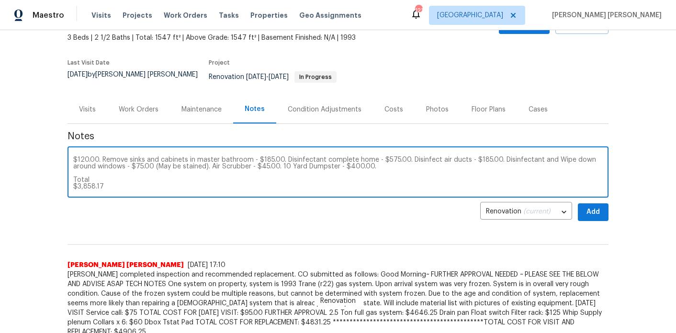
type textarea "WorldClass completed inspection and confirmed presence of organic growth - they…"
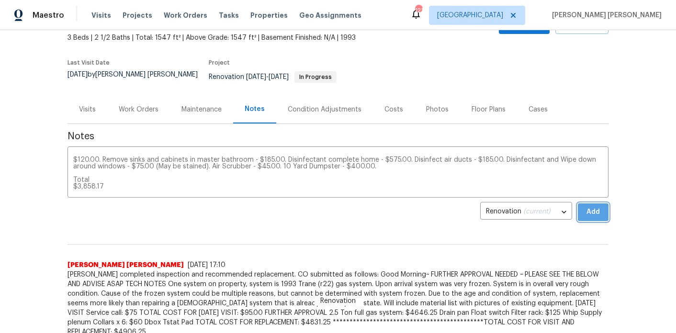
click at [600, 211] on span "Add" at bounding box center [593, 212] width 15 height 12
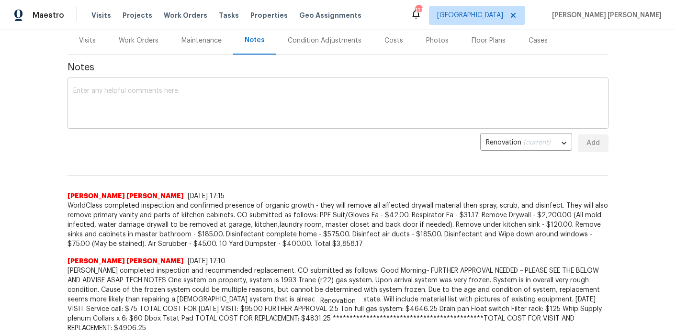
scroll to position [0, 0]
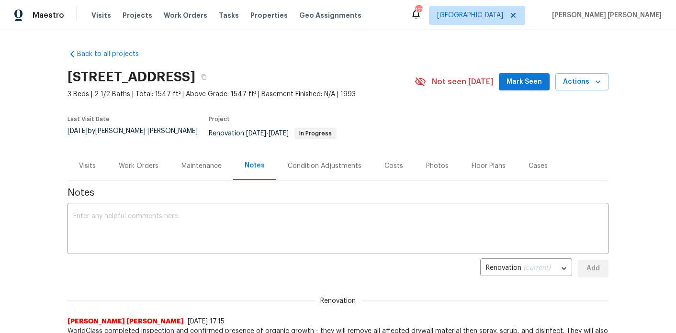
click at [130, 152] on div "Work Orders" at bounding box center [138, 166] width 63 height 28
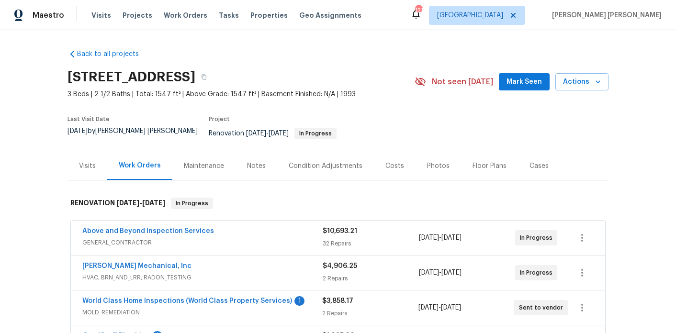
scroll to position [34, 0]
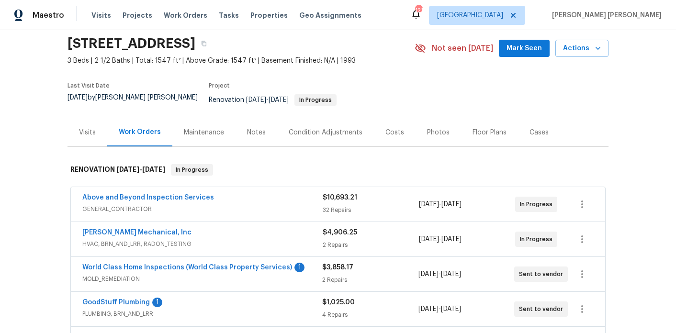
click at [535, 57] on div "95 Prestwick Ln, Peachtree City, GA 30269 3 Beds | 2 1/2 Baths | Total: 1547 ft…" at bounding box center [338, 48] width 541 height 34
click at [534, 46] on span "Mark Seen" at bounding box center [524, 49] width 35 height 12
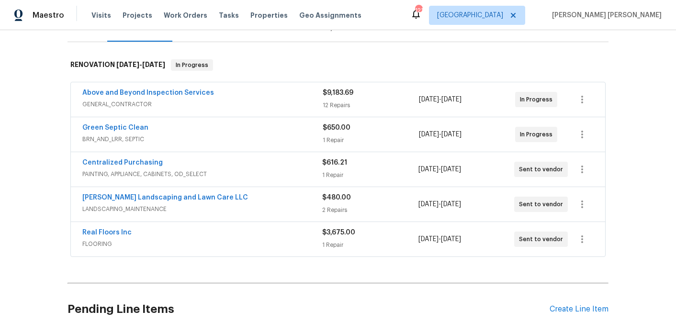
scroll to position [139, 0]
click at [141, 99] on span "GENERAL_CONTRACTOR" at bounding box center [202, 104] width 240 height 10
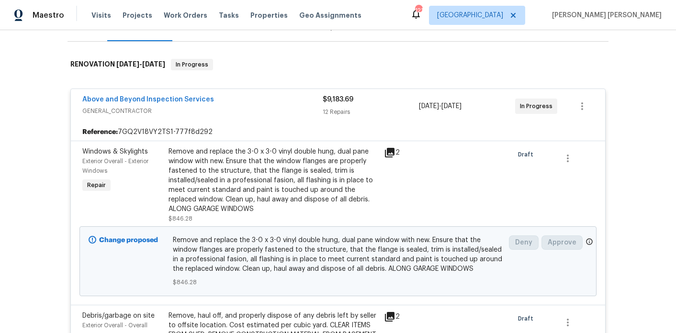
click at [143, 96] on span "Above and Beyond Inspection Services" at bounding box center [148, 100] width 132 height 10
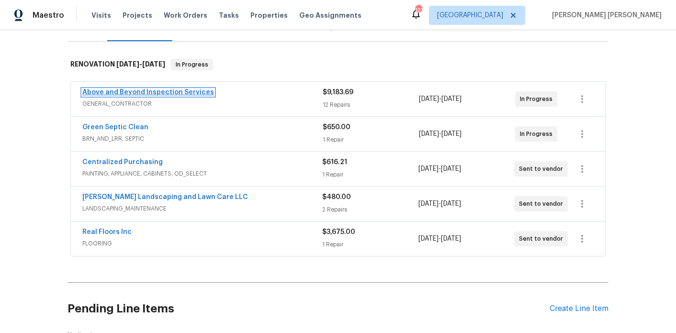
click at [187, 89] on link "Above and Beyond Inspection Services" at bounding box center [148, 92] width 132 height 7
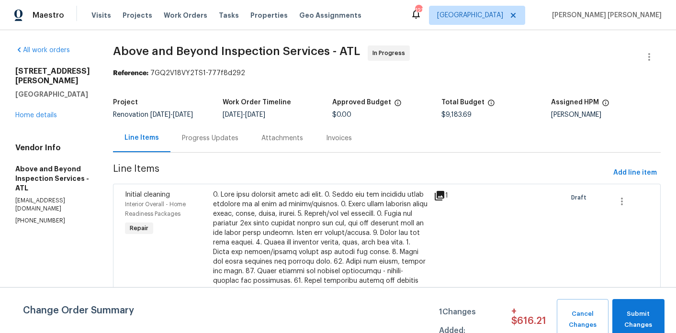
click at [239, 143] on div "Progress Updates" at bounding box center [210, 139] width 57 height 10
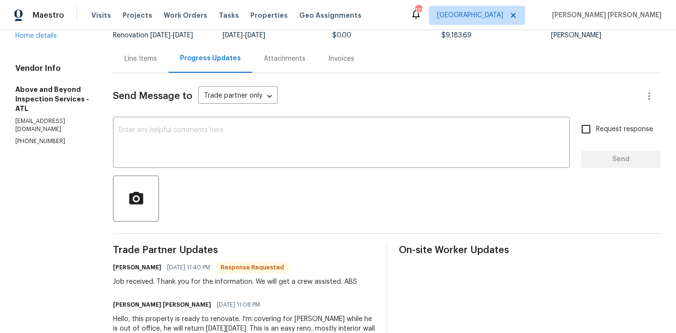
scroll to position [80, 0]
click at [157, 63] on div "Line Items" at bounding box center [141, 59] width 33 height 10
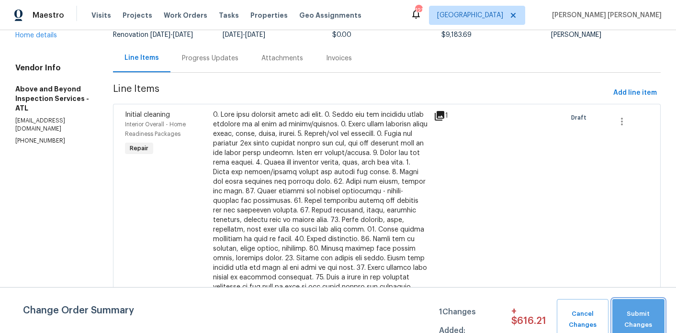
click at [628, 311] on span "Submit Changes" at bounding box center [639, 320] width 43 height 22
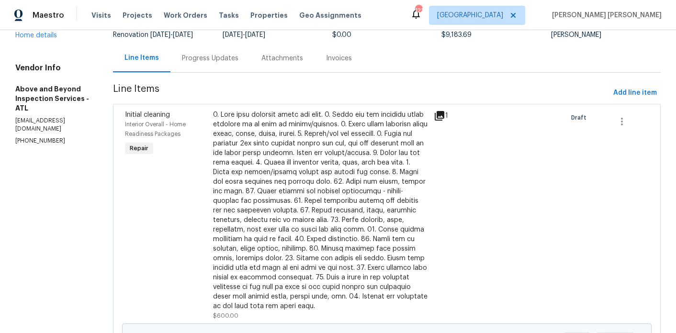
scroll to position [32, 0]
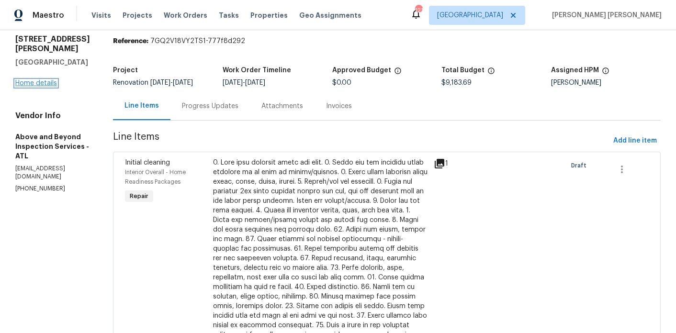
click at [51, 80] on link "Home details" at bounding box center [36, 83] width 42 height 7
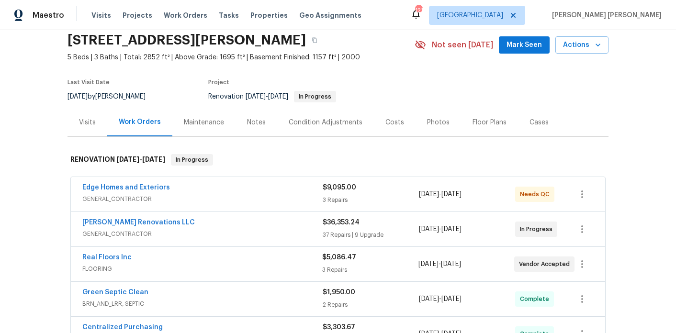
scroll to position [51, 0]
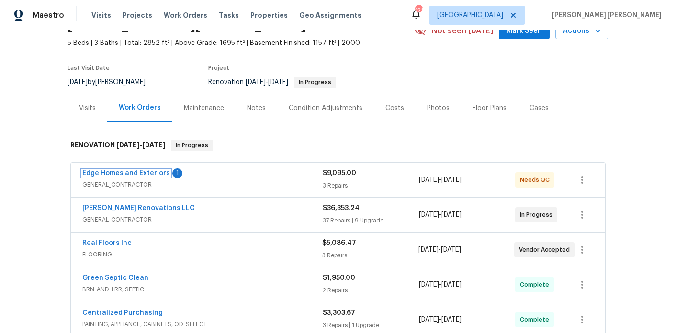
click at [155, 175] on link "Edge Homes and Exteriors" at bounding box center [126, 173] width 88 height 7
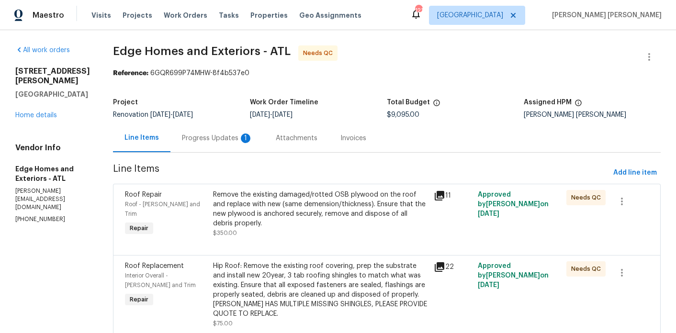
click at [231, 188] on div "Remove the existing damaged/rotted OSB plywood on the roof and replace with new…" at bounding box center [320, 214] width 221 height 54
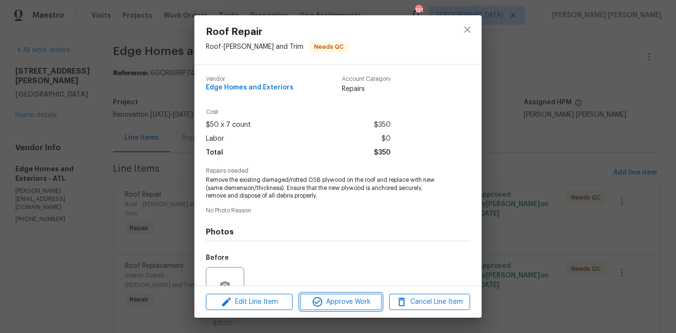
click at [329, 308] on button "Approve Work" at bounding box center [340, 302] width 81 height 17
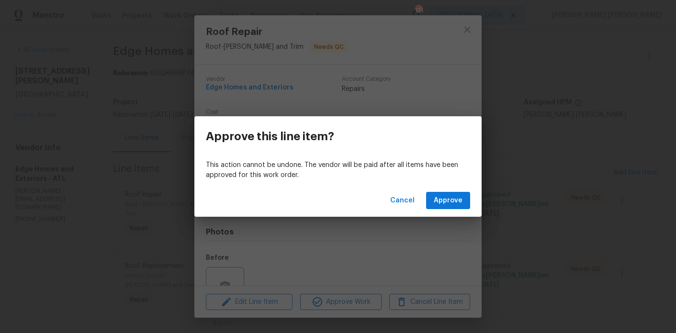
click at [452, 212] on div "Cancel Approve" at bounding box center [337, 200] width 287 height 33
click at [455, 202] on span "Approve" at bounding box center [448, 201] width 29 height 12
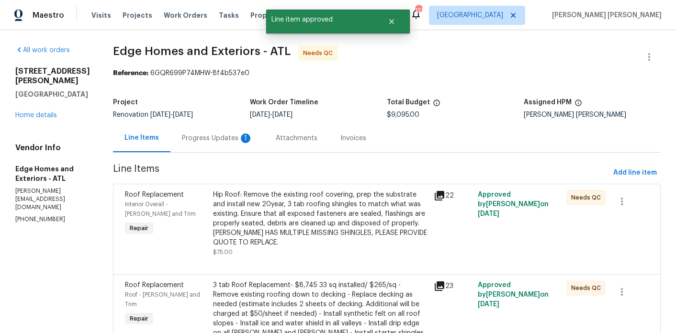
click at [254, 203] on div "Hip Roof: Remove the existing roof covering, prep the substrate and install new…" at bounding box center [320, 218] width 215 height 57
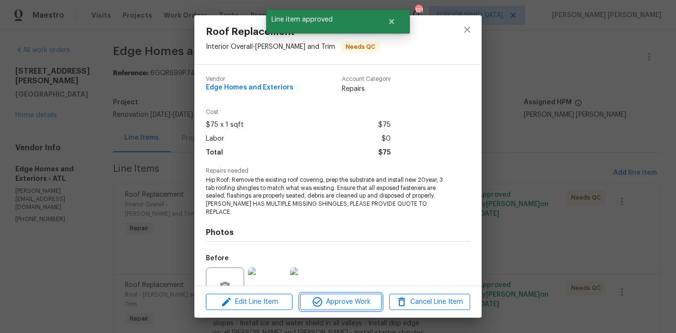
click at [310, 302] on span "Approve Work" at bounding box center [340, 303] width 75 height 12
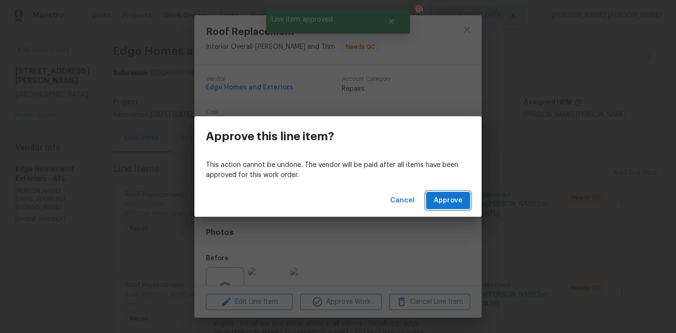
click at [446, 203] on span "Approve" at bounding box center [448, 201] width 29 height 12
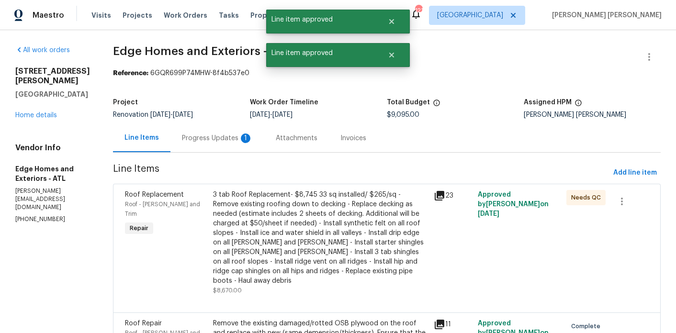
click at [284, 210] on div "3 tab Roof Replacement- $8,745 33 sq installed/ $265/sq - Remove existing roofi…" at bounding box center [320, 238] width 215 height 96
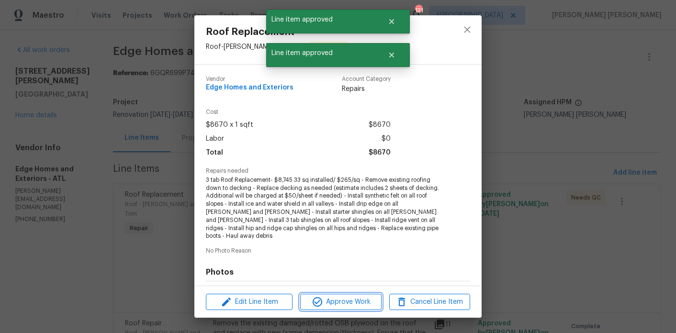
click at [331, 297] on span "Approve Work" at bounding box center [340, 303] width 75 height 12
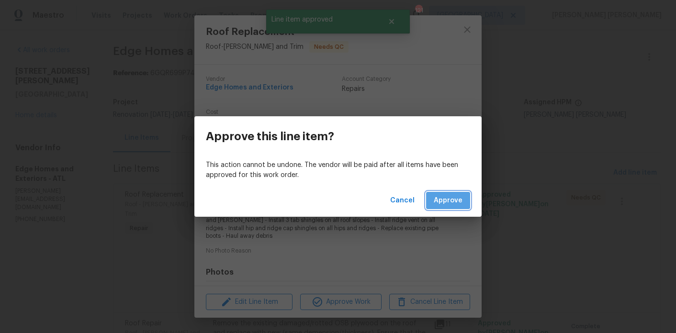
click at [437, 196] on span "Approve" at bounding box center [448, 201] width 29 height 12
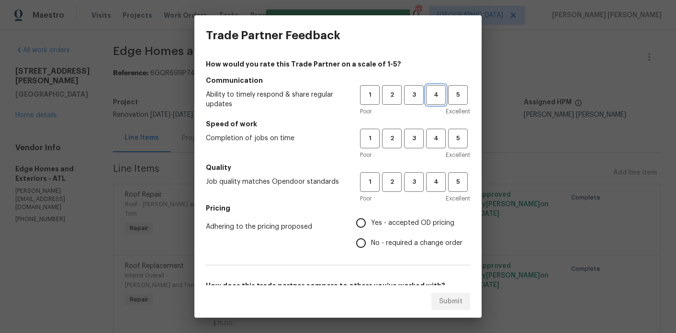
click at [435, 92] on span "4" at bounding box center [436, 95] width 18 height 11
click at [435, 135] on span "4" at bounding box center [436, 138] width 18 height 11
click at [435, 194] on div "1 2 3 4 5 Poor Excellent" at bounding box center [415, 187] width 110 height 31
click at [435, 189] on button "4" at bounding box center [436, 182] width 20 height 20
click at [428, 214] on label "Yes - accepted OD pricing" at bounding box center [407, 223] width 112 height 20
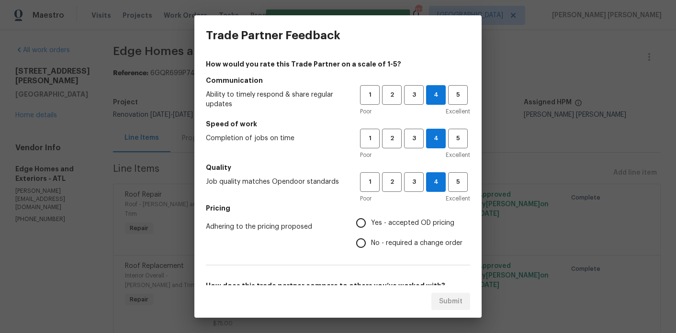
click at [371, 214] on input "Yes - accepted OD pricing" at bounding box center [361, 223] width 20 height 20
radio input "true"
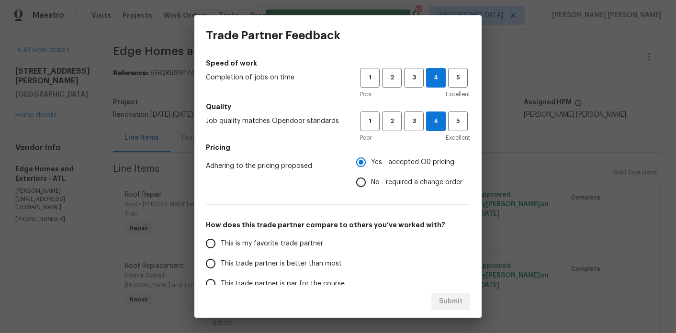
scroll to position [80, 0]
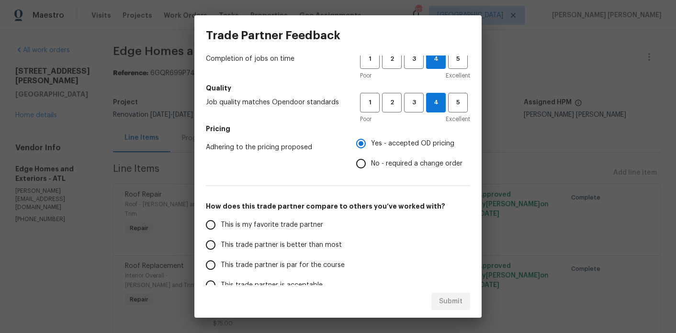
click at [294, 244] on span "This trade partner is better than most" at bounding box center [281, 245] width 121 height 10
click at [221, 244] on input "This trade partner is better than most" at bounding box center [211, 245] width 20 height 20
click at [466, 303] on button "Submit" at bounding box center [451, 302] width 39 height 18
radio input "true"
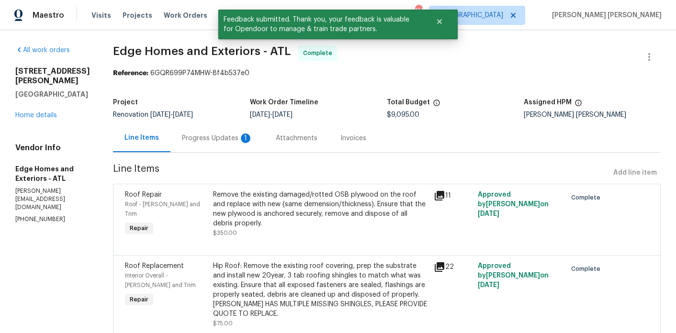
click at [182, 137] on div "Progress Updates 1" at bounding box center [217, 139] width 71 height 10
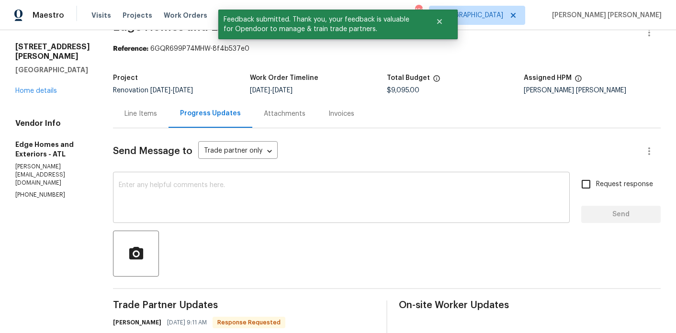
scroll to position [35, 0]
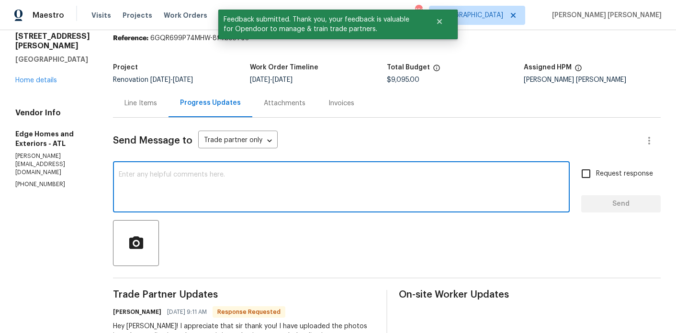
click at [234, 179] on textarea at bounding box center [342, 189] width 446 height 34
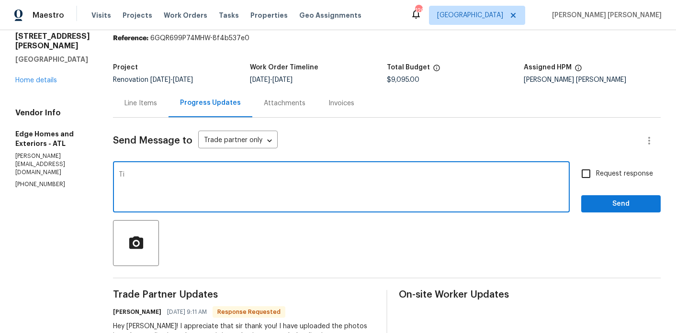
type textarea "T"
type textarea "This should appear as invoicable on your end now. Let me know if you run into a…"
click at [604, 174] on span "Request response" at bounding box center [624, 174] width 57 height 10
click at [596, 174] on input "Request response" at bounding box center [586, 174] width 20 height 20
checkbox input "true"
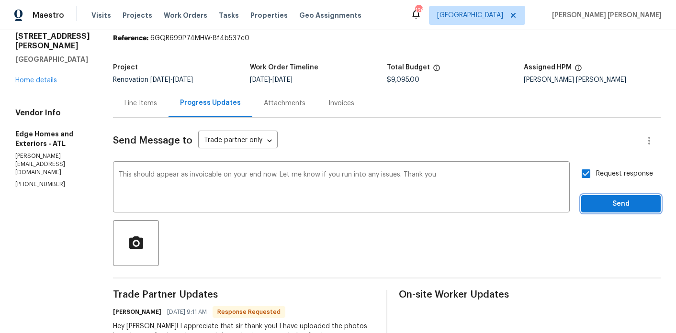
click at [604, 196] on button "Send" at bounding box center [622, 204] width 80 height 18
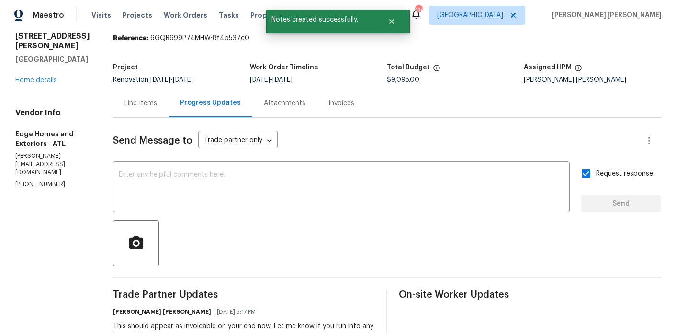
click at [31, 85] on div "[STREET_ADDRESS][PERSON_NAME] Home details" at bounding box center [52, 59] width 75 height 54
click at [35, 84] on link "Home details" at bounding box center [36, 80] width 42 height 7
